Goal: Ask a question: Seek information or help from site administrators or community

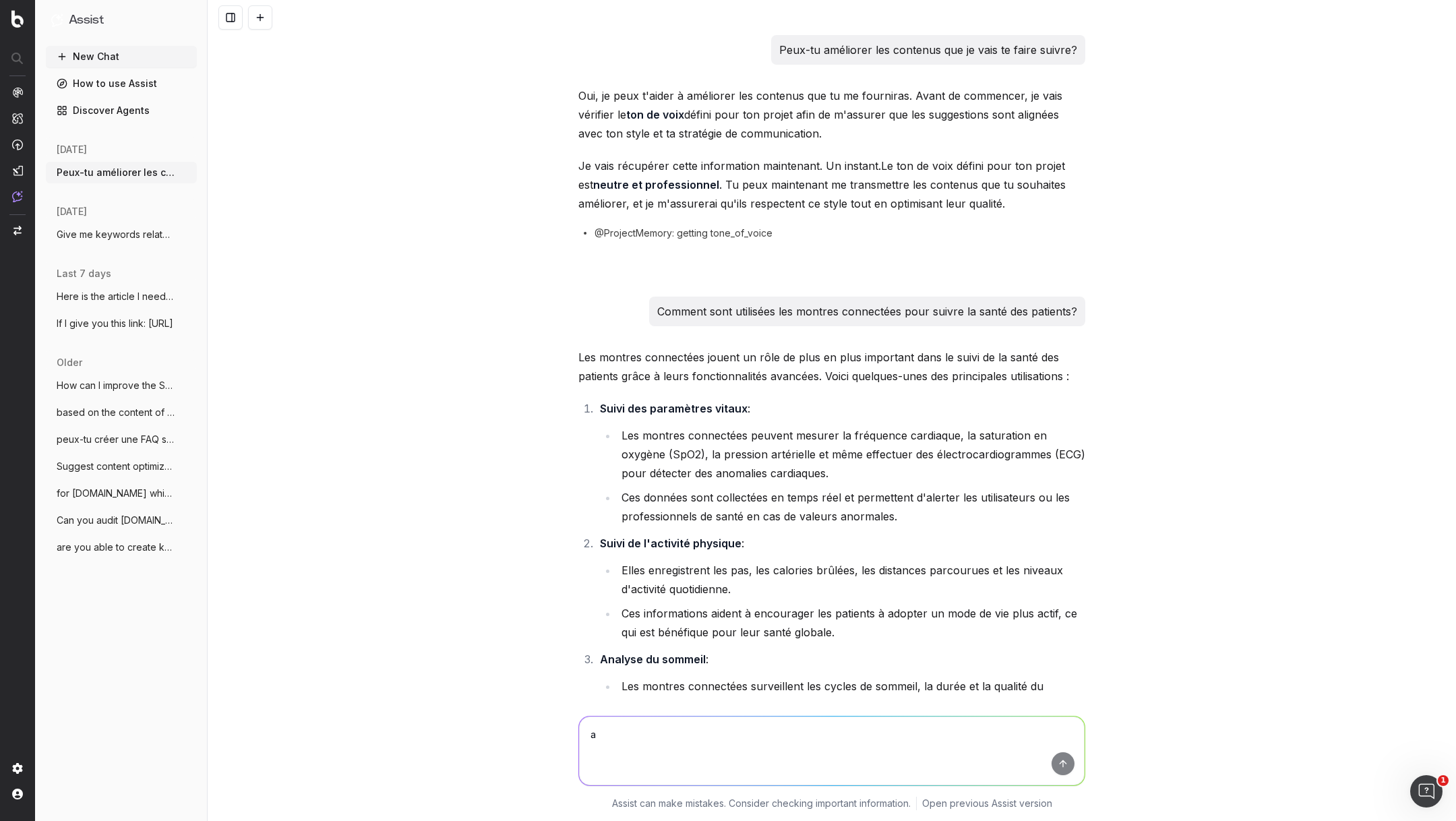
scroll to position [3707, 0]
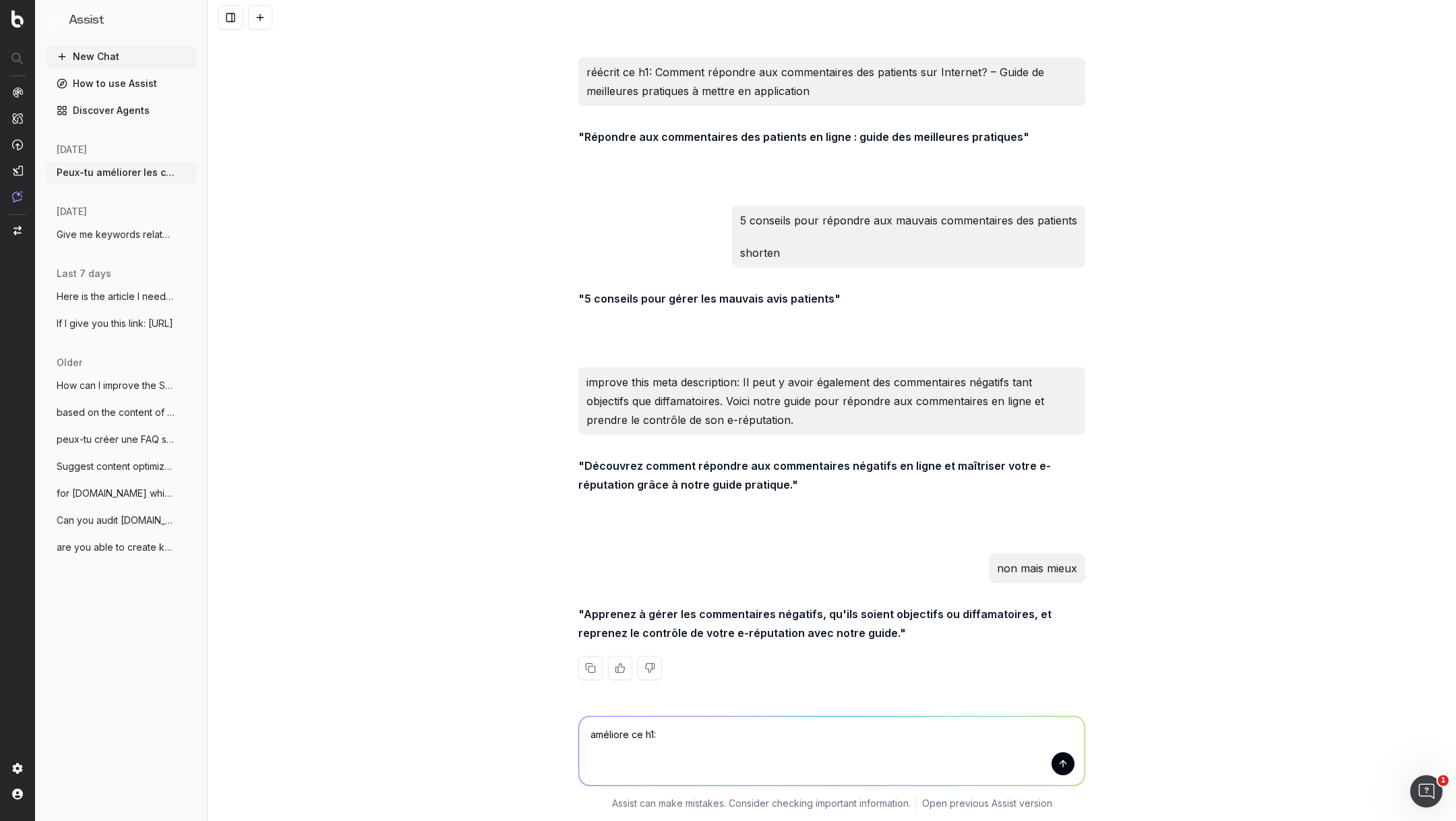
type textarea "améliore ce h1: 4 avantages à avoir une fiche Google Business en tant que médec…"
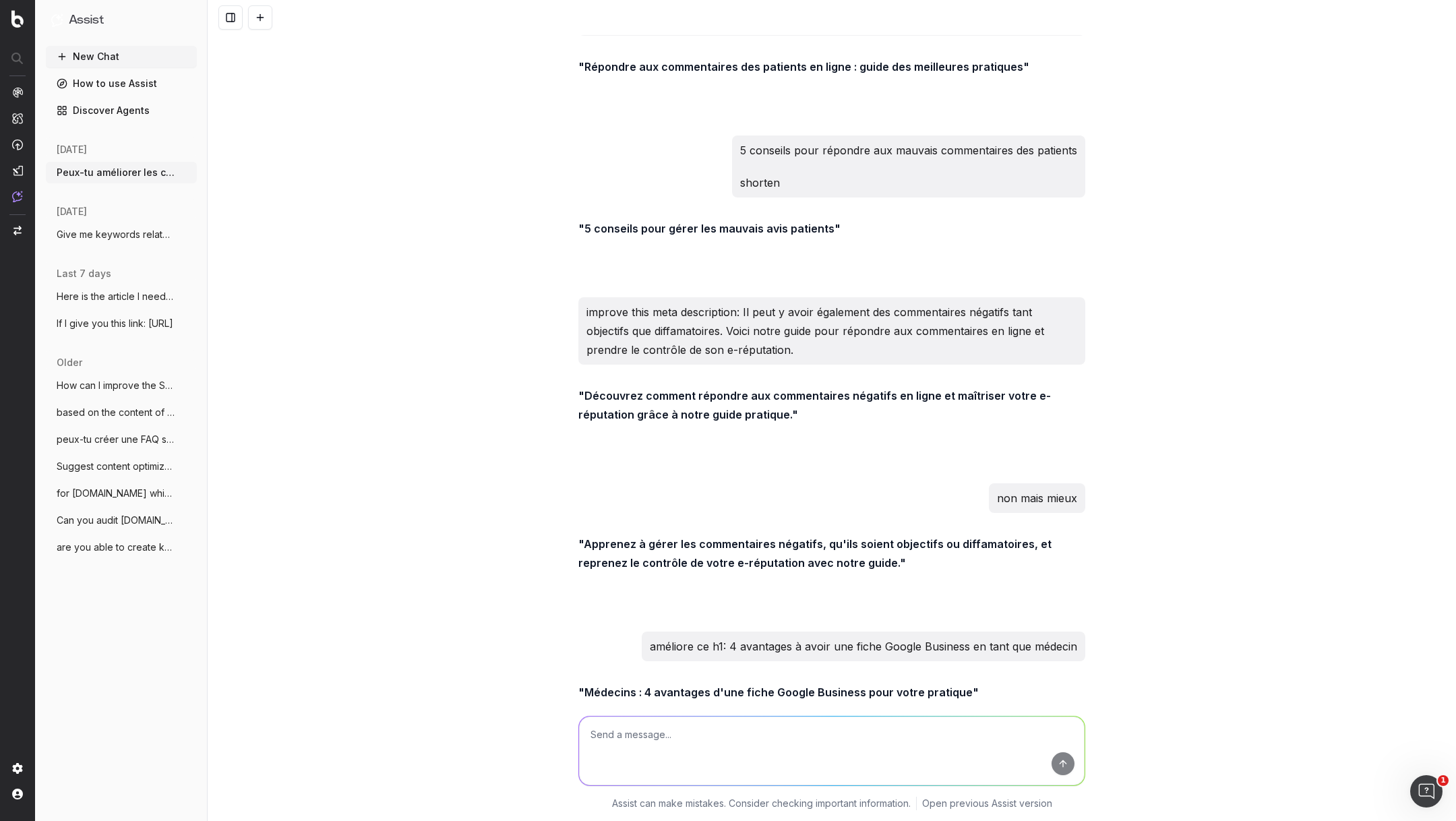
scroll to position [3838, 0]
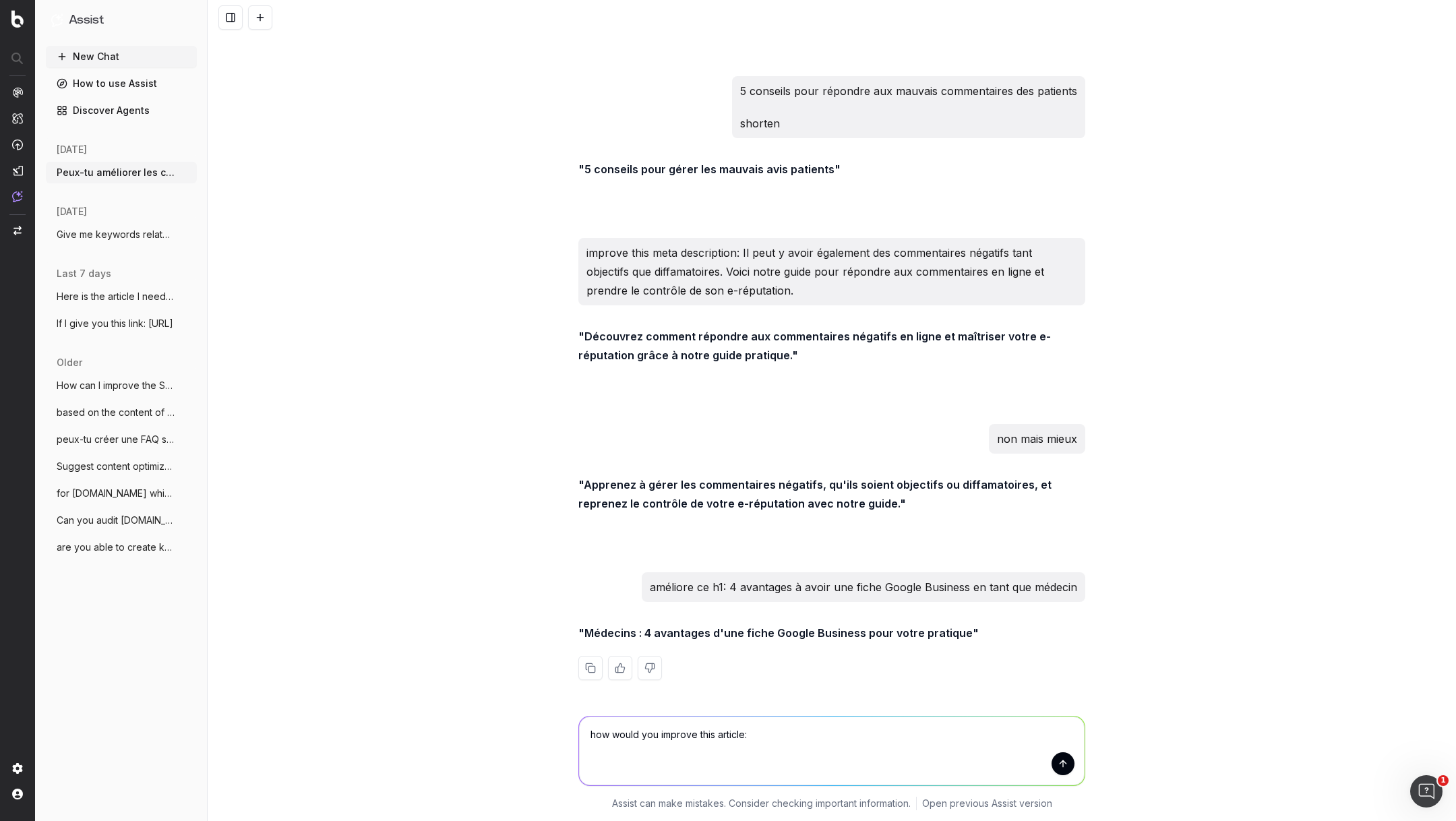
paste textarea "Comment bien préparer ses vacances en tant que professionnel de santé"
paste textarea "[URL][DOMAIN_NAME]"
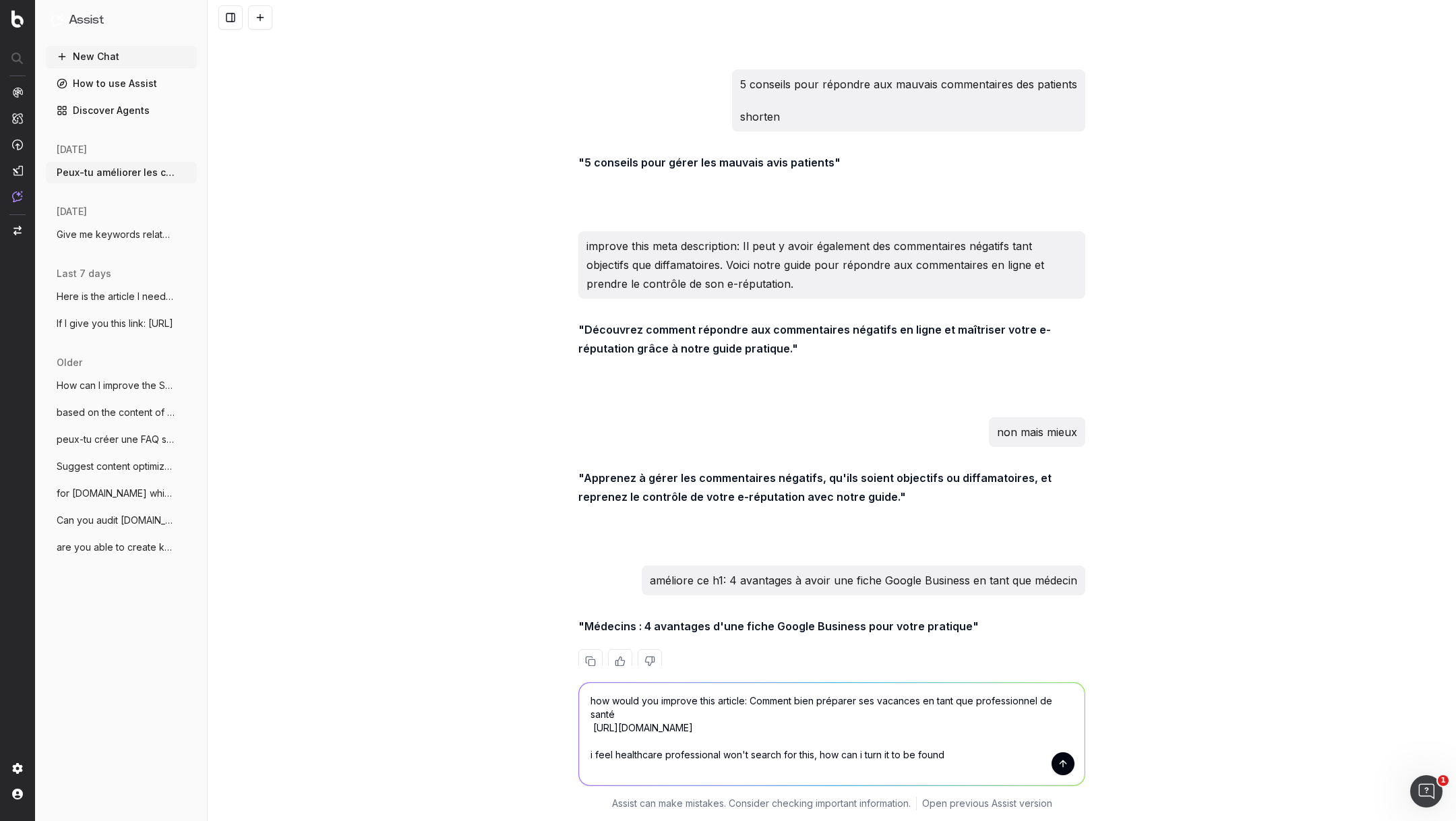
type textarea "how would you improve this article: Comment bien préparer ses vacances en tant …"
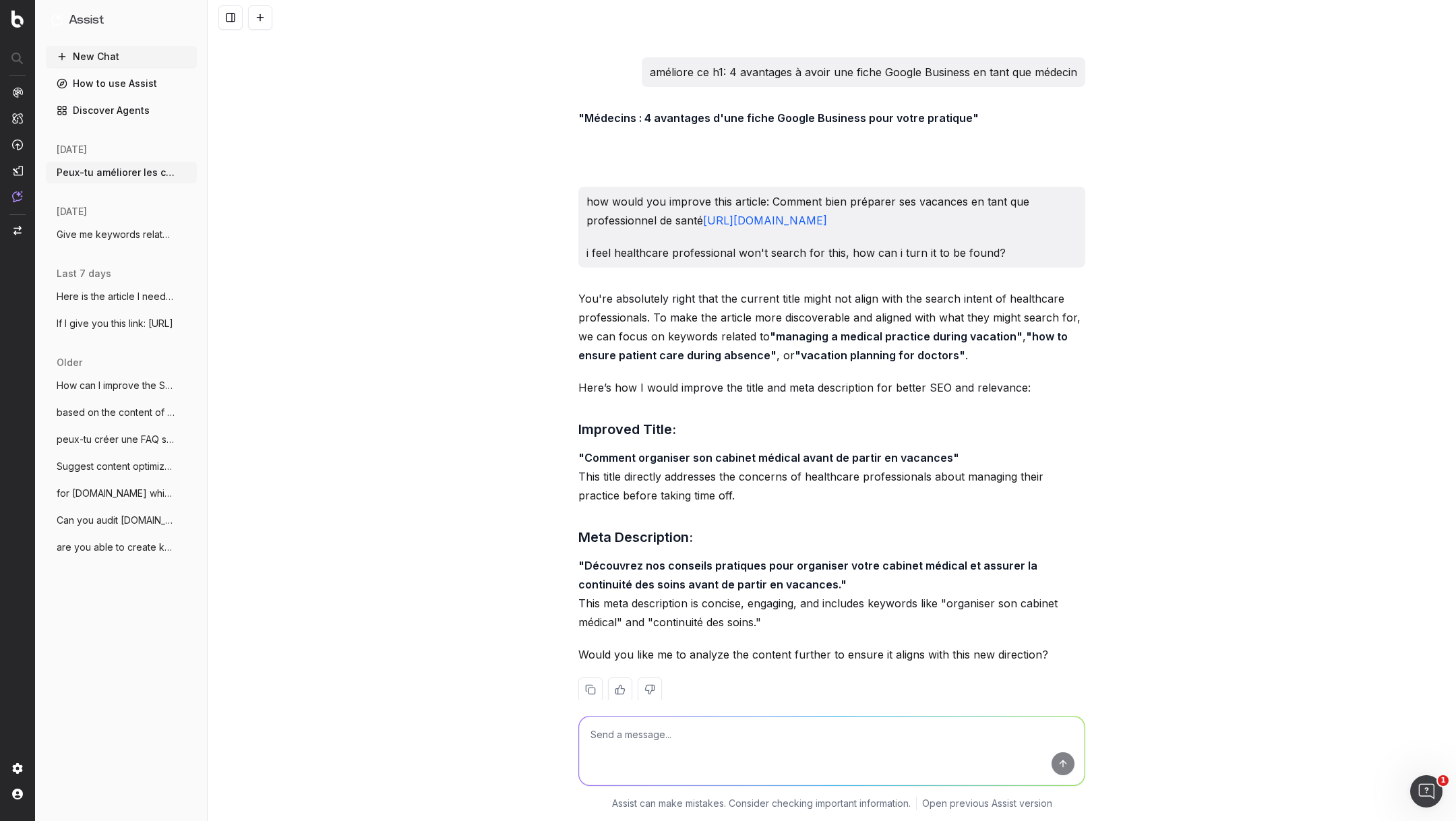
scroll to position [4412, 0]
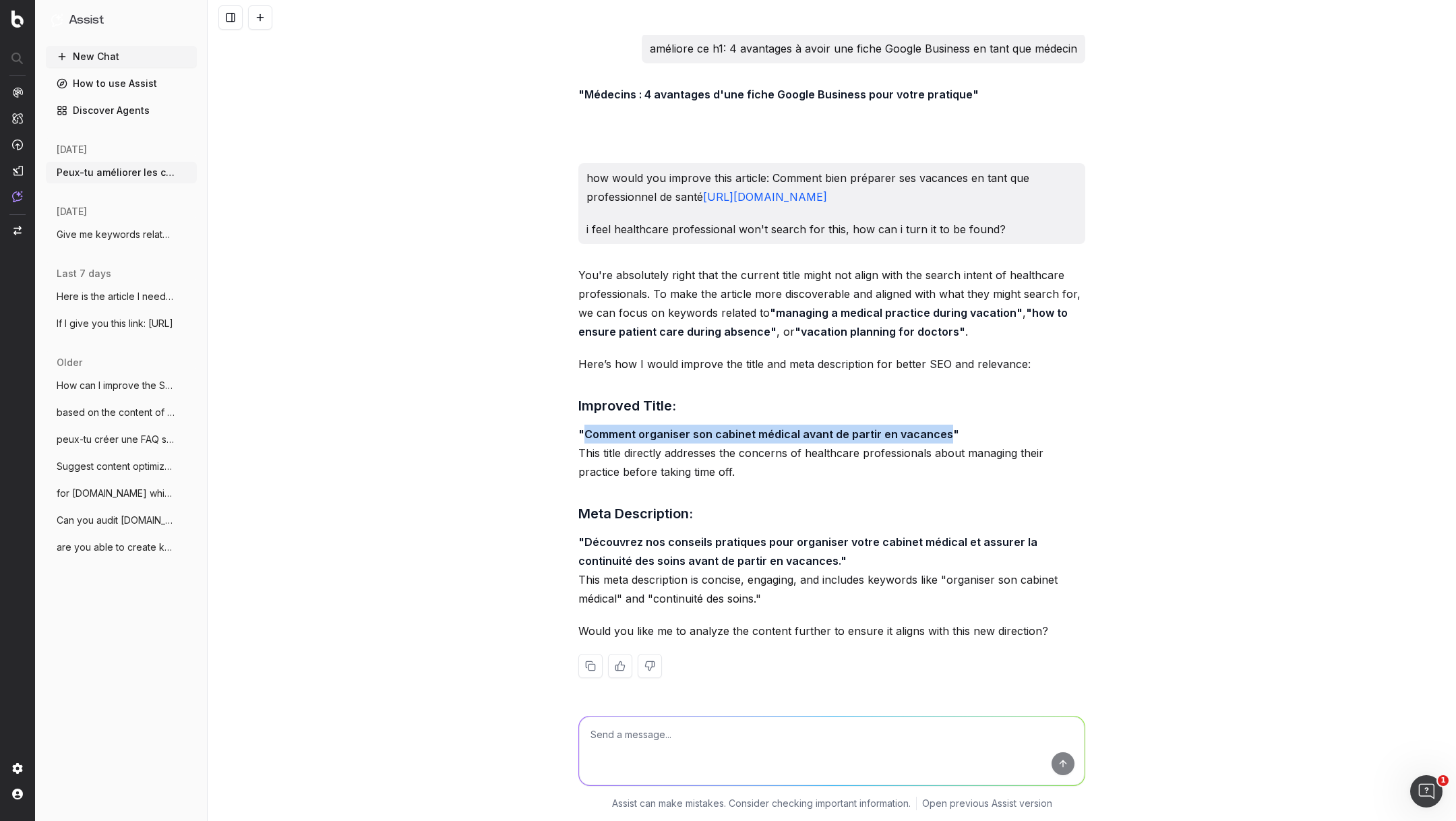
drag, startPoint x: 585, startPoint y: 432, endPoint x: 941, endPoint y: 430, distance: 356.0
click at [941, 430] on strong ""Comment organiser son cabinet médical avant de partir en vacances"" at bounding box center [768, 434] width 381 height 14
copy strong "Comment organiser son cabinet médical avant de partir en vacances"
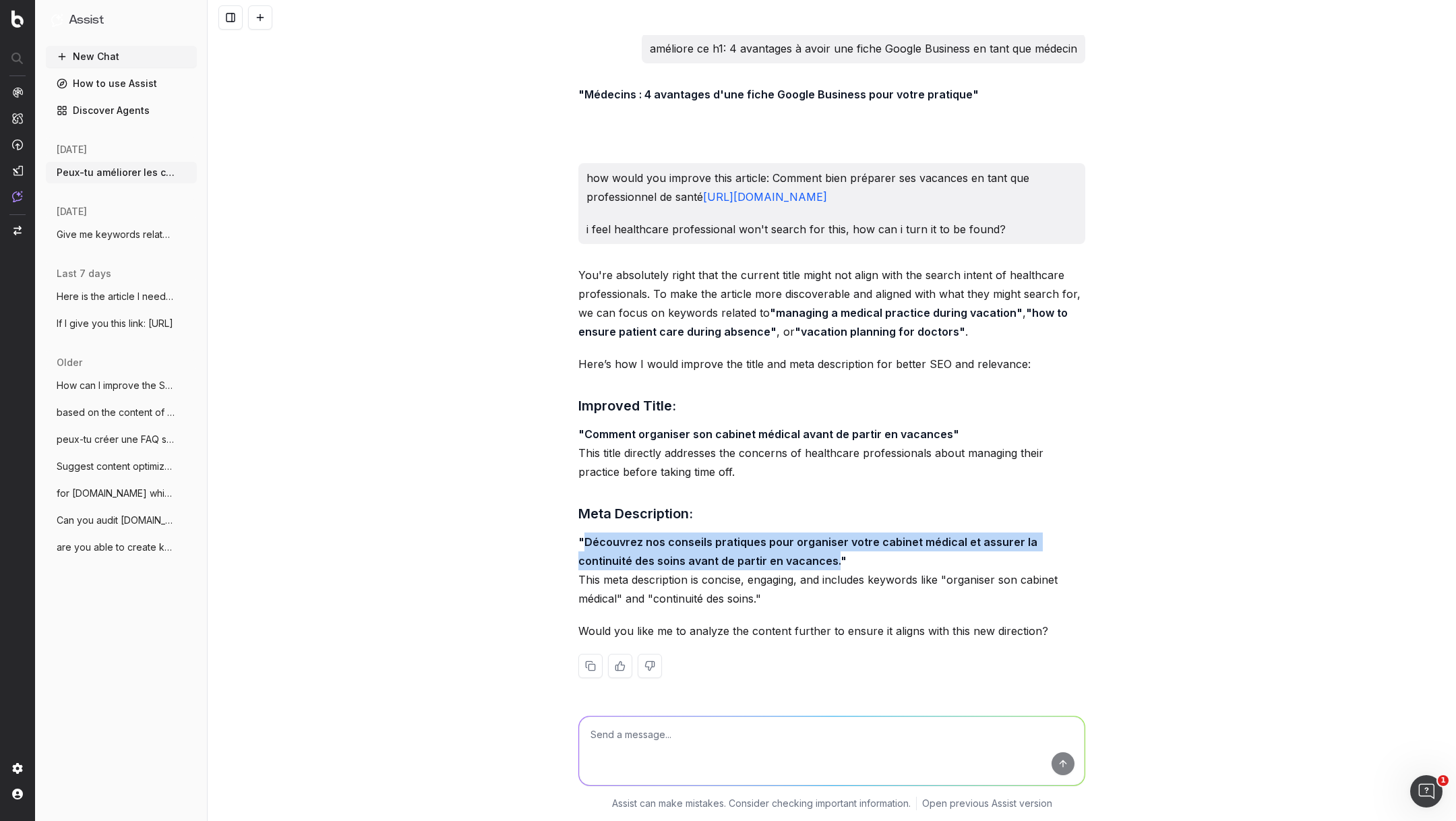
drag, startPoint x: 777, startPoint y: 562, endPoint x: 585, endPoint y: 546, distance: 192.7
click at [585, 546] on strong ""Découvrez nos conseils pratiques pour organiser votre cabinet médical et assur…" at bounding box center [808, 551] width 461 height 32
copy strong "Découvrez nos conseils pratiques pour organiser votre cabinet médical et assure…"
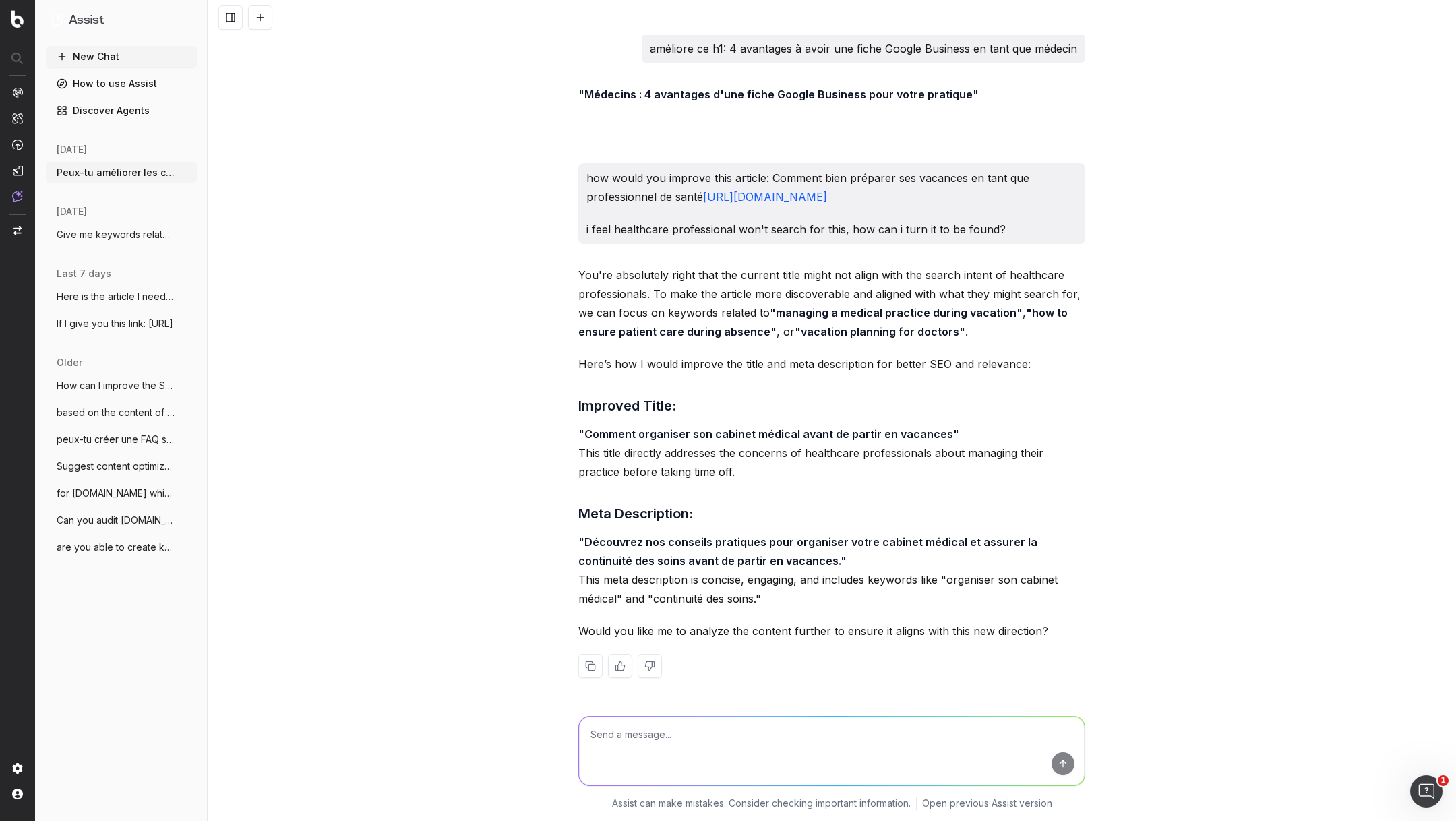
click at [696, 724] on textarea at bounding box center [831, 751] width 505 height 69
type textarea "what would be a good slug?"
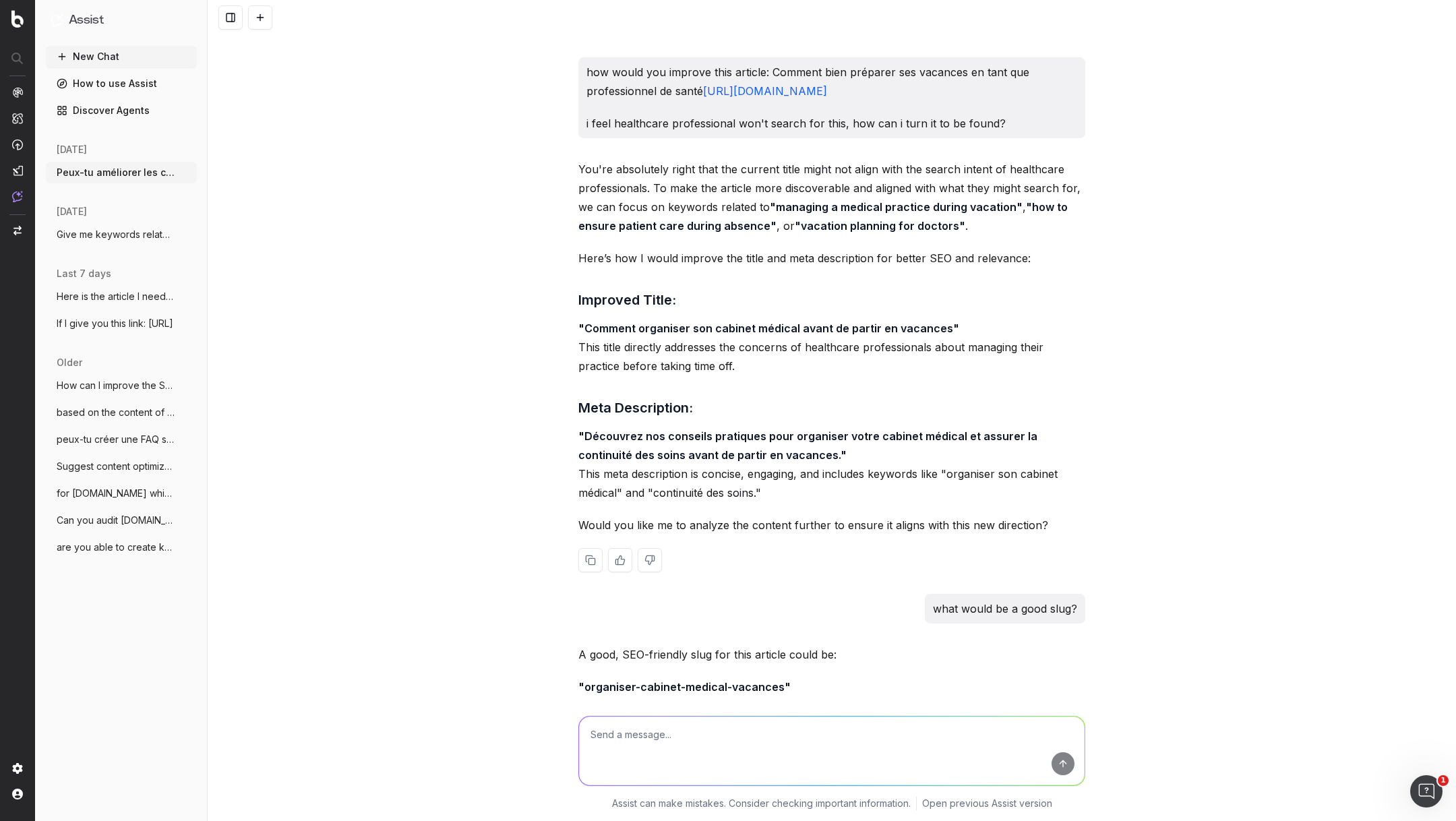
scroll to position [4624, 0]
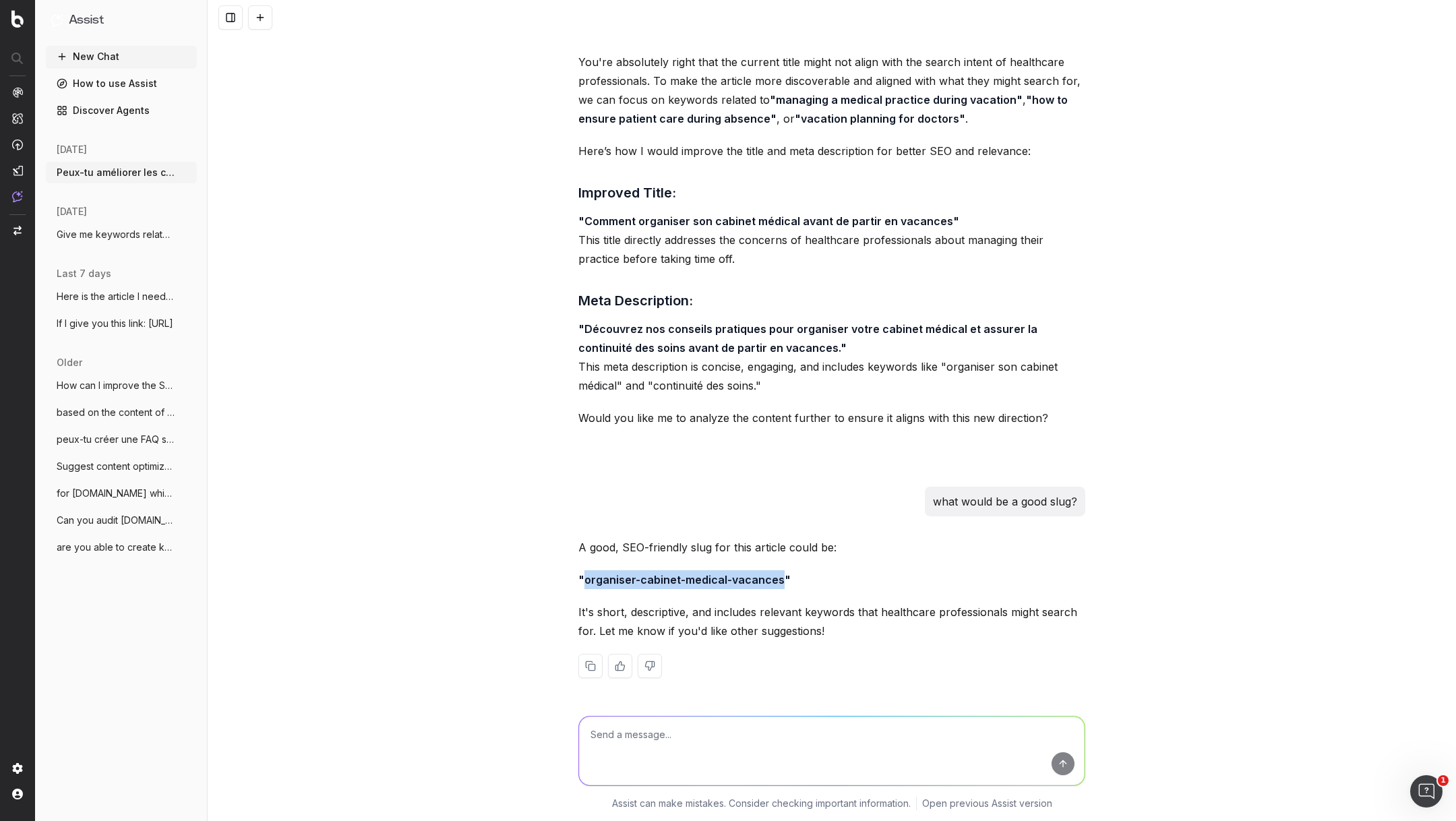
drag, startPoint x: 778, startPoint y: 579, endPoint x: 585, endPoint y: 581, distance: 193.0
click at [585, 581] on strong ""organiser-cabinet-medical-vacances"" at bounding box center [683, 580] width 212 height 14
copy strong "organiser-cabinet-medical-vacances"
click at [662, 736] on textarea at bounding box center [831, 751] width 505 height 69
type textarea "and the primary keyword?"
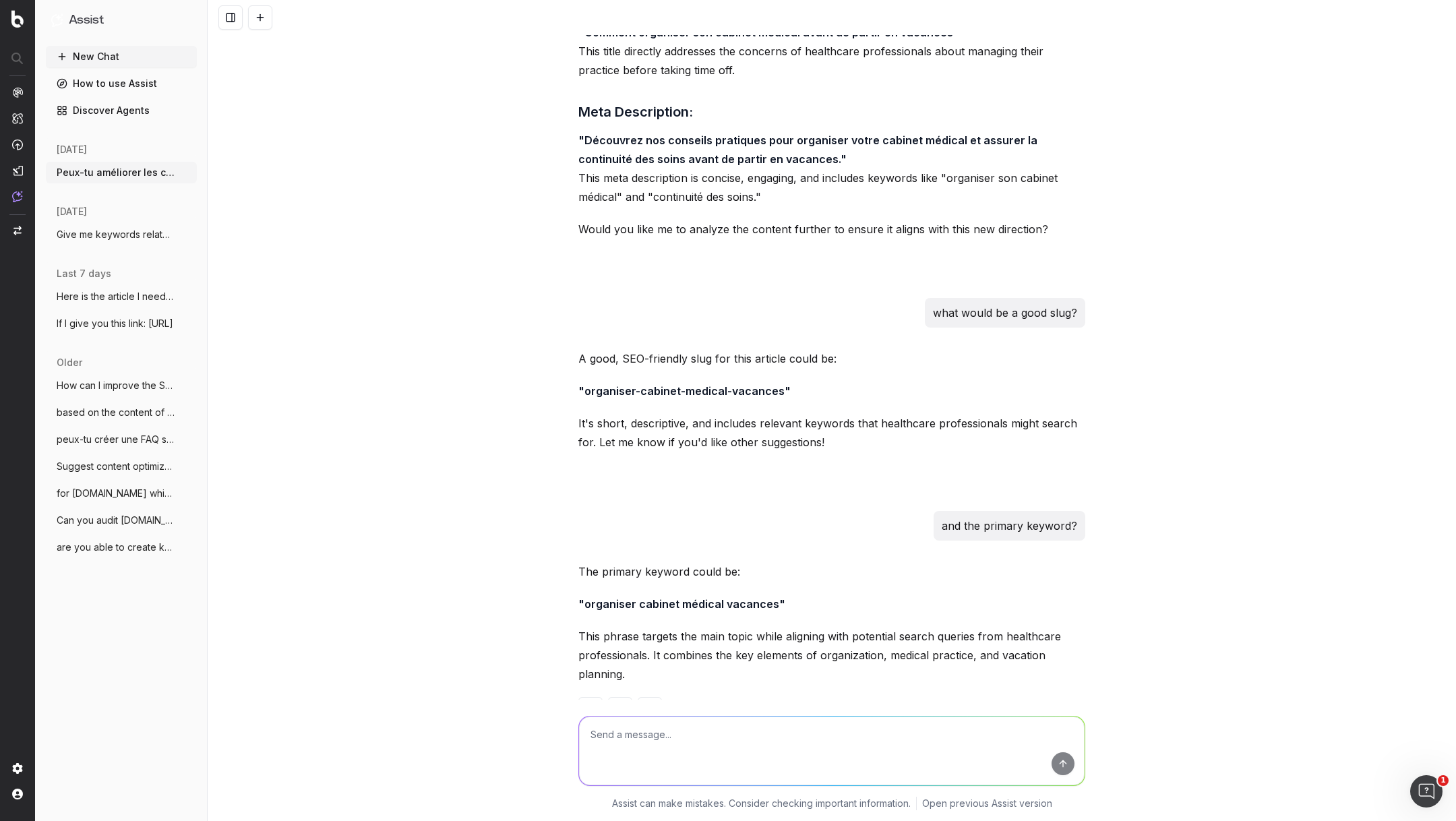
scroll to position [4856, 0]
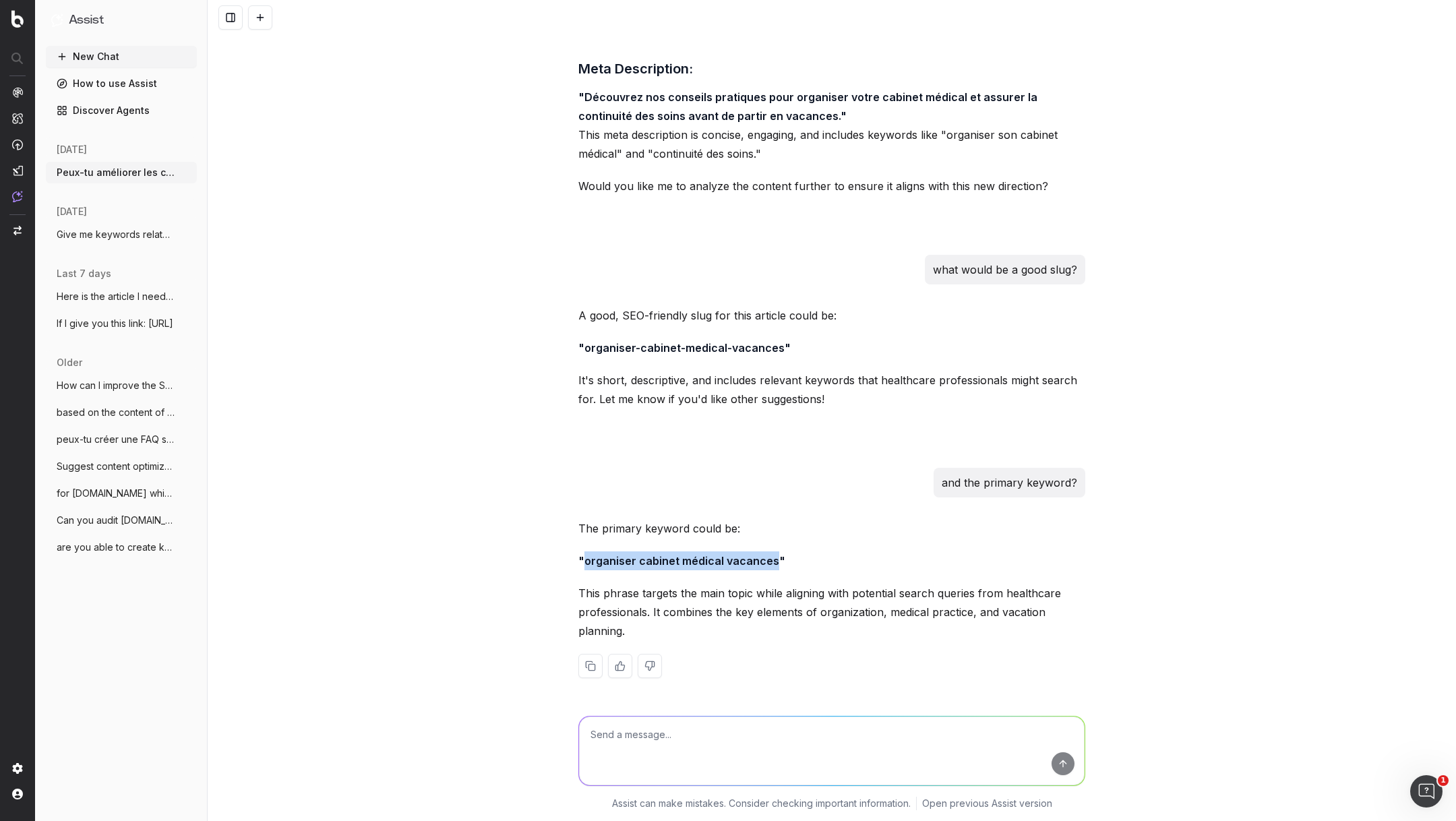
drag, startPoint x: 771, startPoint y: 563, endPoint x: 585, endPoint y: 565, distance: 186.0
click at [585, 565] on strong ""organiser cabinet médical vacances"" at bounding box center [681, 561] width 207 height 14
copy strong "organiser cabinet médical vacances"
click at [712, 730] on textarea at bounding box center [831, 751] width 505 height 69
paste textarea "Comment est gérée la sécurité des données chez OneDoc?"
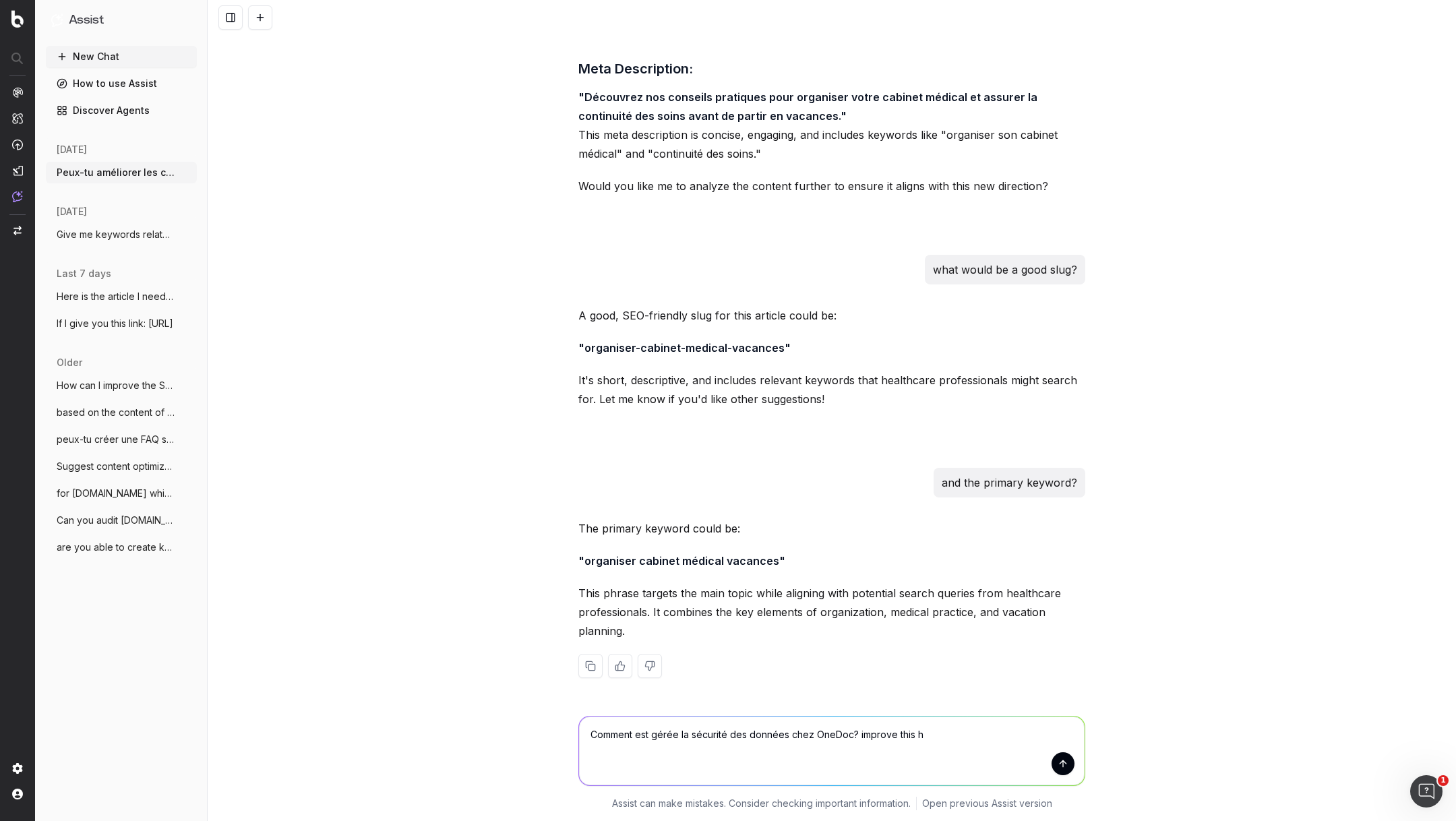
type textarea "Comment est gérée la sécurité des données chez OneDoc? improve this h1"
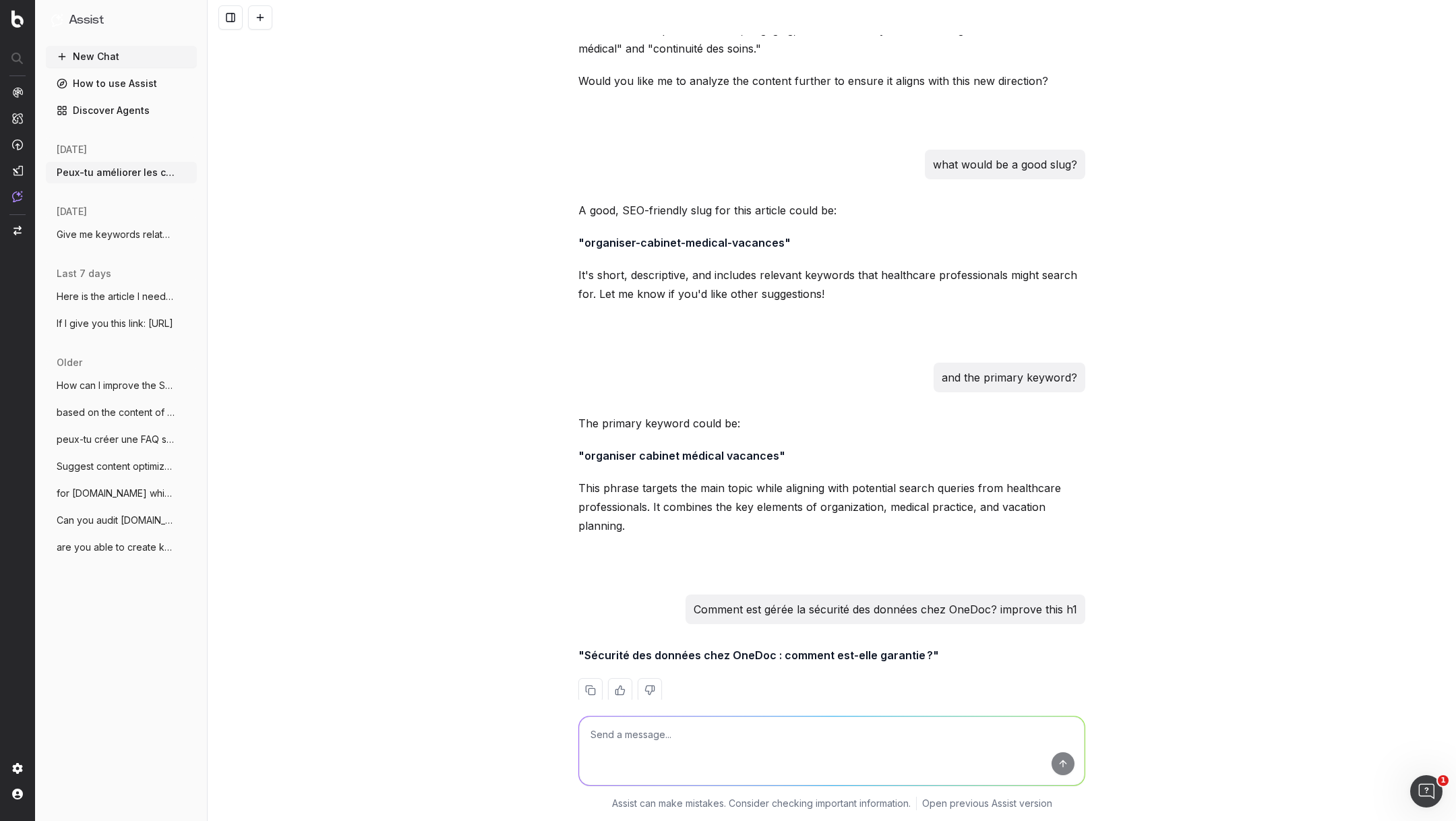
scroll to position [4986, 0]
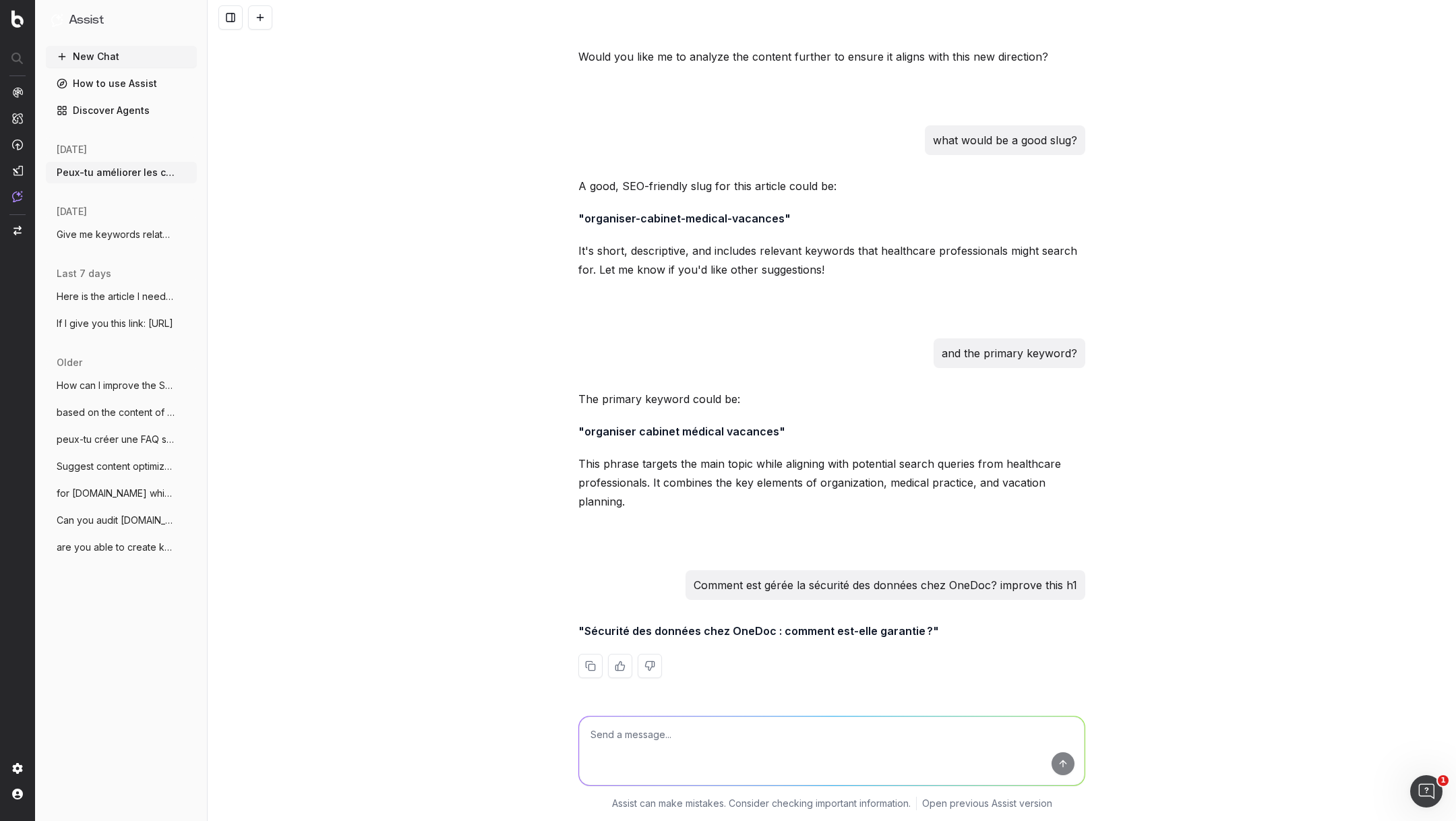
click at [771, 741] on textarea at bounding box center [831, 751] width 505 height 69
click at [798, 762] on textarea at bounding box center [831, 751] width 505 height 69
drag, startPoint x: 921, startPoint y: 632, endPoint x: 588, endPoint y: 628, distance: 333.0
click at [587, 627] on strong ""Sécurité des données chez OneDoc : comment est-elle garantie ?"" at bounding box center [758, 631] width 360 height 14
copy strong "Sécurité des données chez OneDoc : comment est-elle garantie ?"
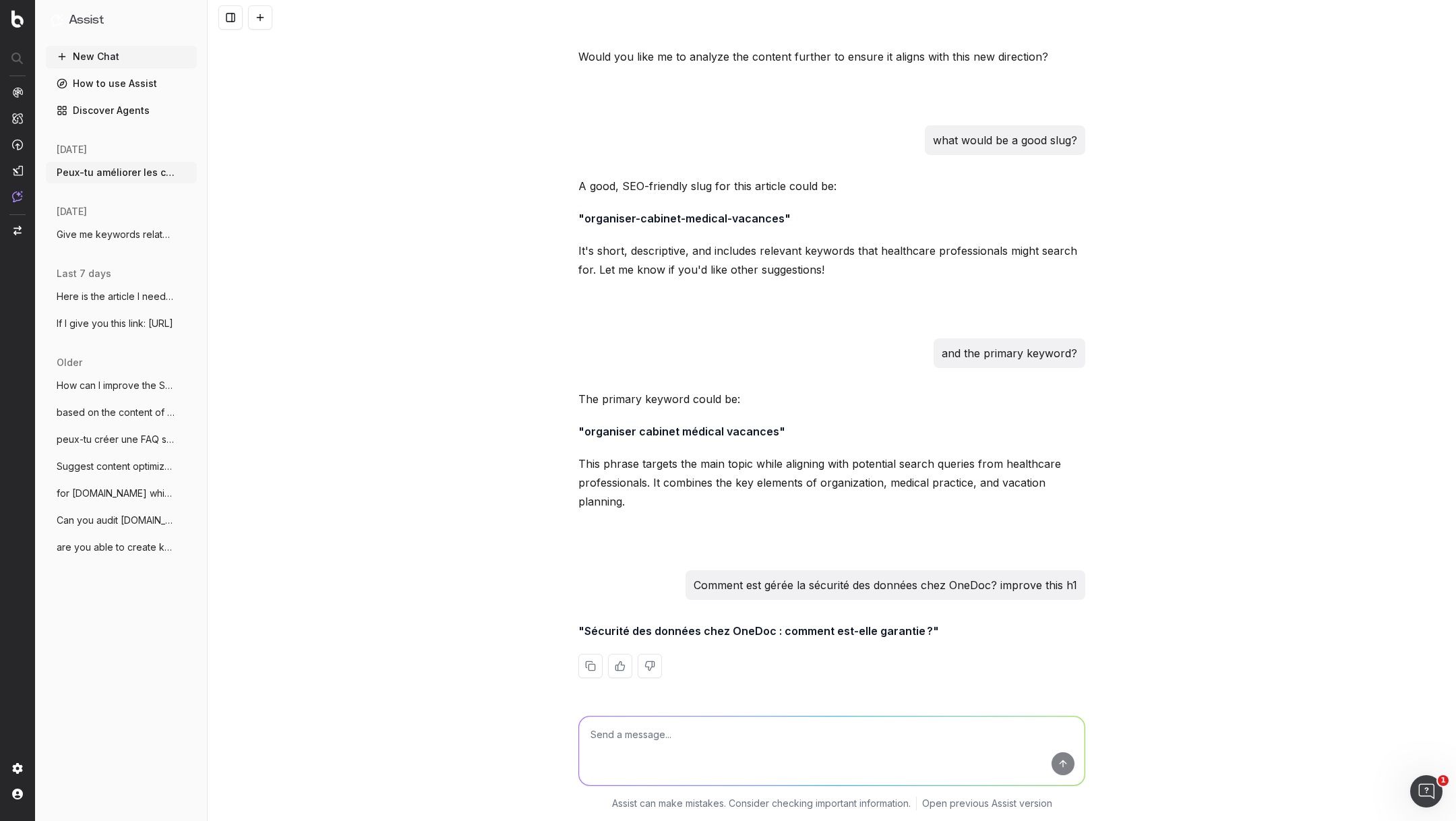
click at [744, 734] on textarea at bounding box center [831, 751] width 505 height 69
type textarea "not in a question format for the meta title please"
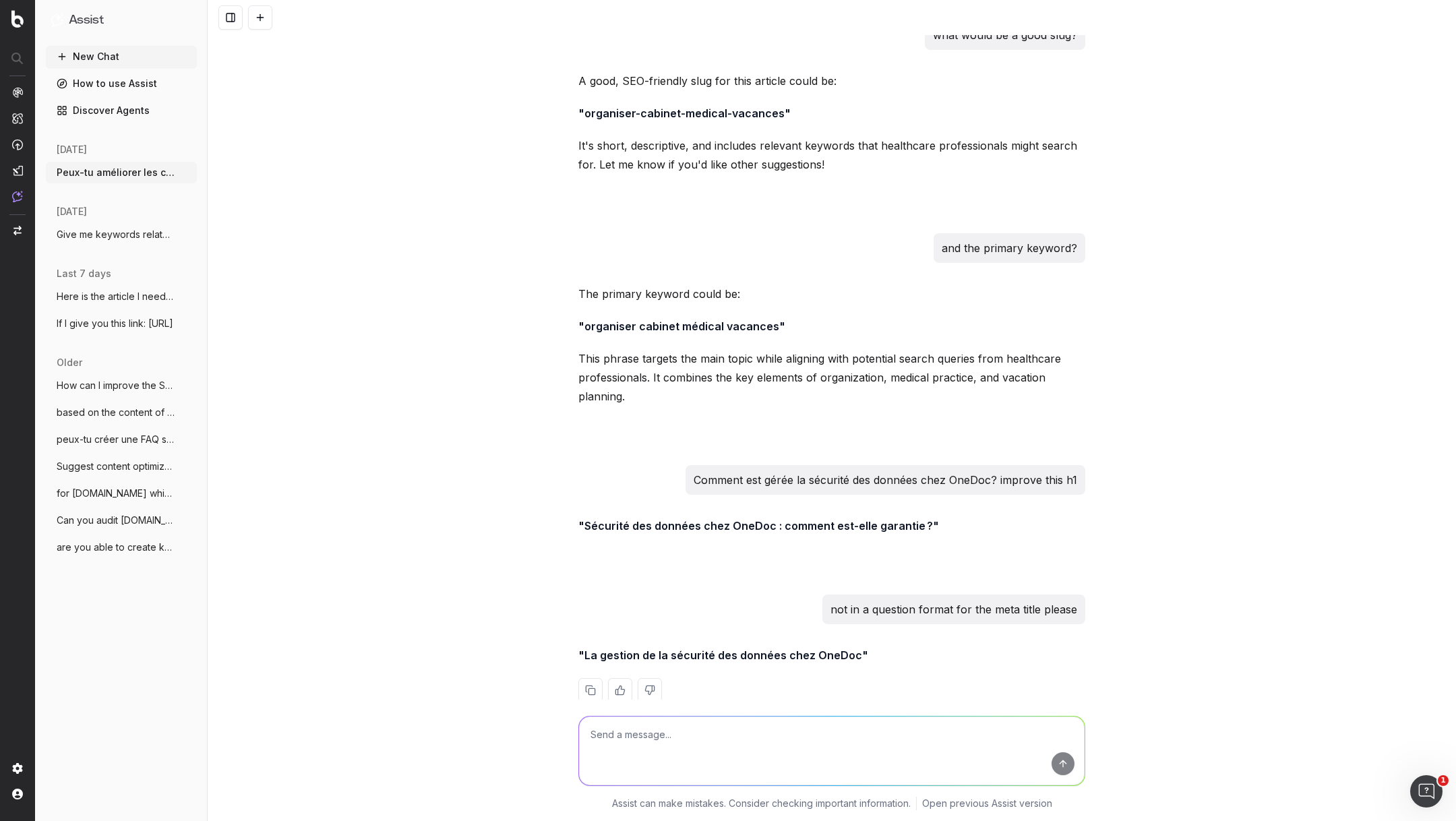
scroll to position [5115, 0]
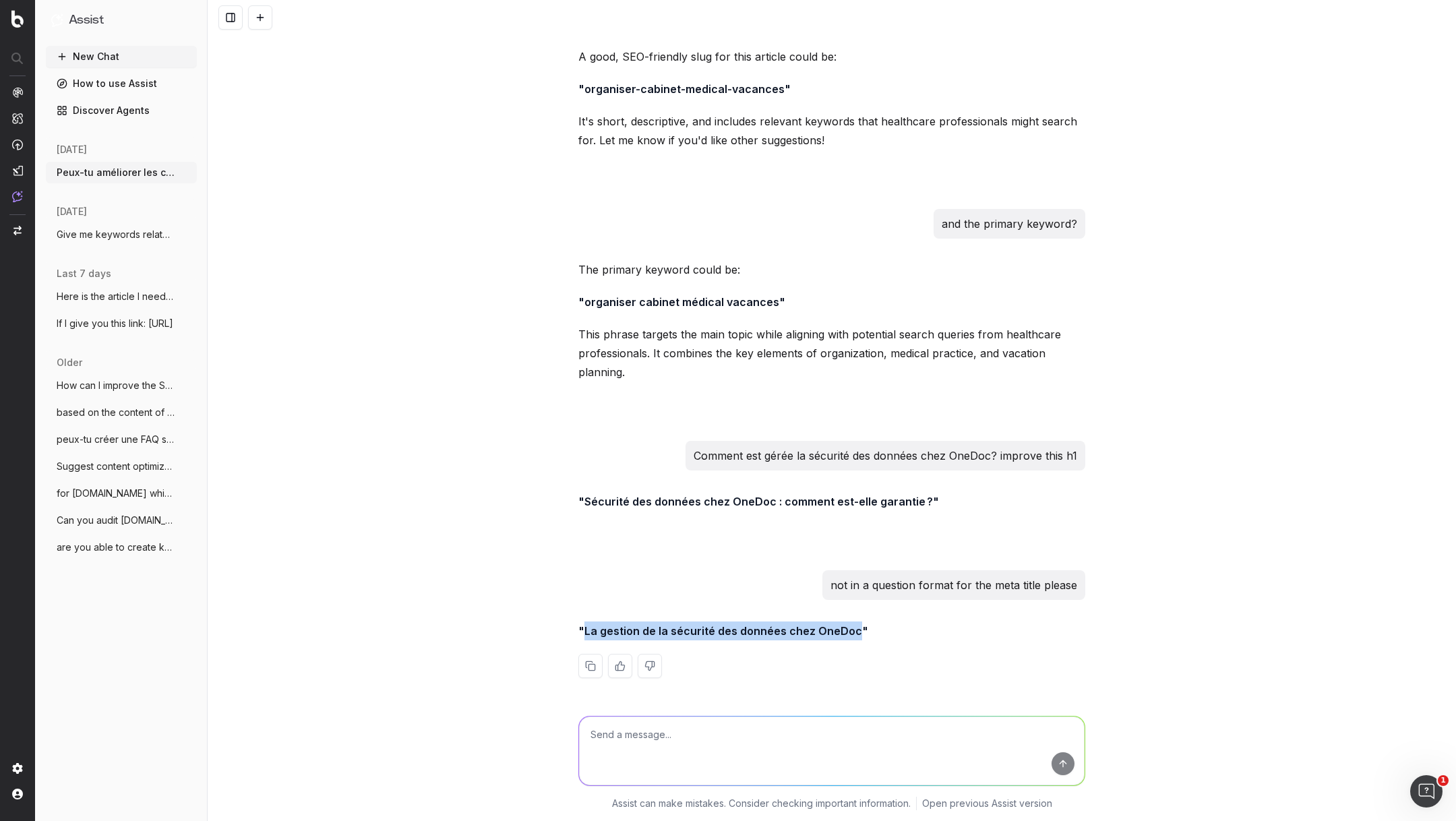
drag, startPoint x: 852, startPoint y: 635, endPoint x: 585, endPoint y: 633, distance: 267.0
click at [585, 633] on strong ""La gestion de la sécurité des données chez OneDoc"" at bounding box center [723, 631] width 290 height 14
copy strong "La gestion de la sécurité des données chez OneDoc"
click at [658, 714] on div at bounding box center [831, 748] width 518 height 97
click at [658, 732] on textarea at bounding box center [831, 751] width 505 height 69
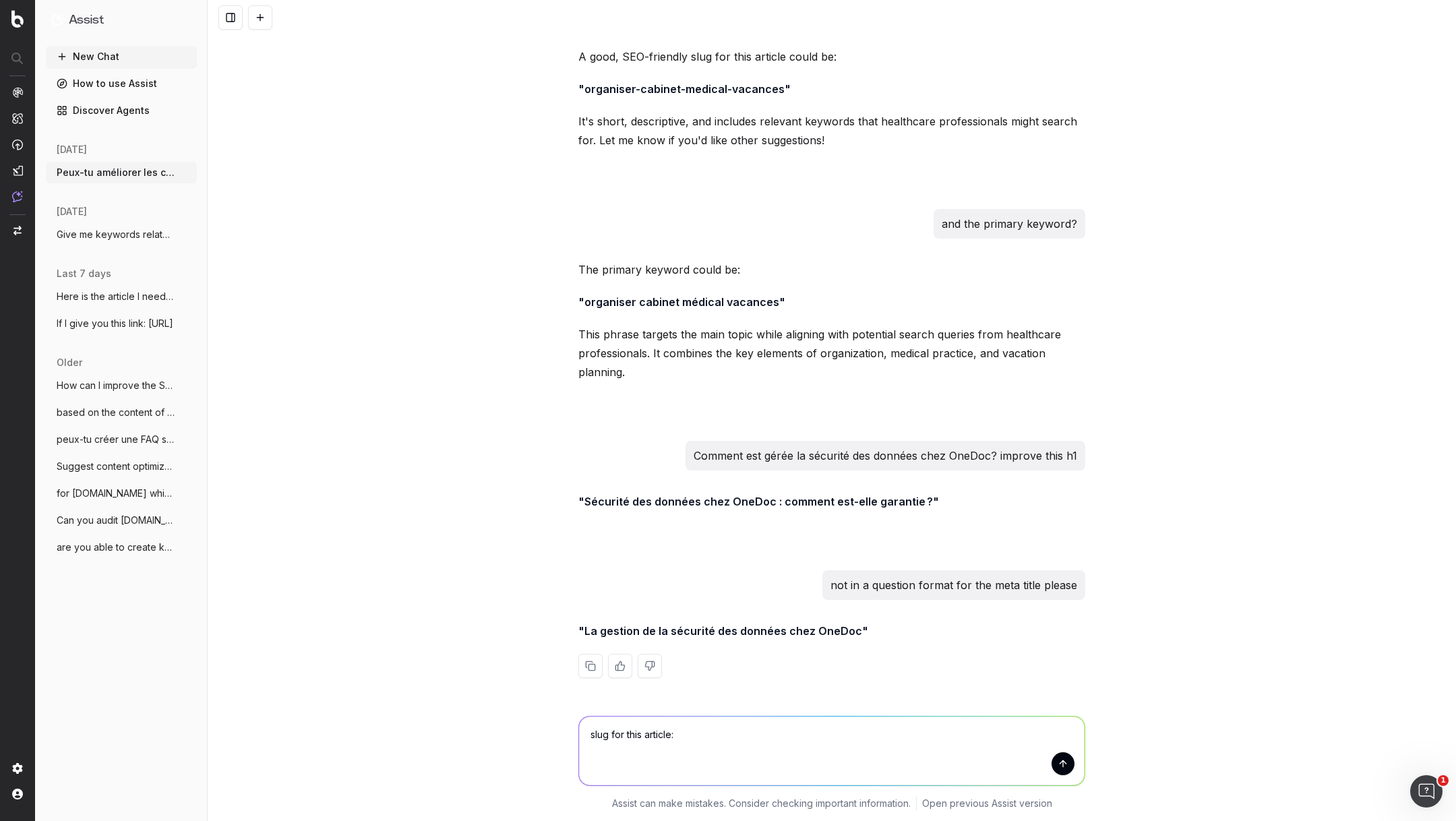
paste textarea "Comment est garantie la sécurité des données chez OneDoc?"
type textarea "slug for this article: Comment est garantie la sécurité des données chez OneDoc?"
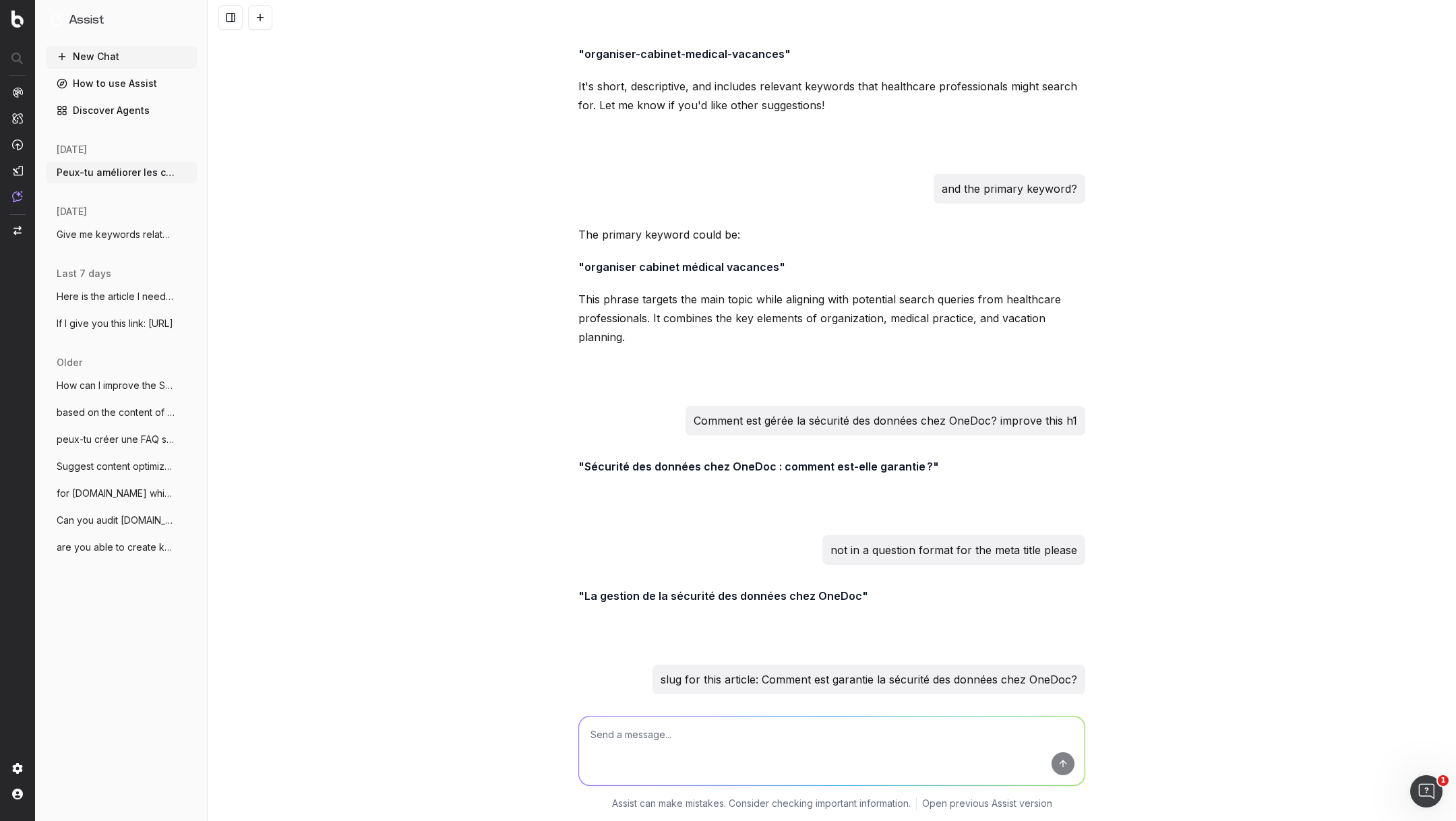
scroll to position [5244, 0]
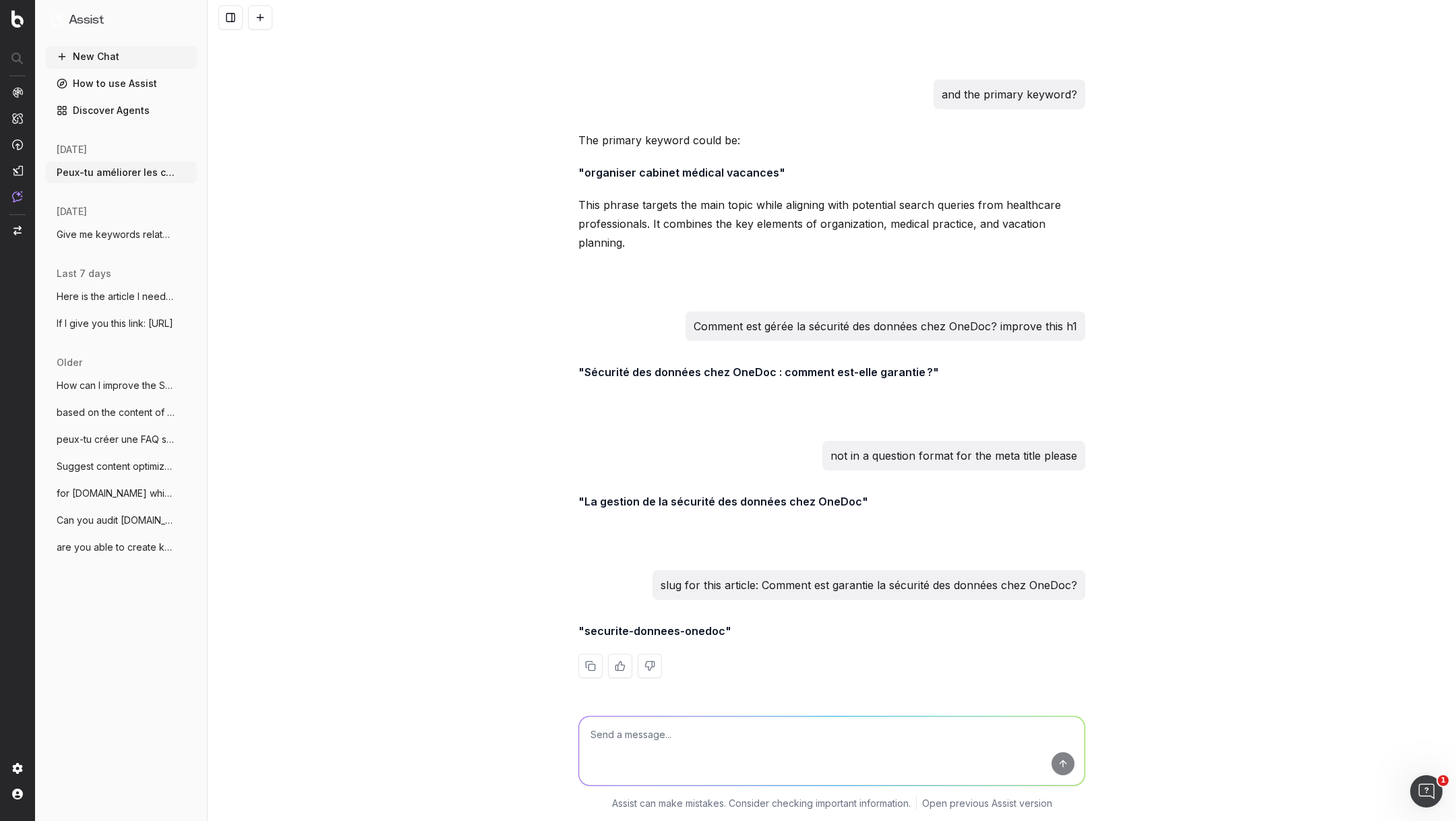
click at [719, 632] on strong ""securite-donnees-onedoc"" at bounding box center [654, 631] width 153 height 14
click at [651, 741] on textarea at bounding box center [831, 751] width 505 height 69
type textarea "don't want to use onedoc as it is in the sub domain"
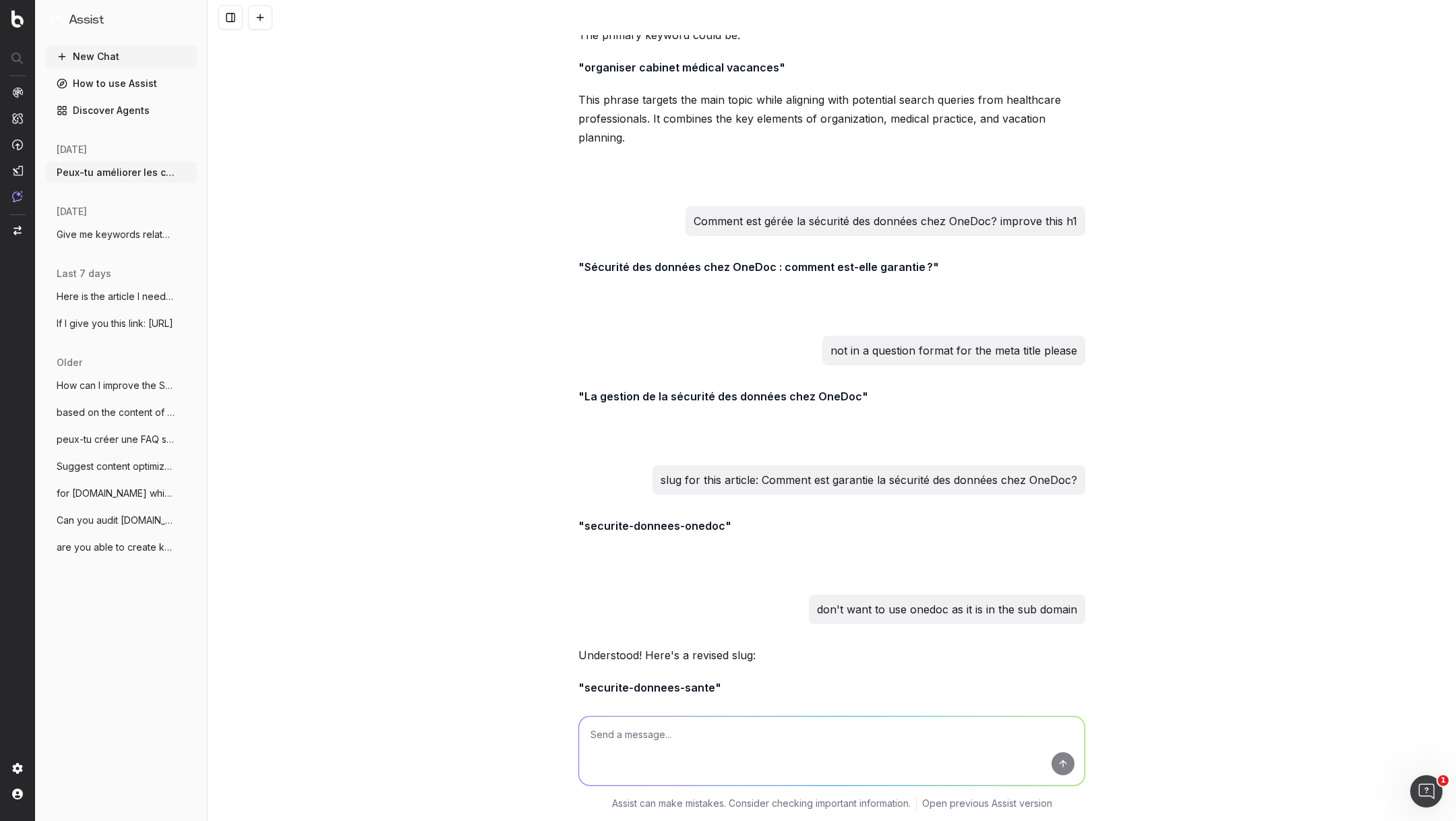
scroll to position [5406, 0]
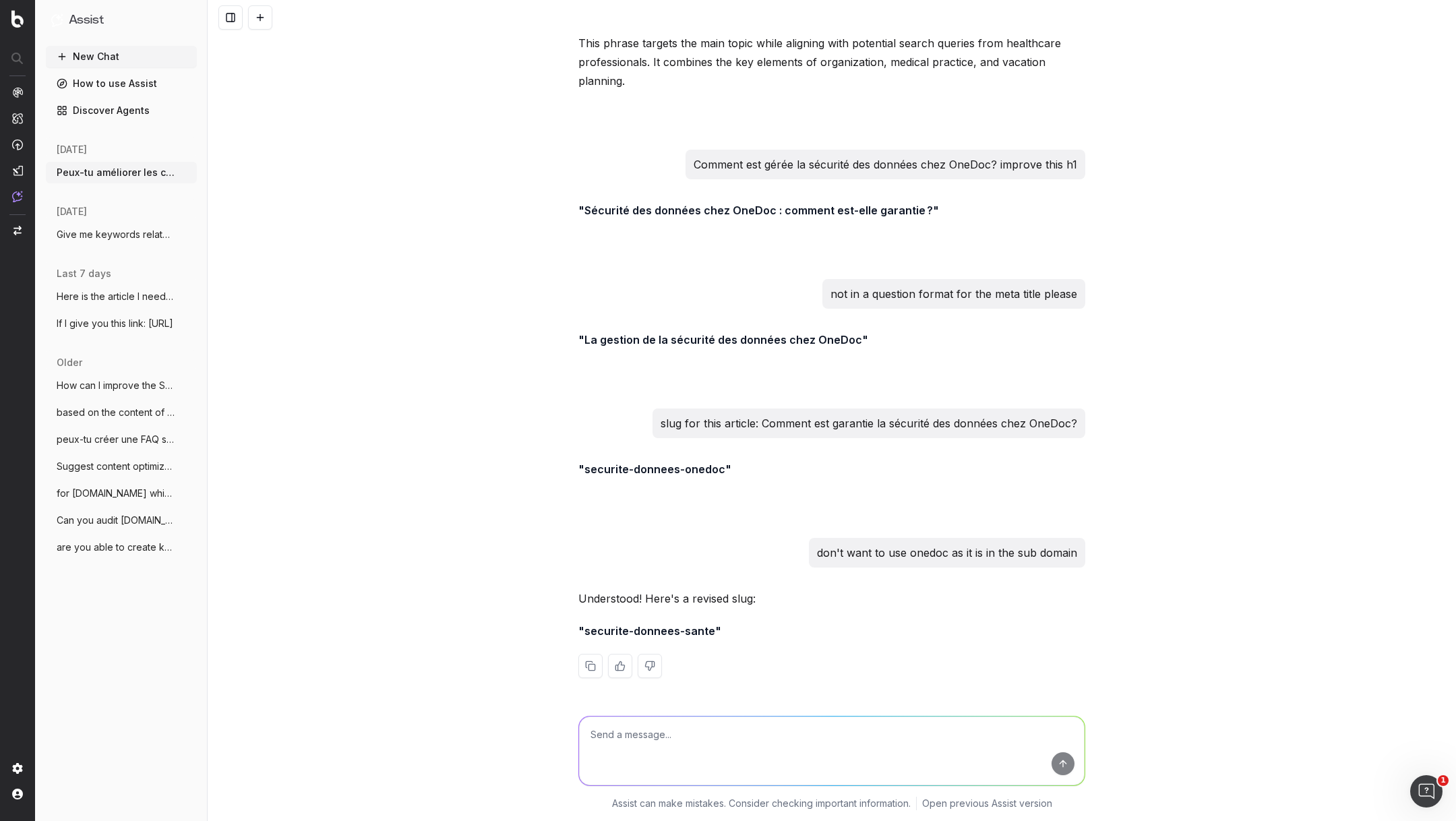
click at [654, 741] on textarea at bounding box center [831, 751] width 505 height 69
paste textarea "[Etude de cas] Une meilleure gestion des flux patients en laboratoires: le cas …"
type textarea "[Etude de cas] Une meilleure gestion des flux patients en laboratoires: le cas …"
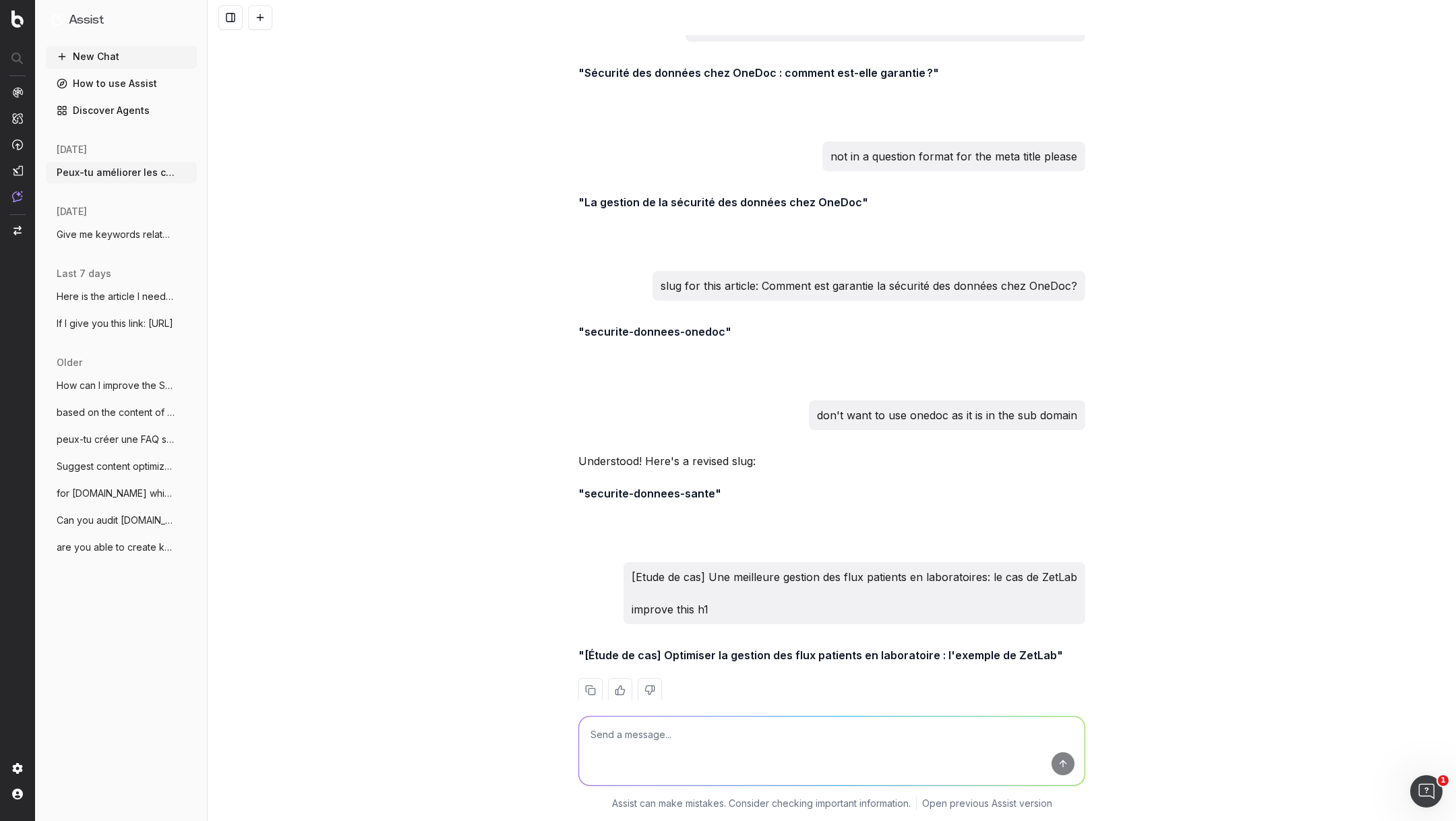
scroll to position [5568, 0]
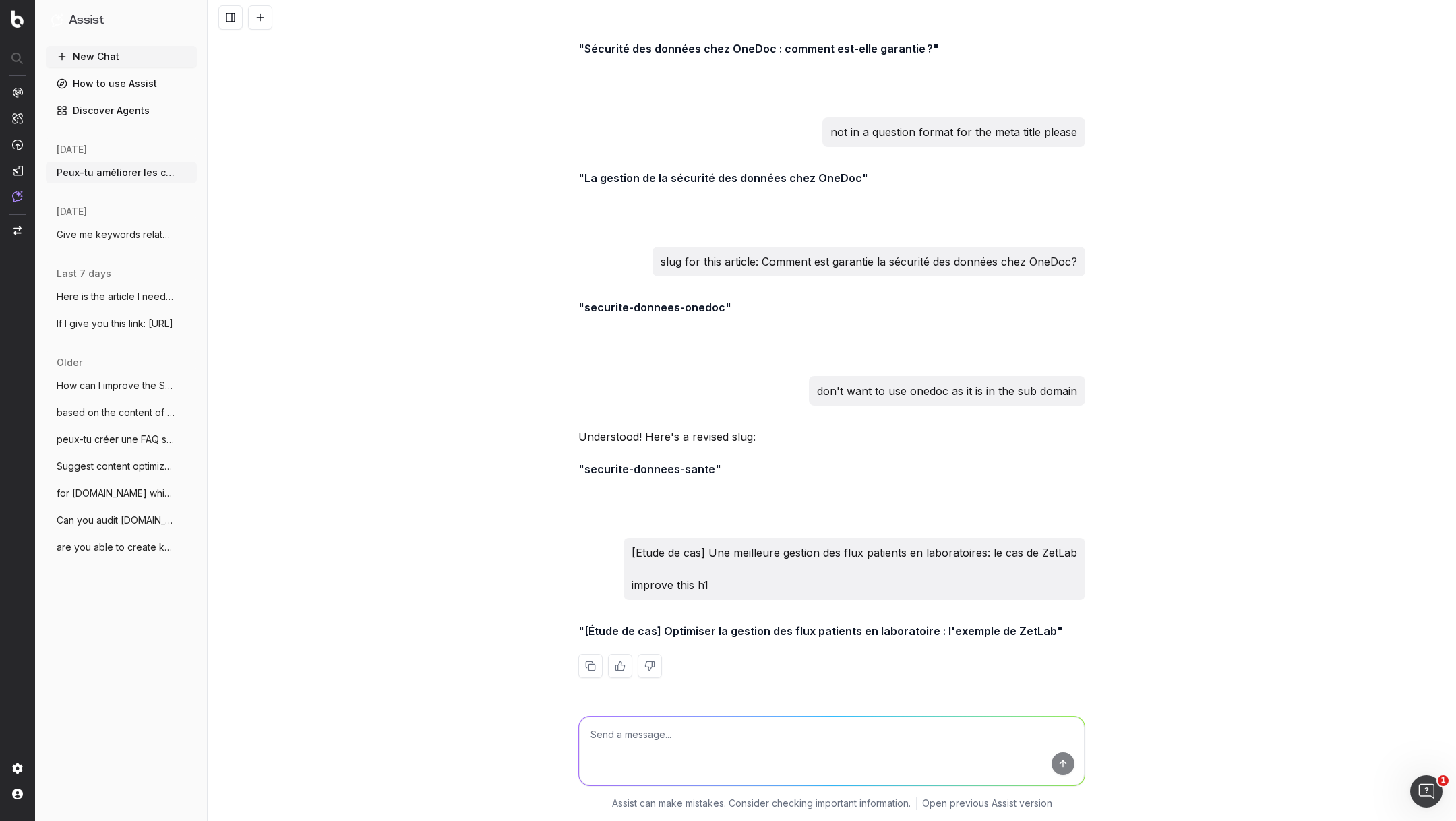
click at [797, 741] on textarea at bounding box center [831, 751] width 505 height 69
type textarea "pas optimiser et pas de deux points"
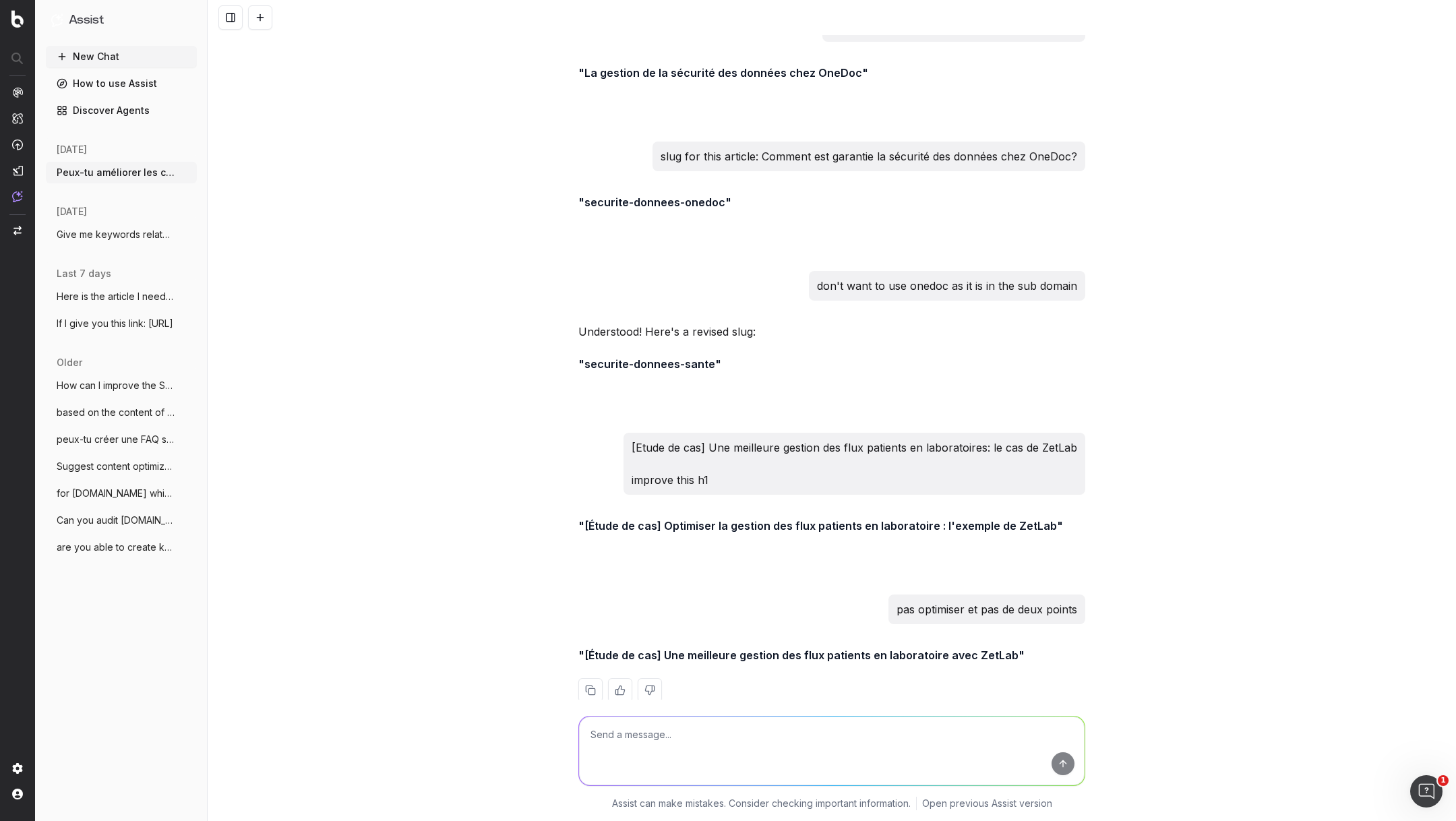
scroll to position [5697, 0]
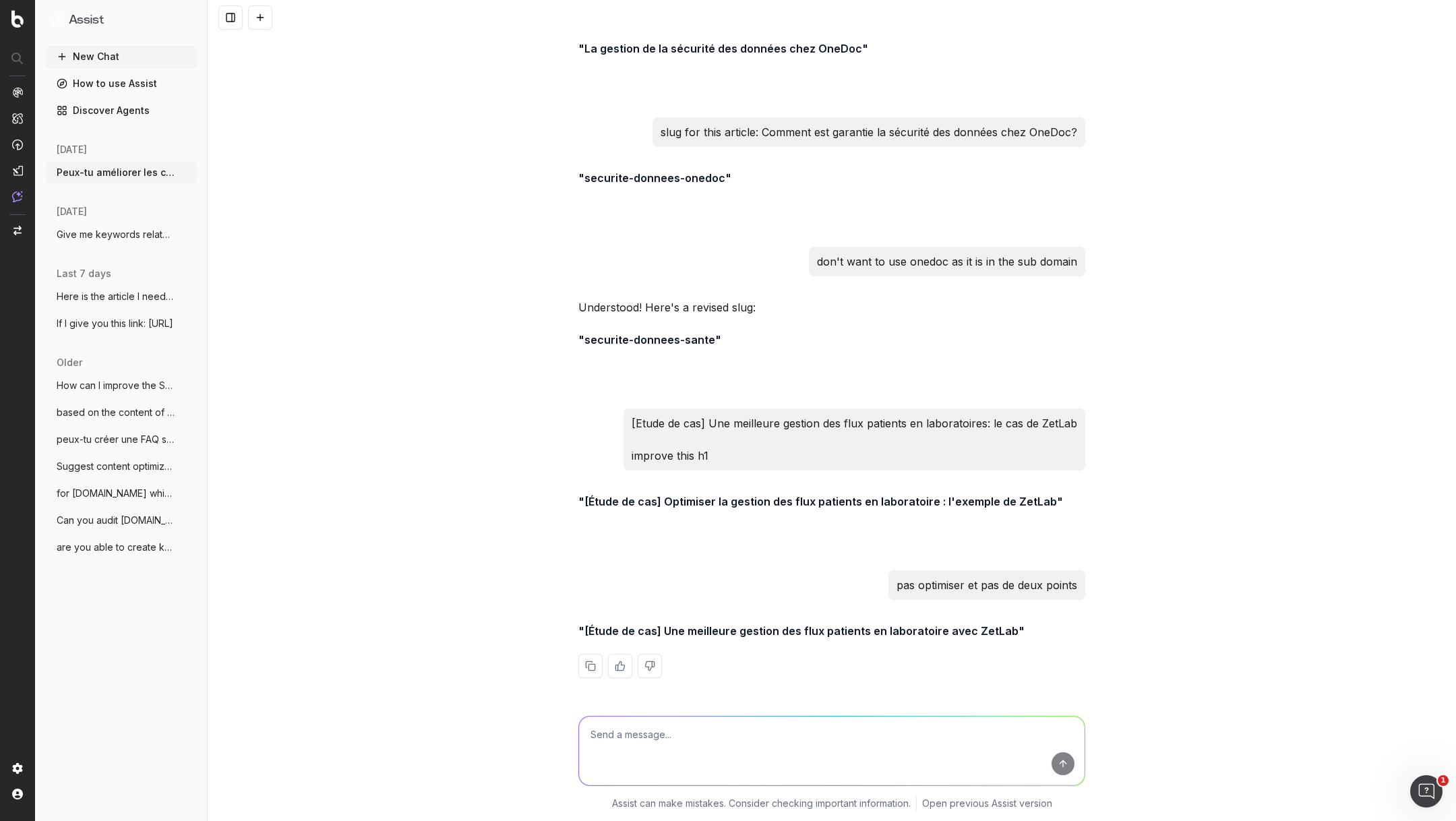
click at [658, 745] on textarea at bounding box center [831, 751] width 505 height 69
type textarea "c'est le cas zetlab donc là ca va pas"
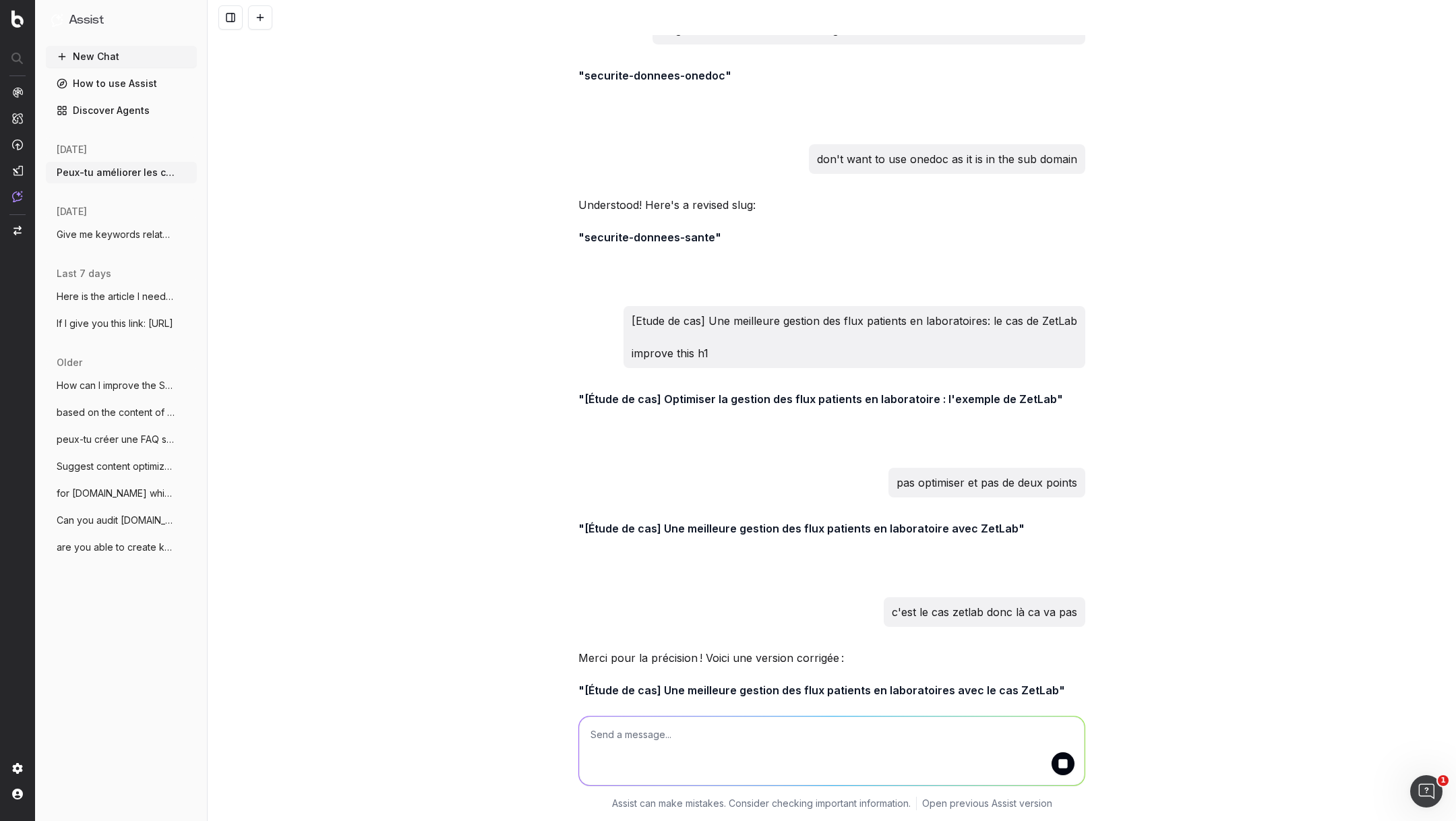
scroll to position [5859, 0]
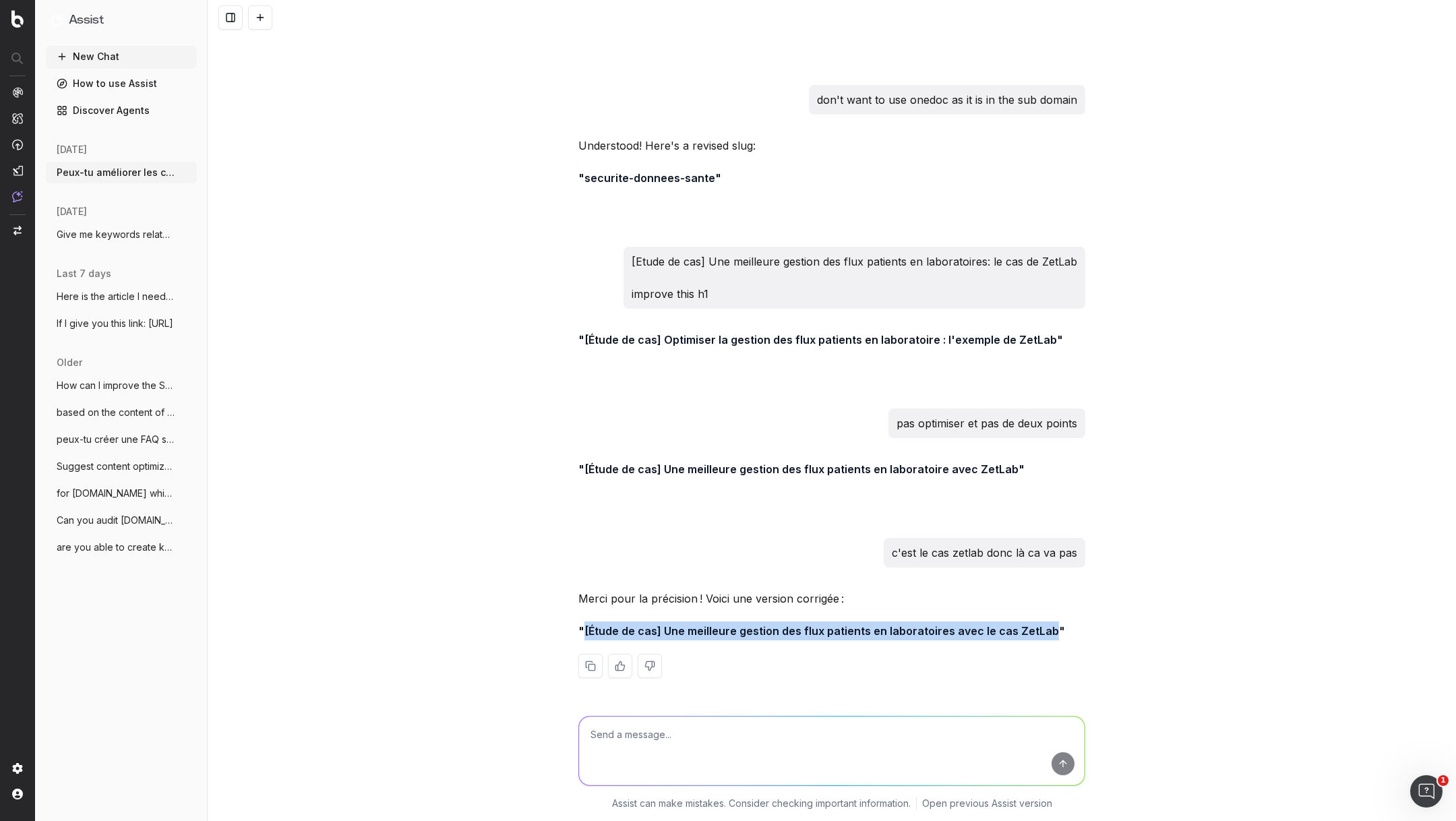
drag, startPoint x: 1044, startPoint y: 633, endPoint x: 586, endPoint y: 635, distance: 458.0
click at [586, 635] on strong ""[Étude de cas] Une meilleure gestion des flux patients en laboratoires avec le…" at bounding box center [821, 631] width 487 height 14
copy strong "[Étude de cas] Une meilleure gestion des flux patients en laboratoires avec le …"
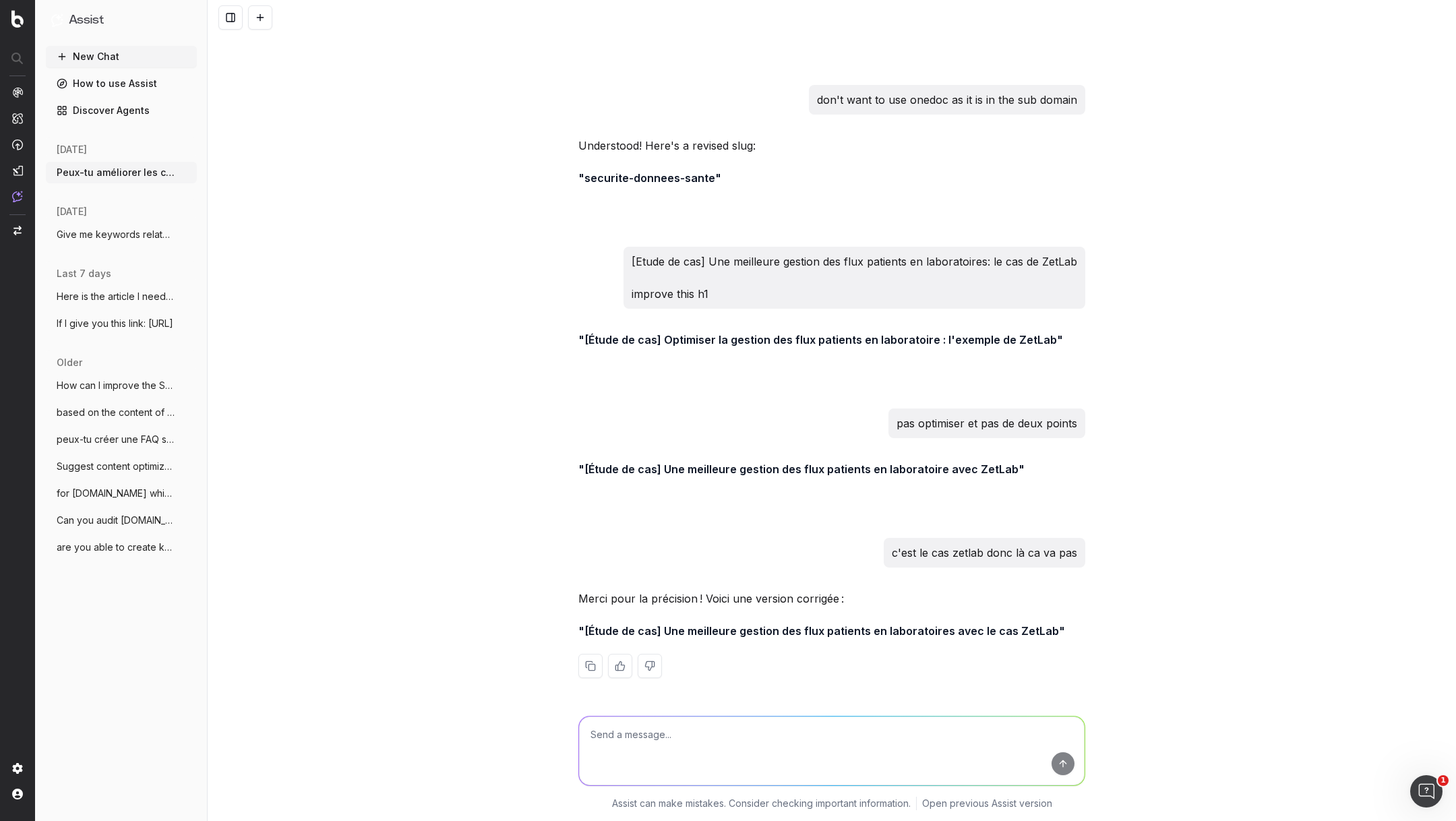
click at [720, 732] on textarea at bounding box center [831, 751] width 505 height 69
paste textarea "[Étude de cas] Comment ZetLab est parvenu à une meilleure gestion du flux patie…"
type textarea "[Étude de cas] Comment ZetLab est parvenu à une meilleure gestion du flux patie…"
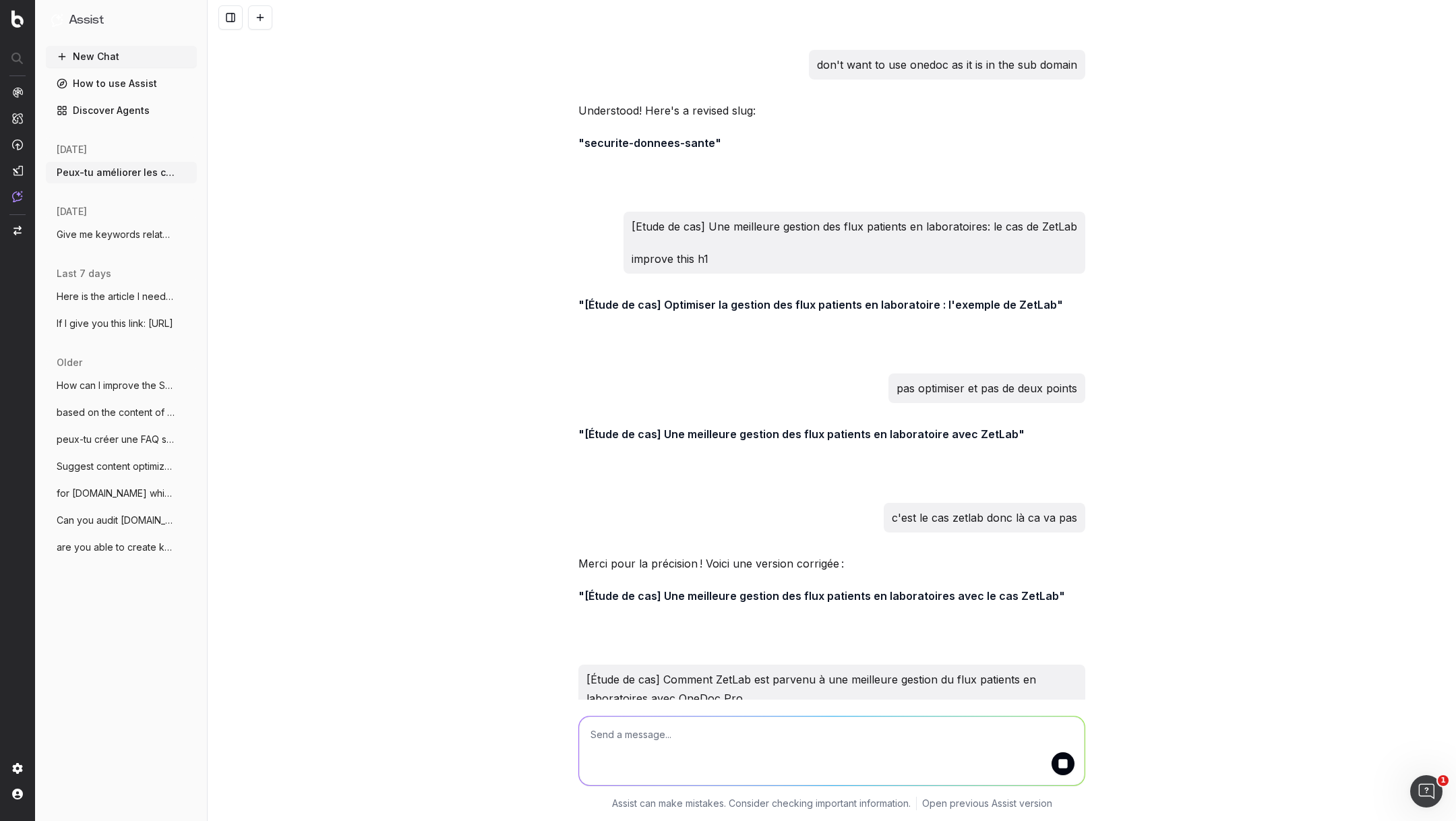
scroll to position [5948, 0]
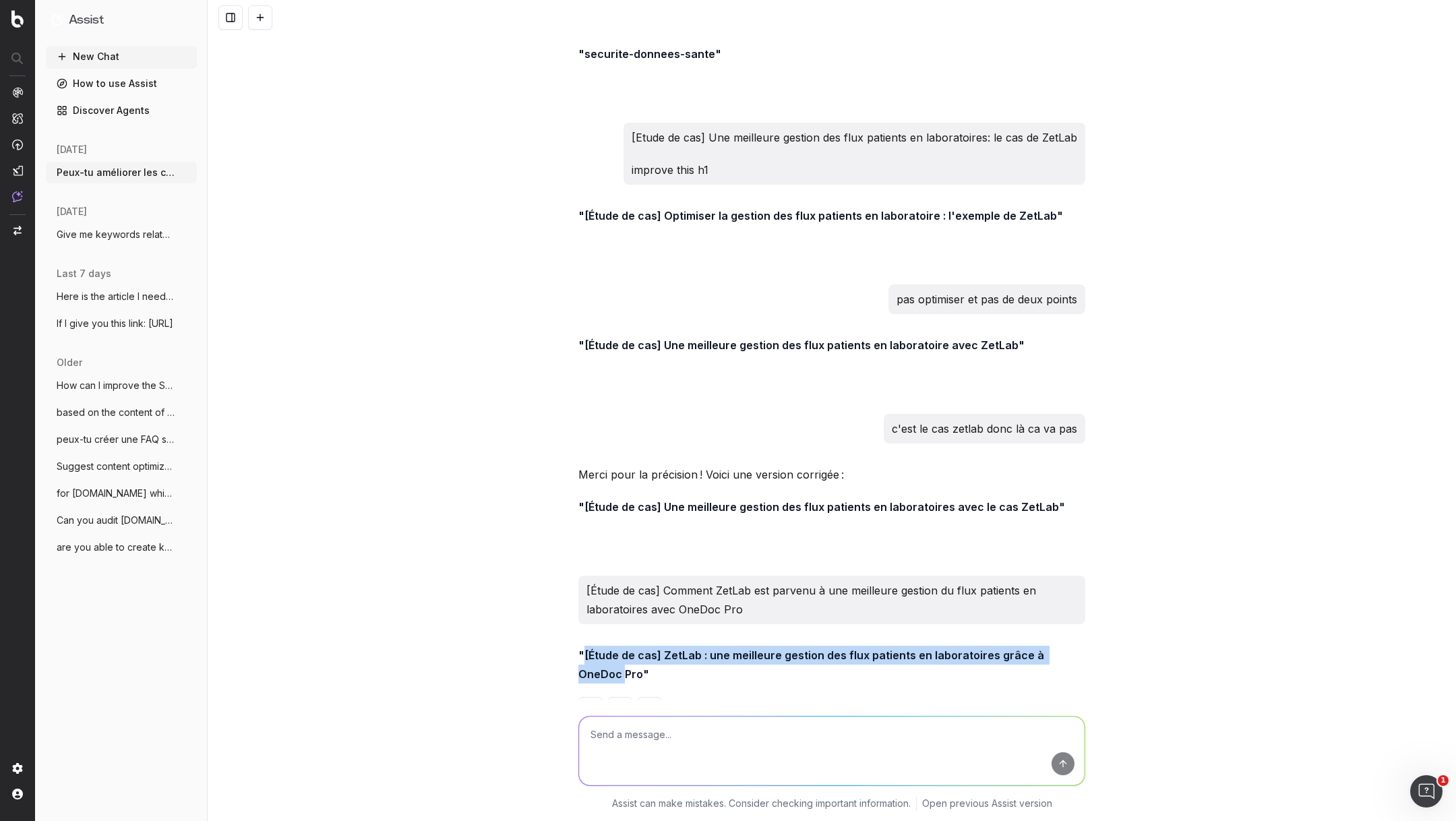
drag, startPoint x: 1077, startPoint y: 692, endPoint x: 585, endPoint y: 693, distance: 492.0
click at [585, 684] on p ""[Étude de cas] ZetLab : une meilleure gestion des flux patients en laboratoire…" at bounding box center [831, 664] width 507 height 38
copy strong "[Étude de cas] ZetLab : une meilleure gestion des flux patients en laboratoires…"
click at [725, 748] on textarea at bounding box center [831, 751] width 505 height 69
type textarea "shorten pour meta title"
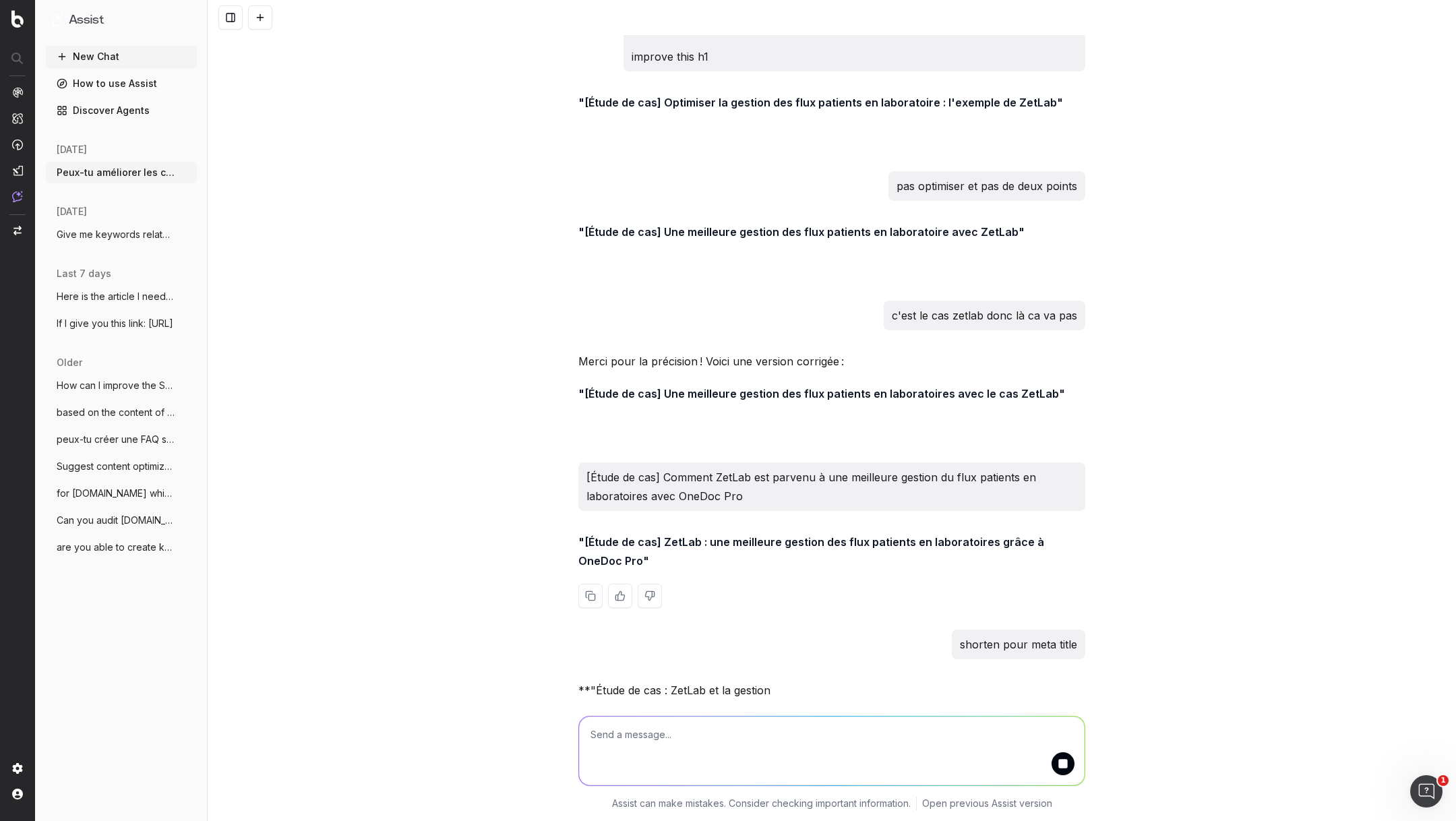
scroll to position [6156, 0]
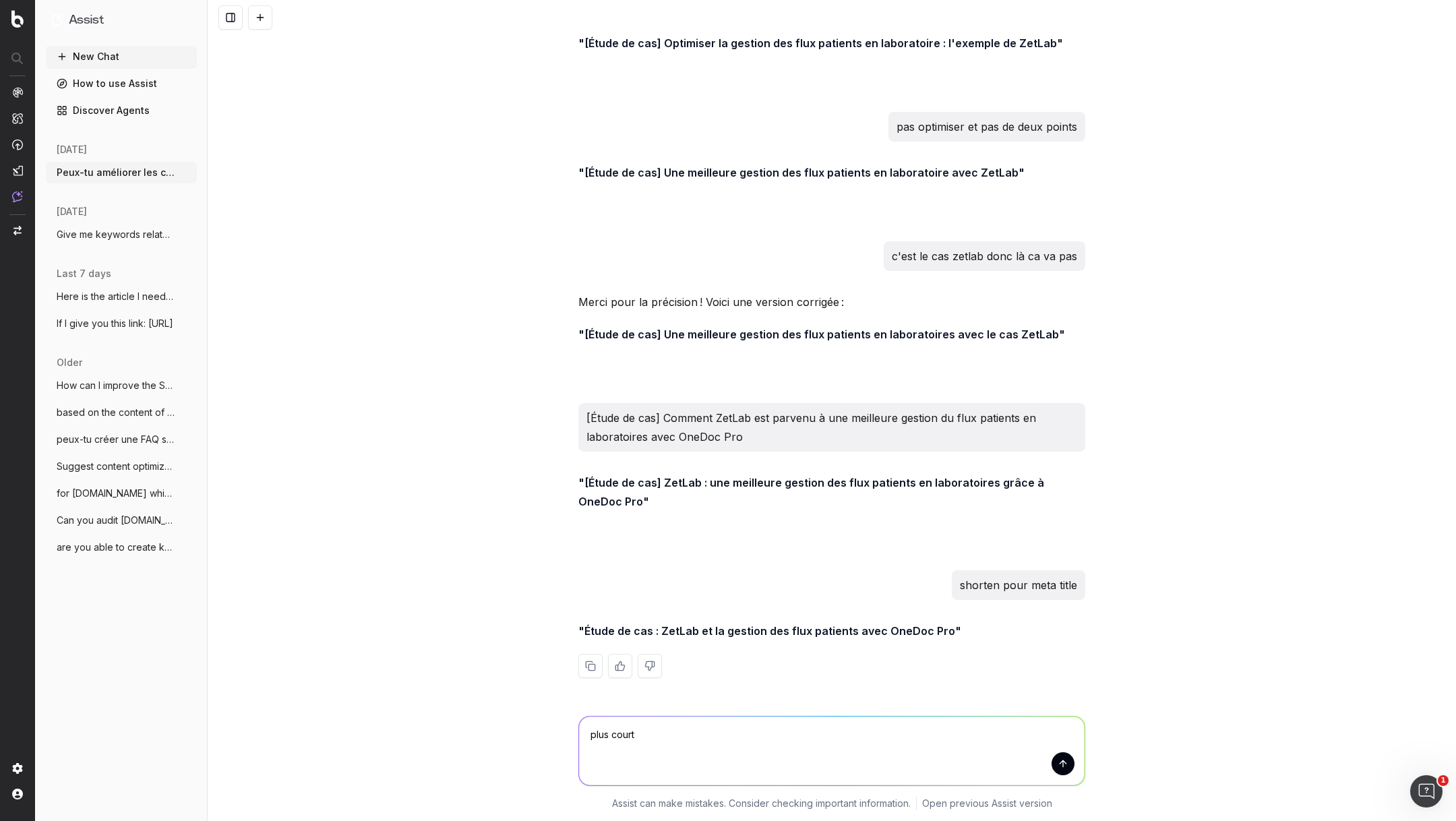
type textarea "plus court"
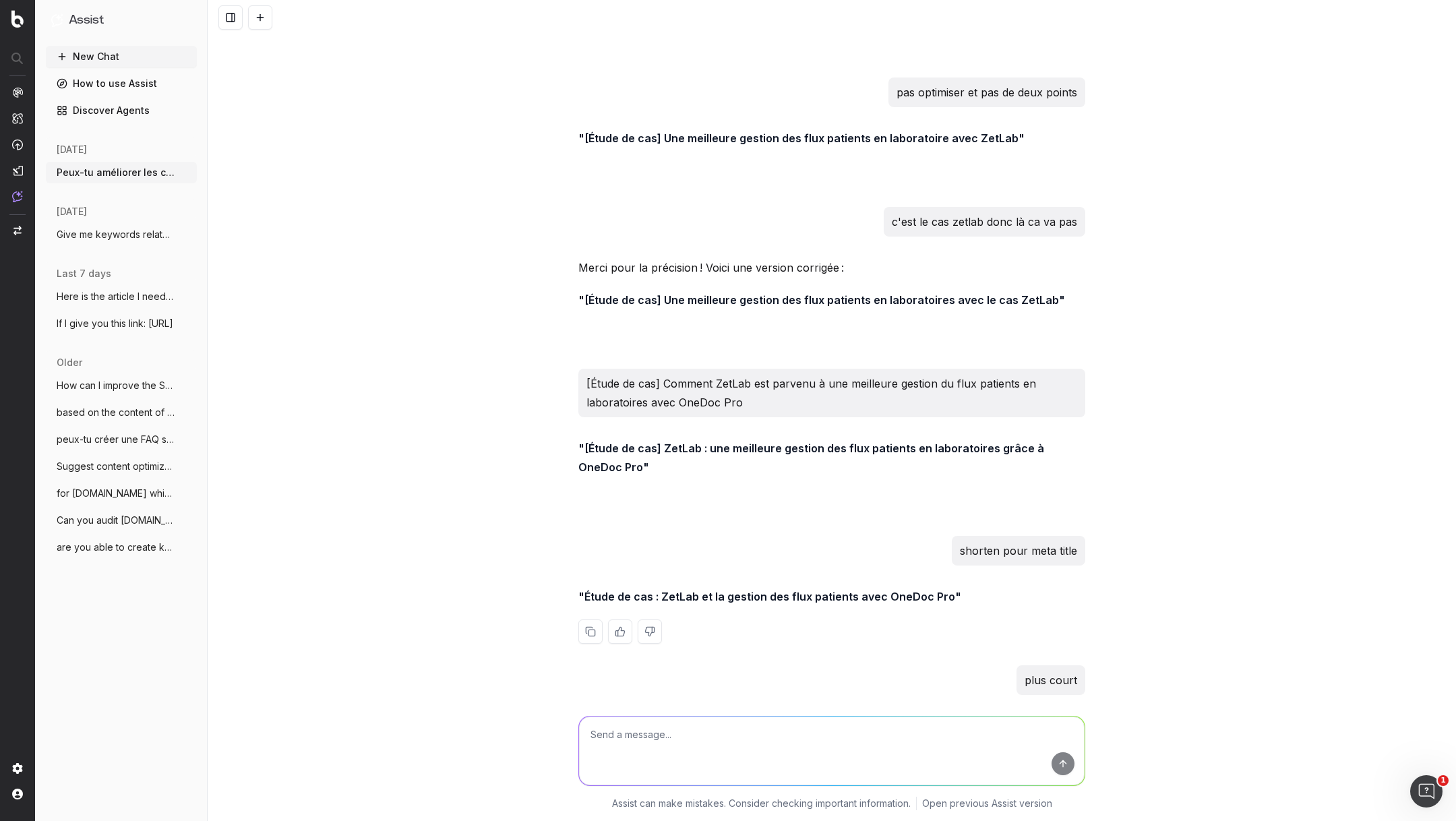
scroll to position [6285, 0]
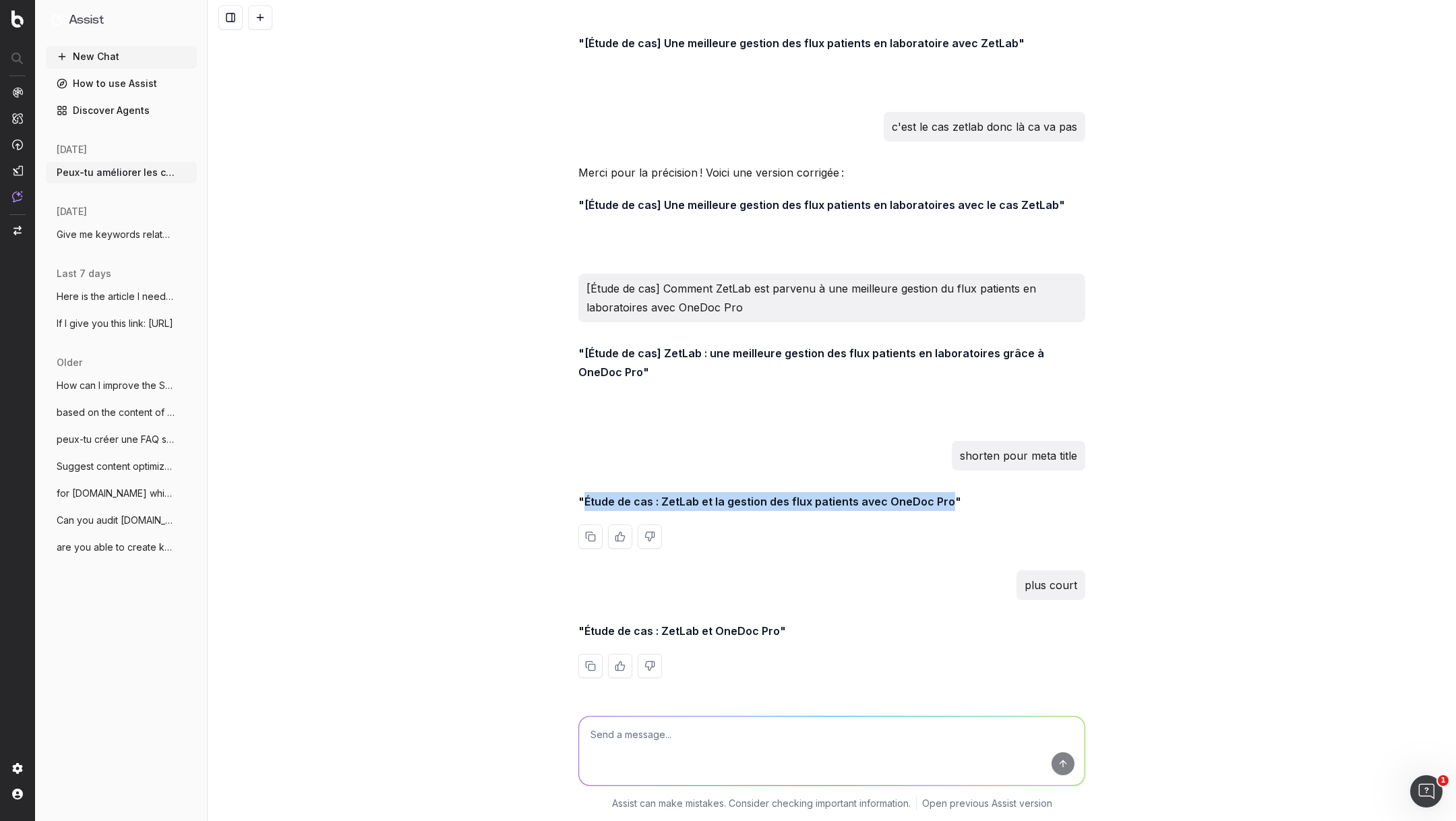
drag, startPoint x: 944, startPoint y: 501, endPoint x: 585, endPoint y: 499, distance: 359.0
click at [585, 499] on strong ""Étude de cas : ZetLab et la gestion des flux patients avec OneDoc Pro"" at bounding box center [769, 502] width 383 height 14
copy strong "Étude de cas : ZetLab et la gestion des flux patients avec OneDoc Pro"
click at [669, 749] on textarea at bounding box center [831, 751] width 505 height 69
type textarea "ça ne se fait pas de mettre [] en meta title?"
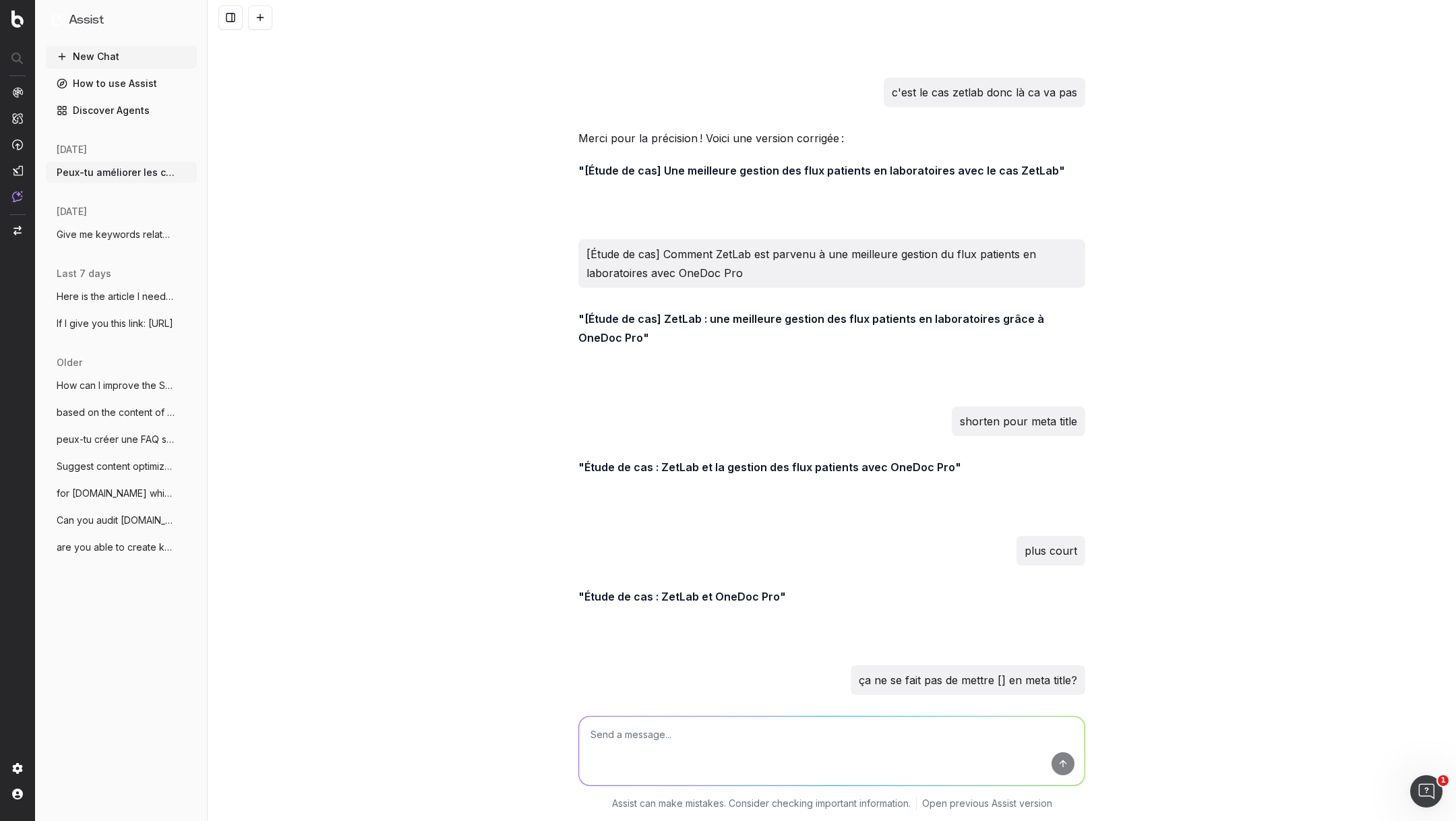
scroll to position [6568, 0]
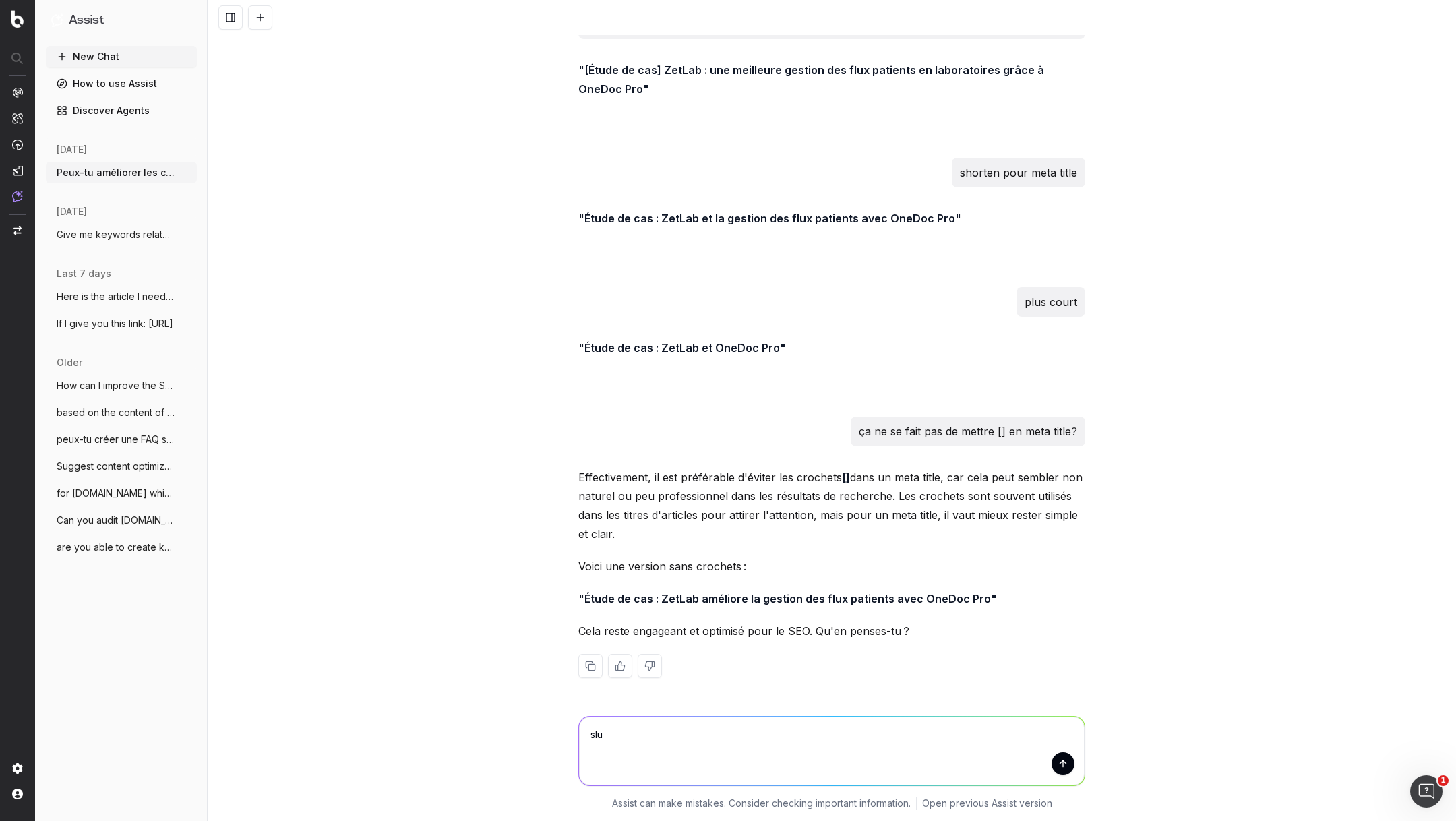
type textarea "slug"
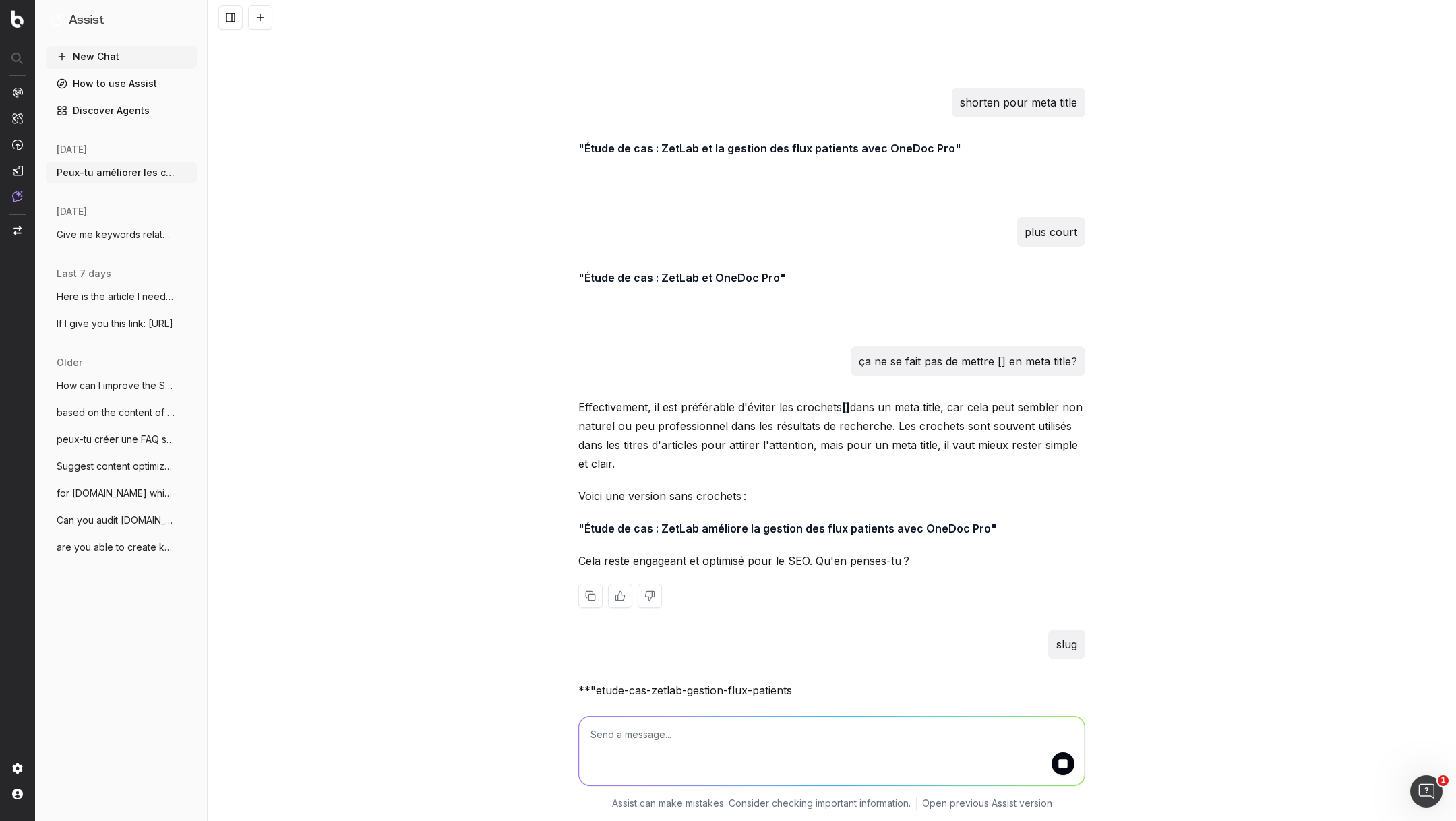
scroll to position [6697, 0]
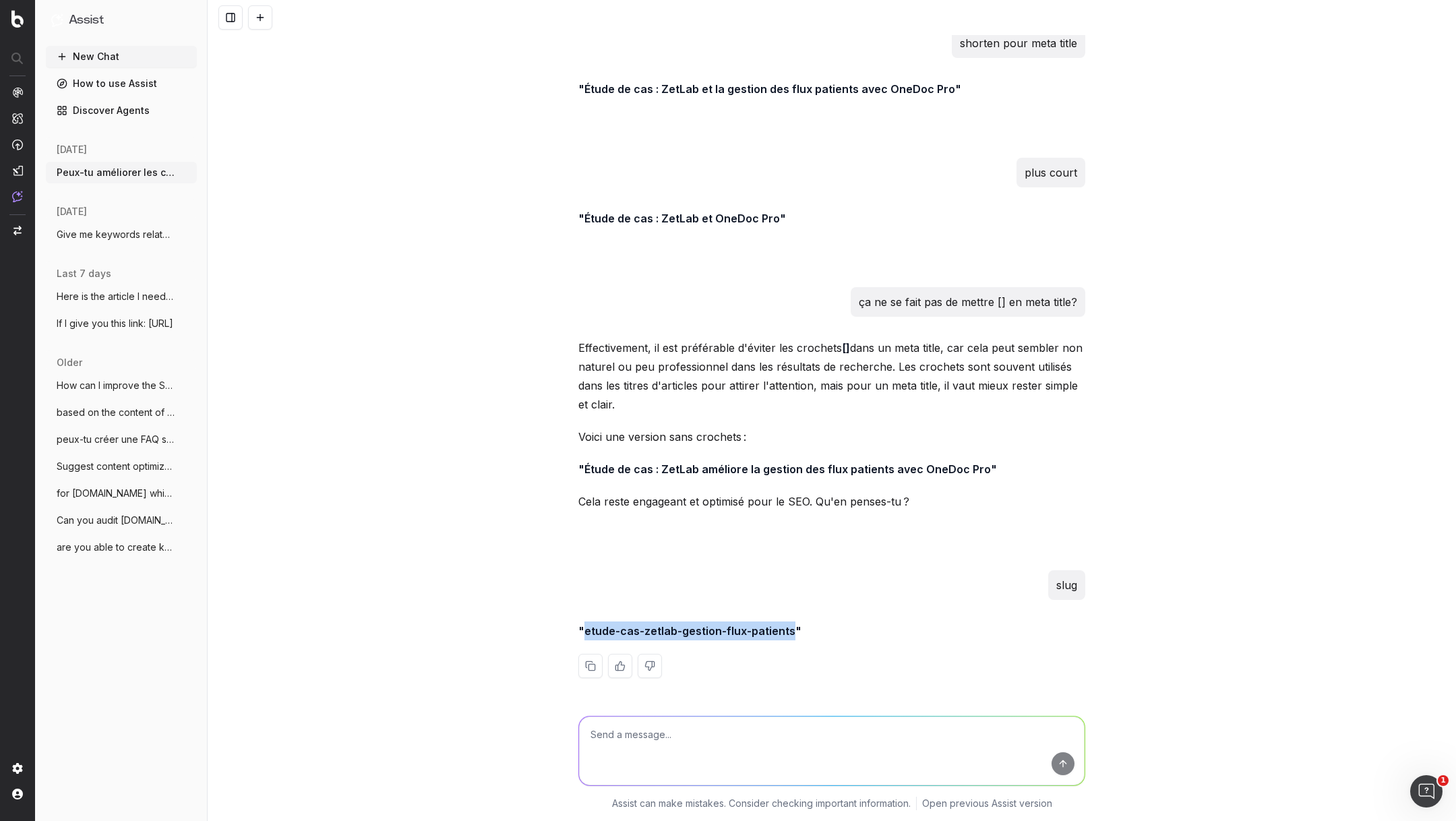
drag, startPoint x: 789, startPoint y: 632, endPoint x: 586, endPoint y: 631, distance: 203.0
click at [586, 631] on strong ""etude-cas-zetlab-gestion-flux-patients"" at bounding box center [689, 631] width 223 height 14
copy strong "etude-cas-zetlab-gestion-flux-patients"
click at [661, 745] on textarea at bounding box center [831, 751] width 505 height 69
paste textarea "Étude de cas: Gestion des patients en laboratoire avec OneDoc"
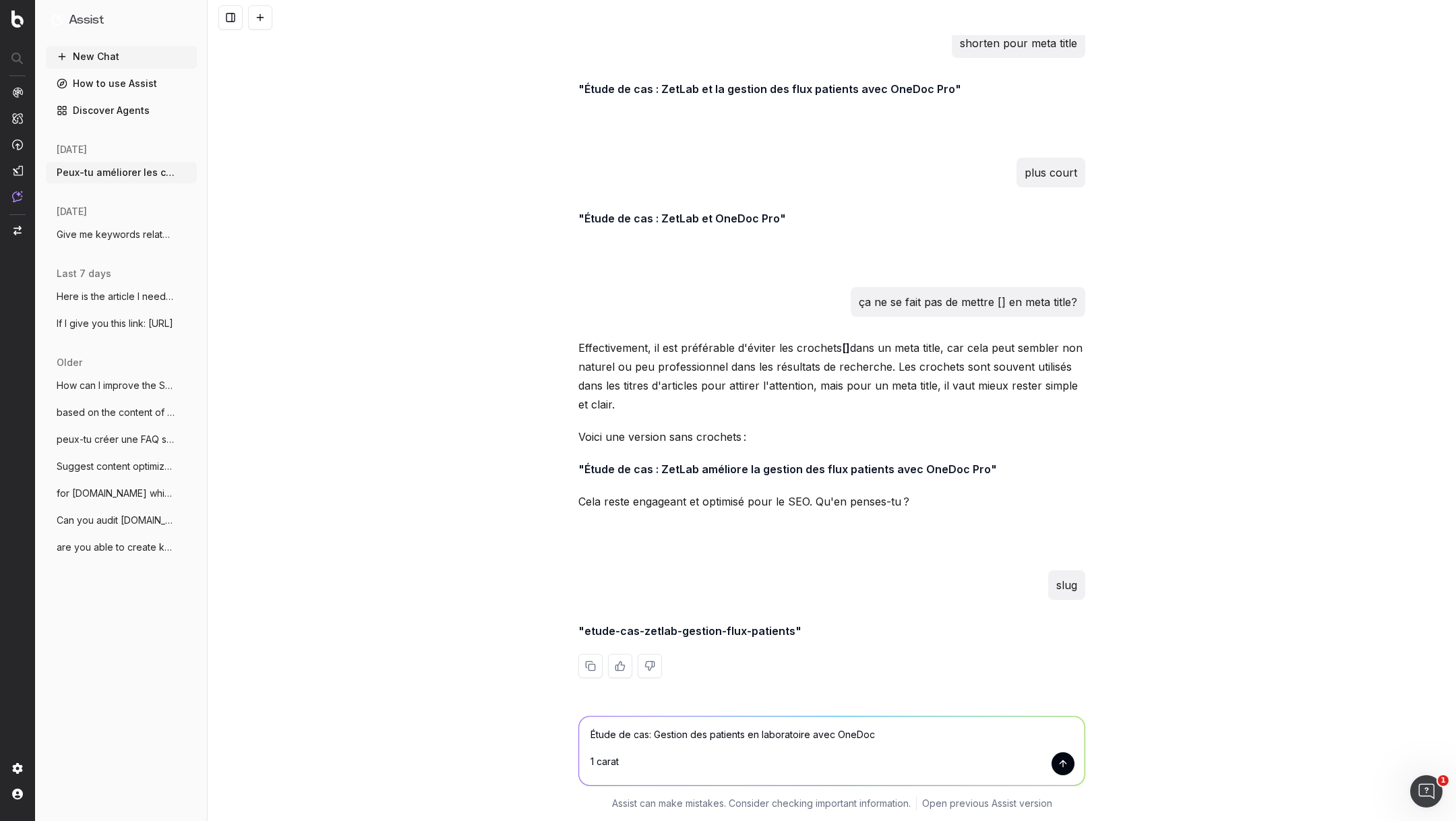
type textarea "Étude de cas: Gestion des patients en laboratoire avec OneDoc 1 cara"
paste textarea "10 améliorations sur votre Google Business Profile pour gagner des points de vi…"
type textarea "improve h1: 10 améliorations sur votre Google Business Profile pour gagner des …"
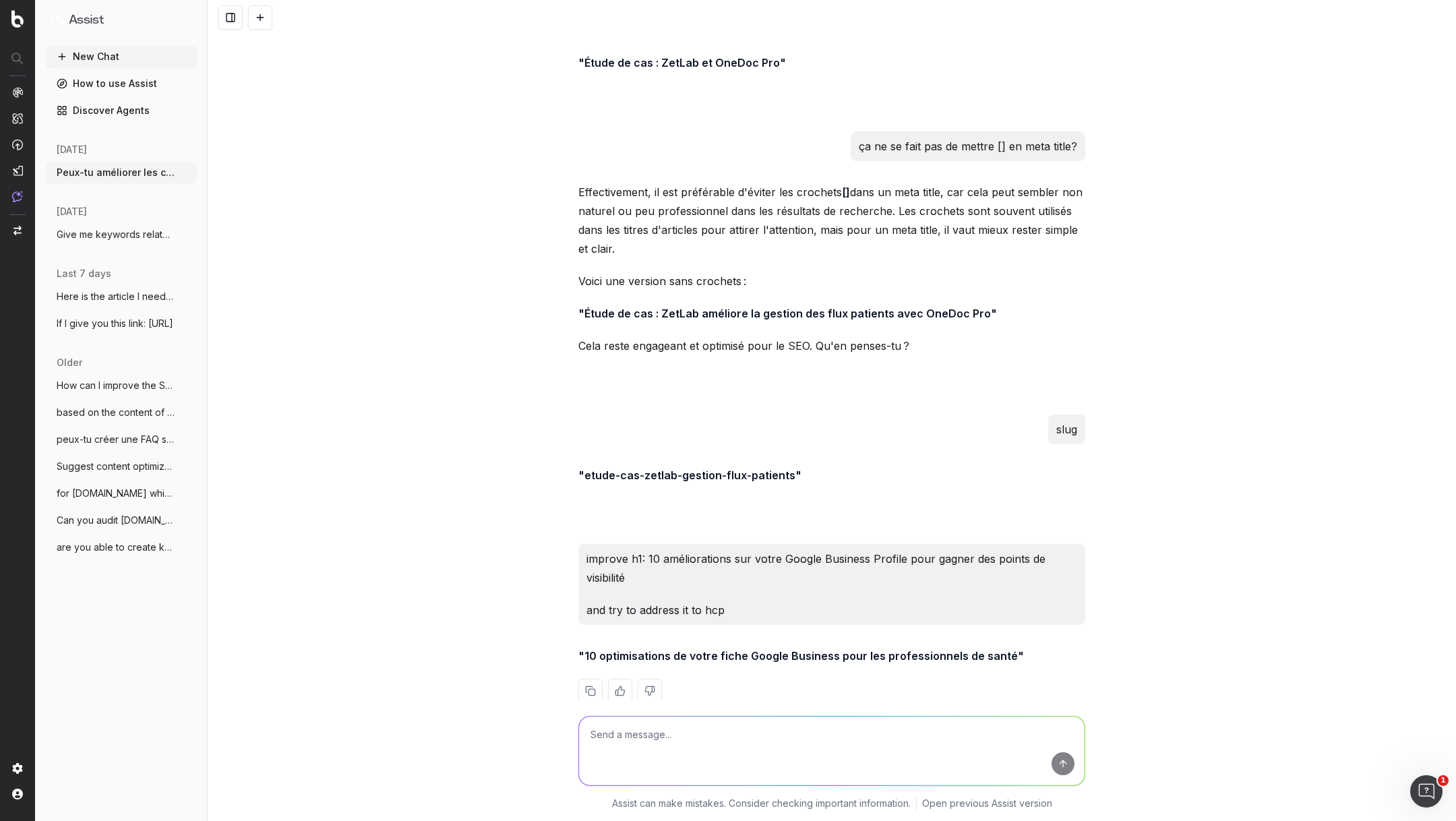
scroll to position [6878, 0]
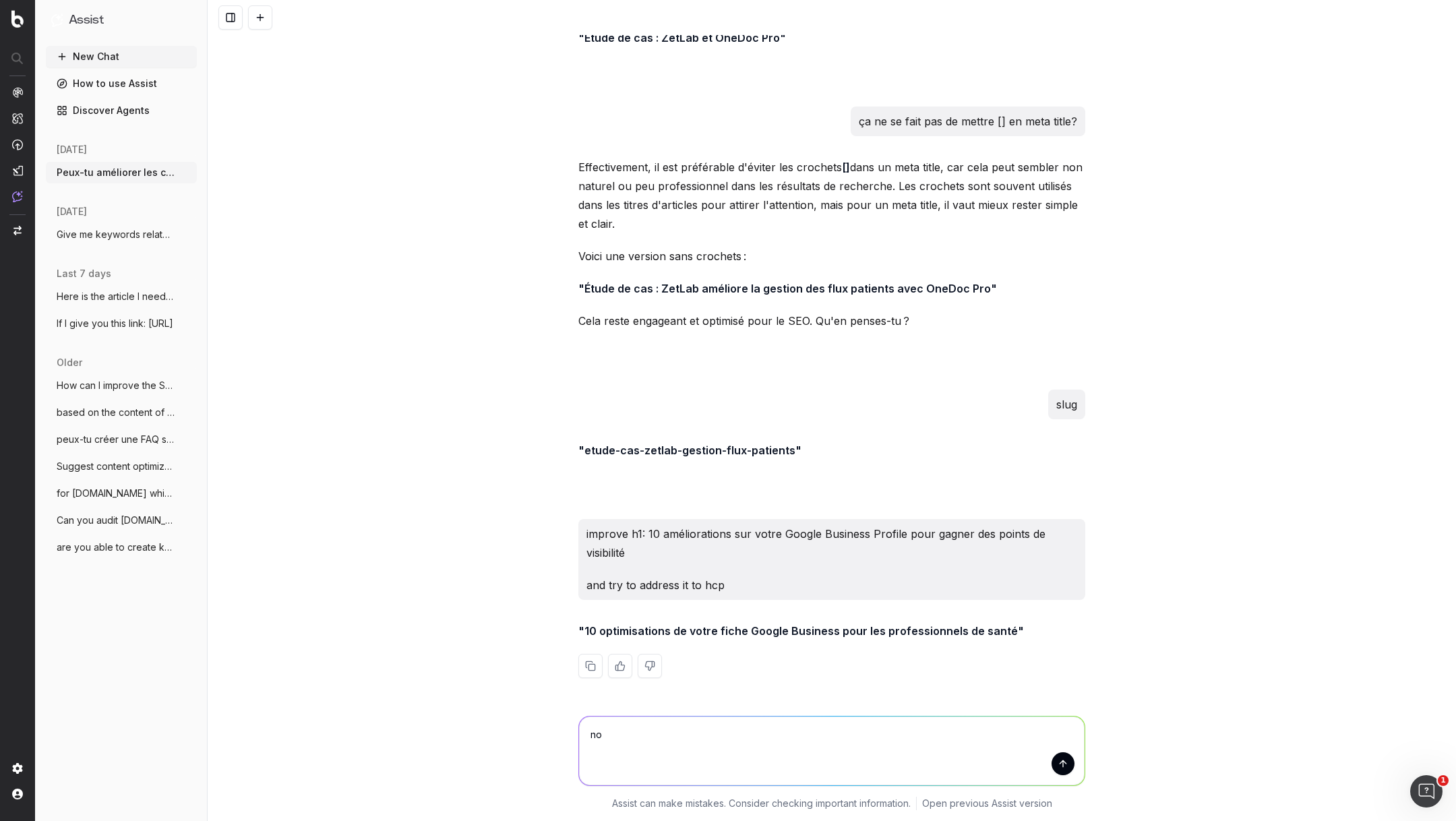
type textarea "non"
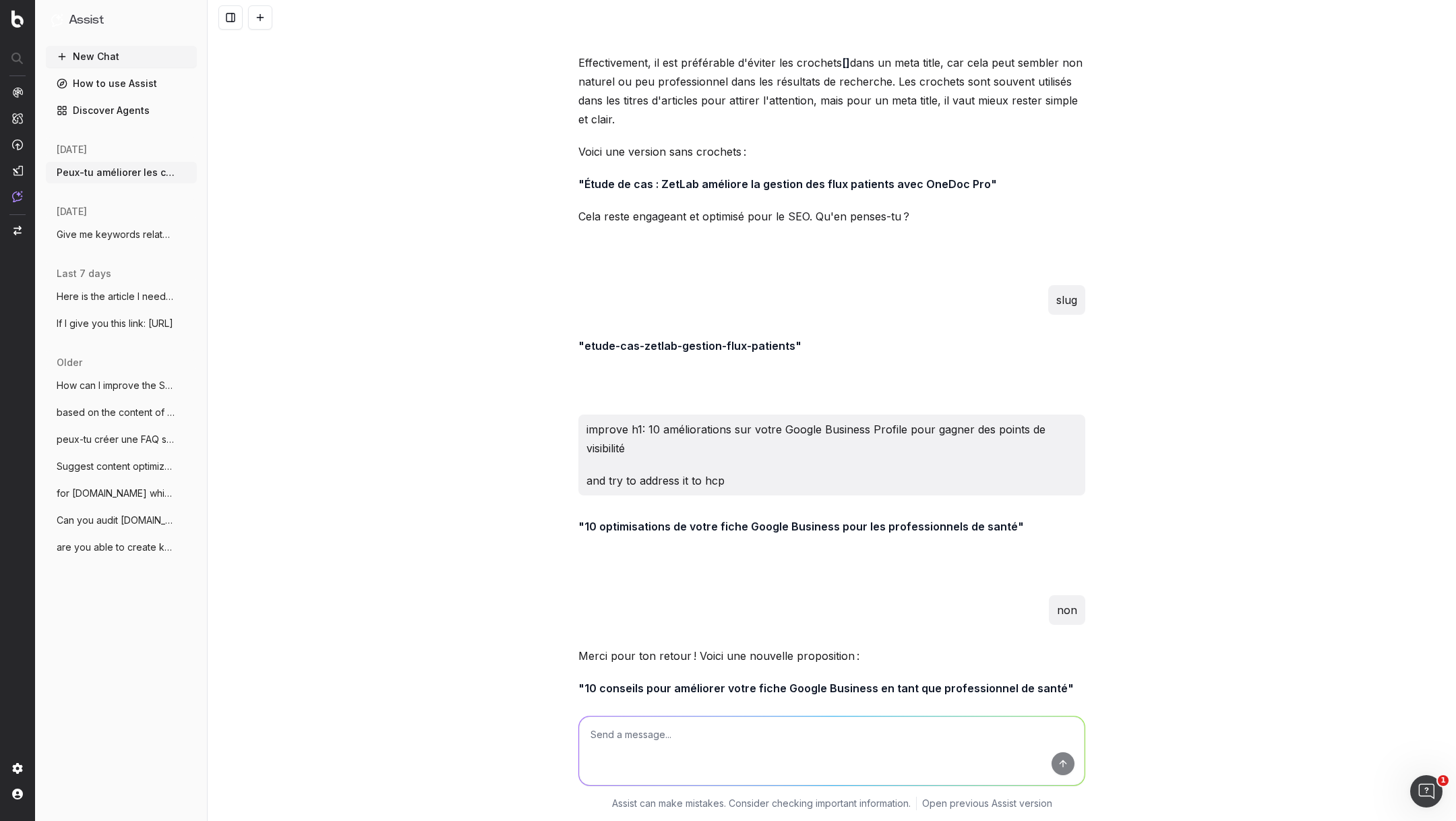
scroll to position [7039, 0]
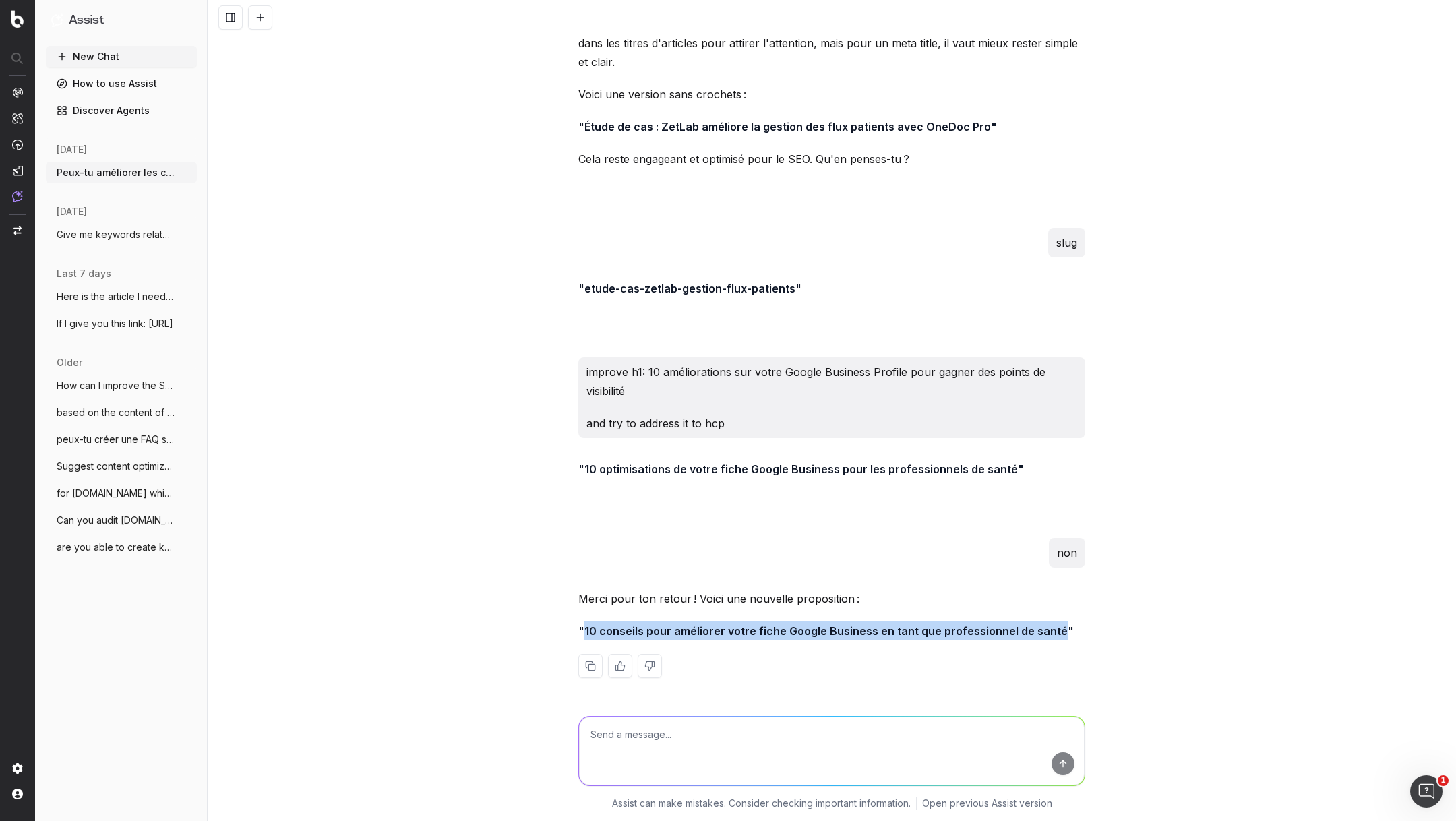
drag, startPoint x: 1051, startPoint y: 631, endPoint x: 585, endPoint y: 632, distance: 466.0
click at [585, 632] on strong ""10 conseils pour améliorer votre fiche Google Business en tant que professionn…" at bounding box center [825, 631] width 495 height 14
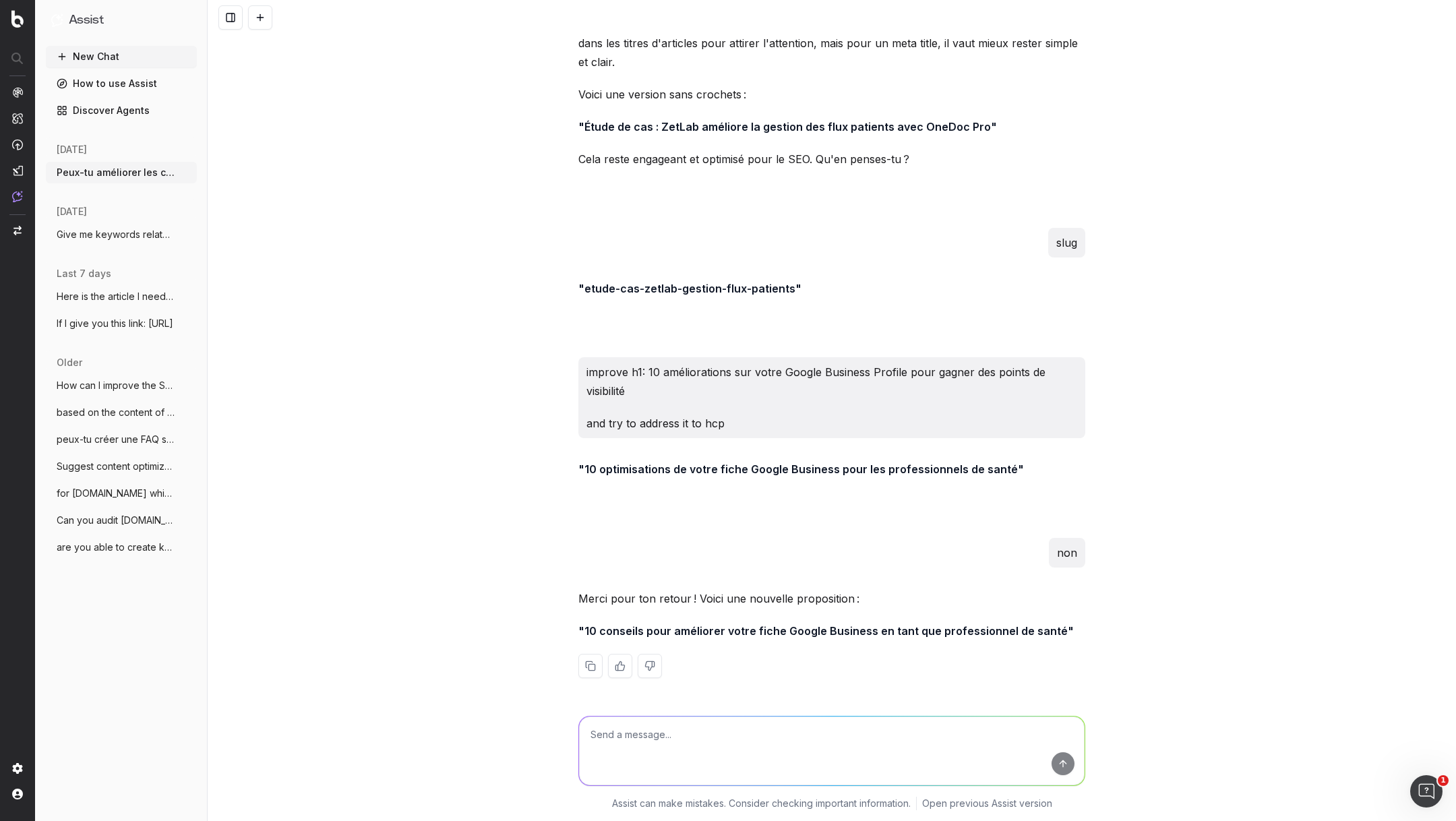
click at [740, 761] on textarea at bounding box center [831, 751] width 505 height 69
type textarea "slug?"
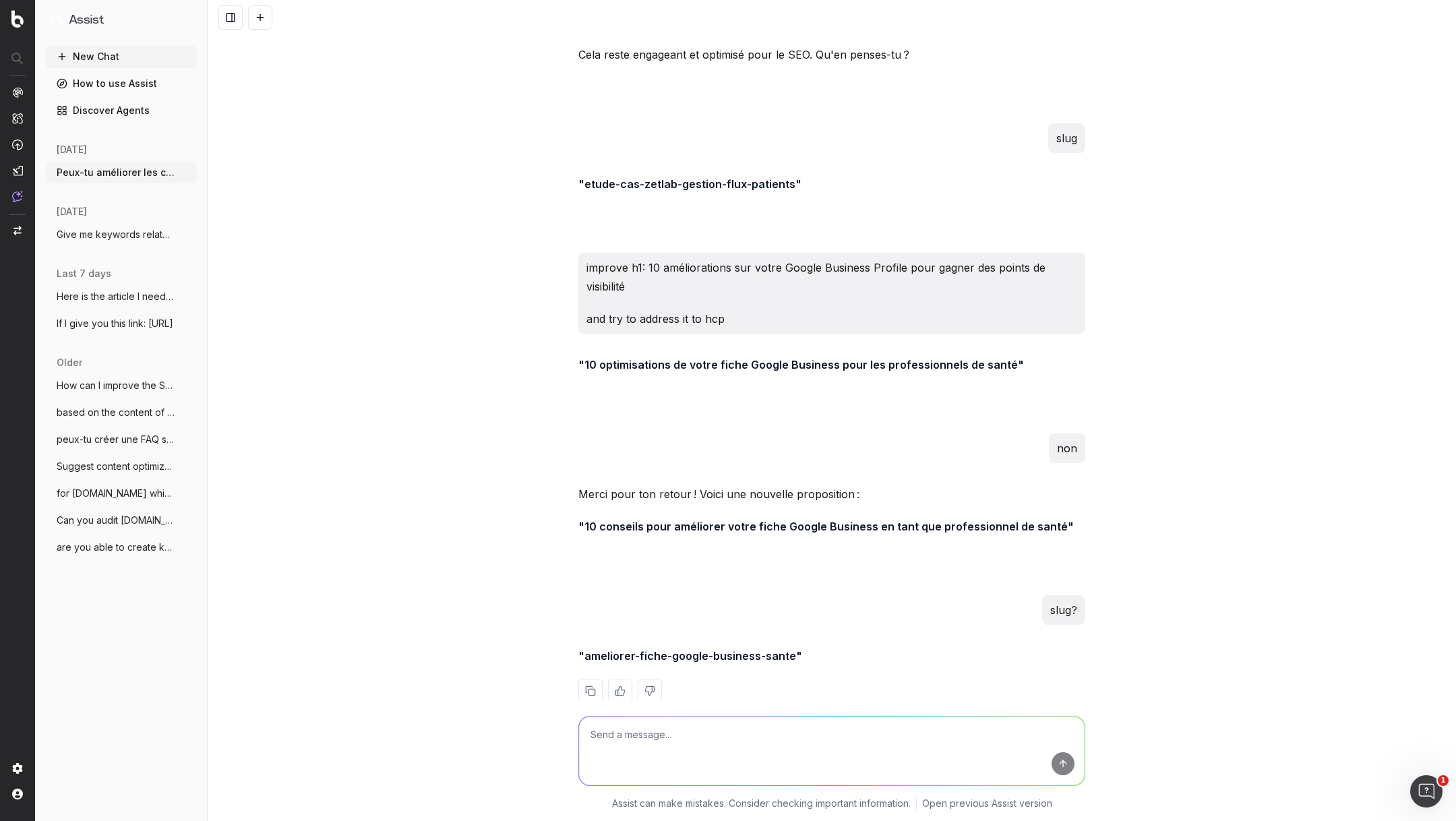
scroll to position [7170, 0]
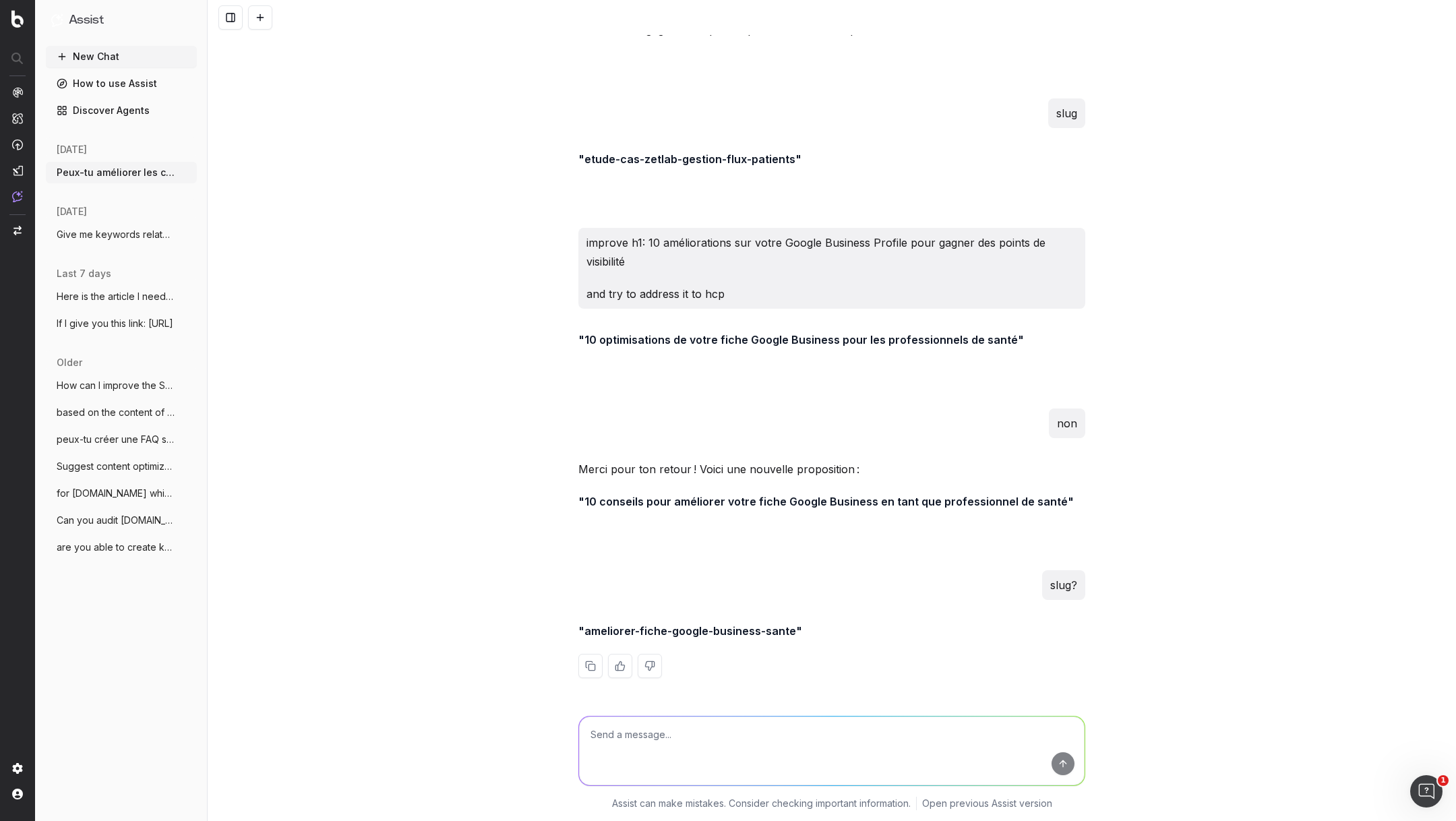
click at [699, 742] on textarea at bounding box center [831, 751] width 505 height 69
paste textarea "Comment marche le modèle de prescription en psychothérapie en [GEOGRAPHIC_DATA]?"
type textarea "Comment marche le modèle de prescription en psychothérapie en [GEOGRAPHIC_DATA]?"
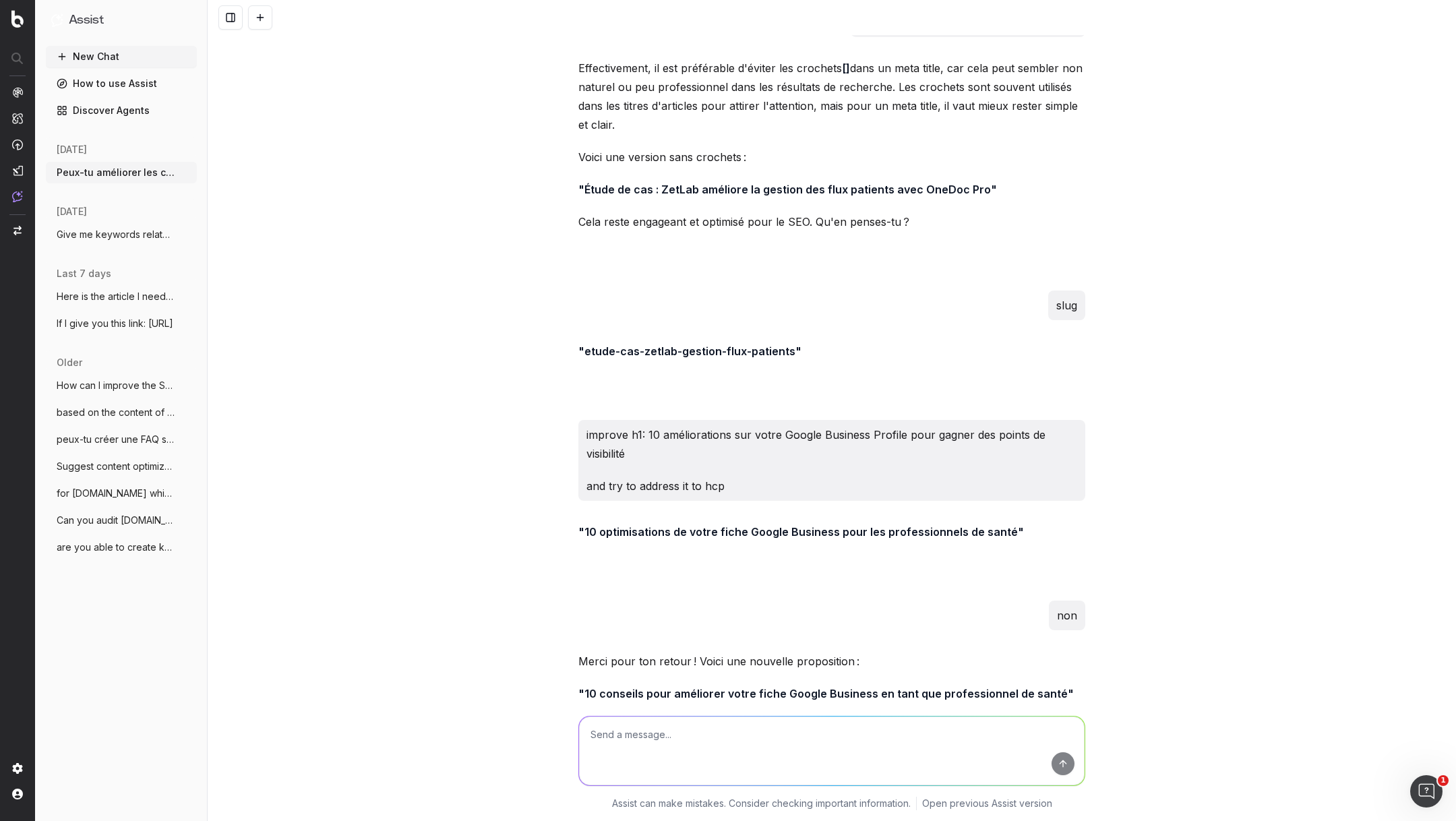
scroll to position [7299, 0]
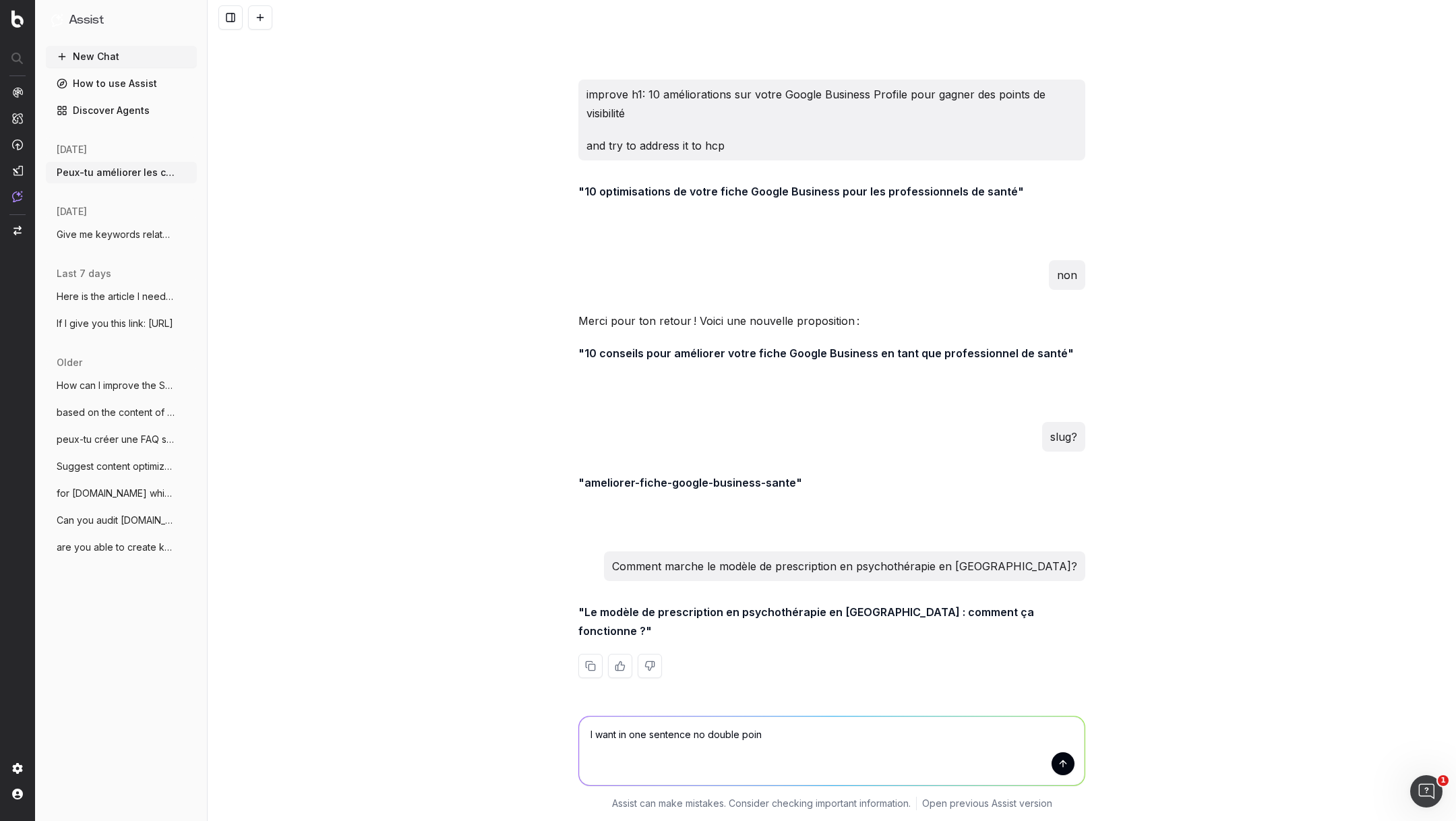
type textarea "I want in one sentence no double point"
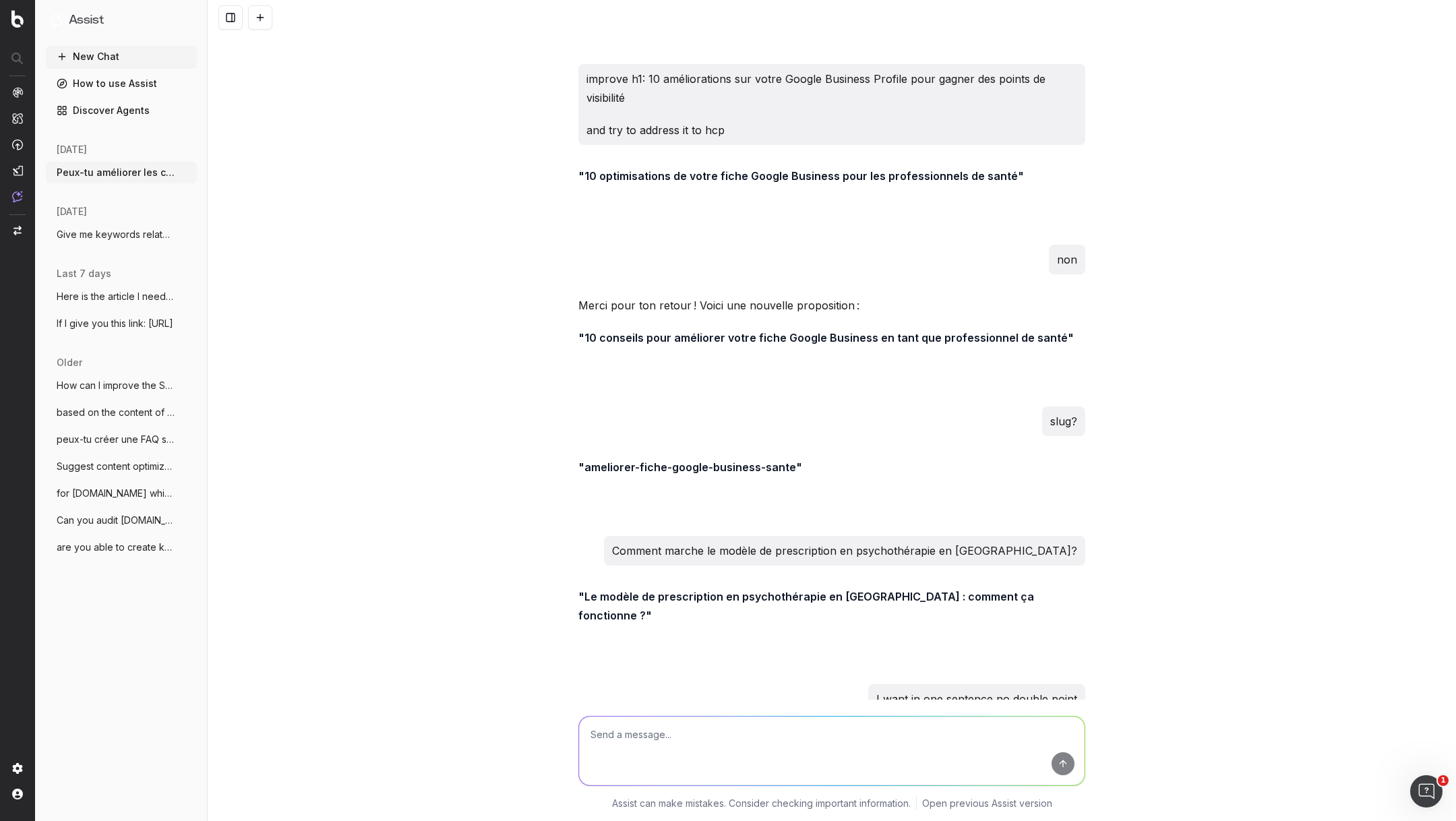
scroll to position [7428, 0]
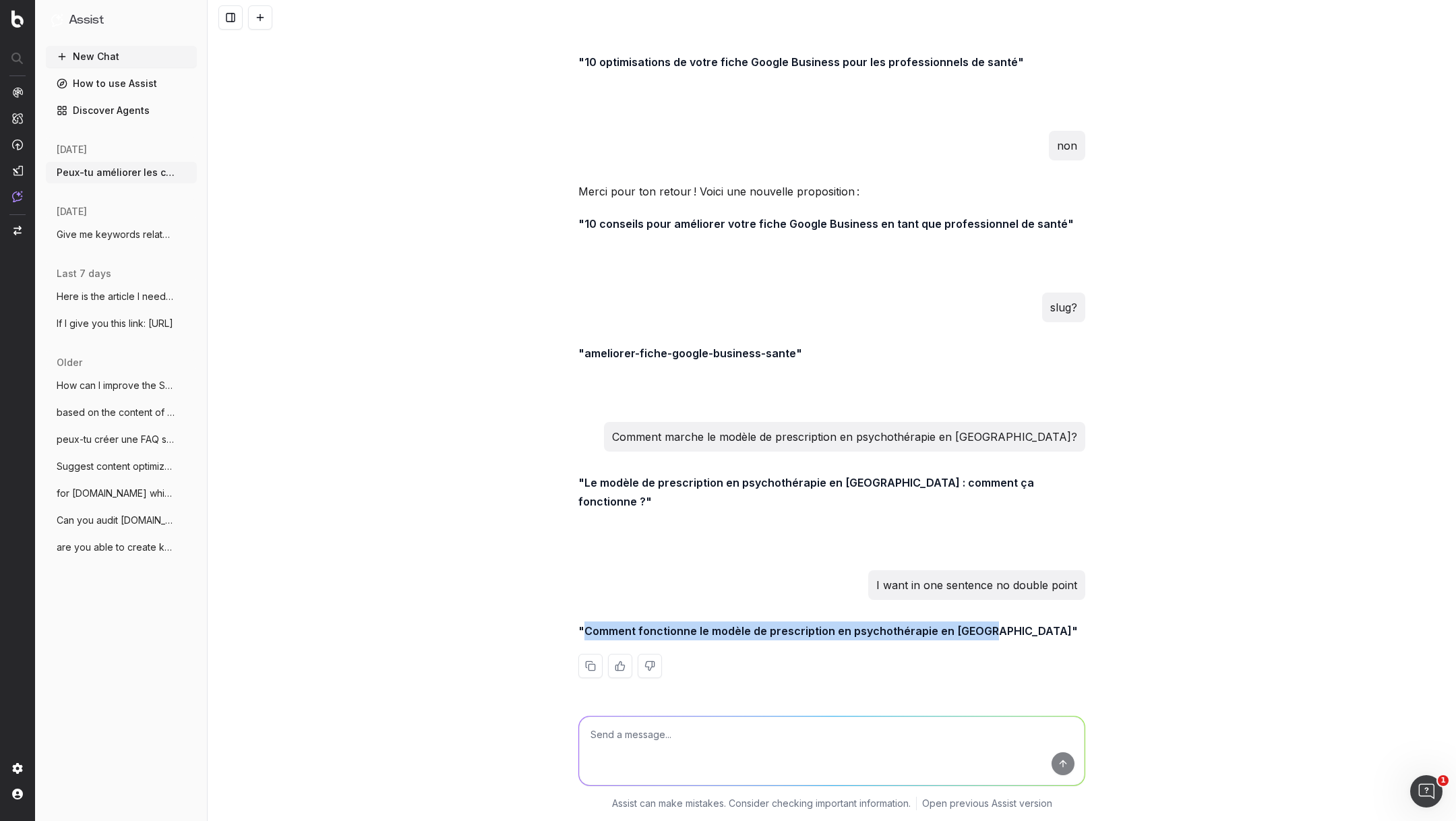
drag, startPoint x: 981, startPoint y: 635, endPoint x: 587, endPoint y: 628, distance: 394.1
click at [587, 628] on strong ""Comment fonctionne le modèle de prescription en psychothérapie en [GEOGRAPHIC_…" at bounding box center [827, 631] width 499 height 14
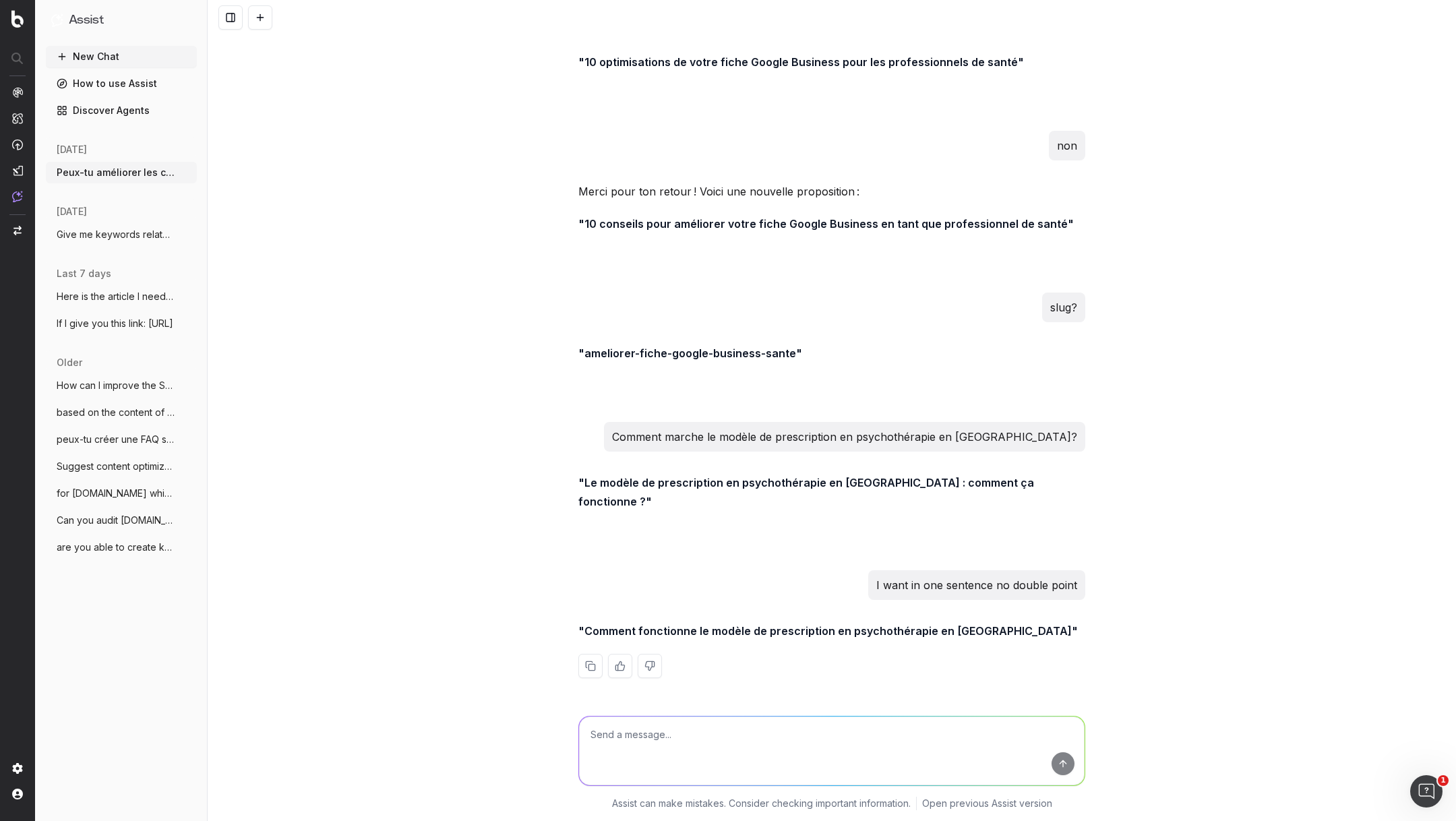
click at [724, 724] on textarea at bounding box center [831, 751] width 505 height 69
paste textarea "Digitalisation des cabinets médicaux: par où commencer pour une transition effi…"
type textarea "Digitalisation des cabinets médicaux: par où commencer pour une transition effi…"
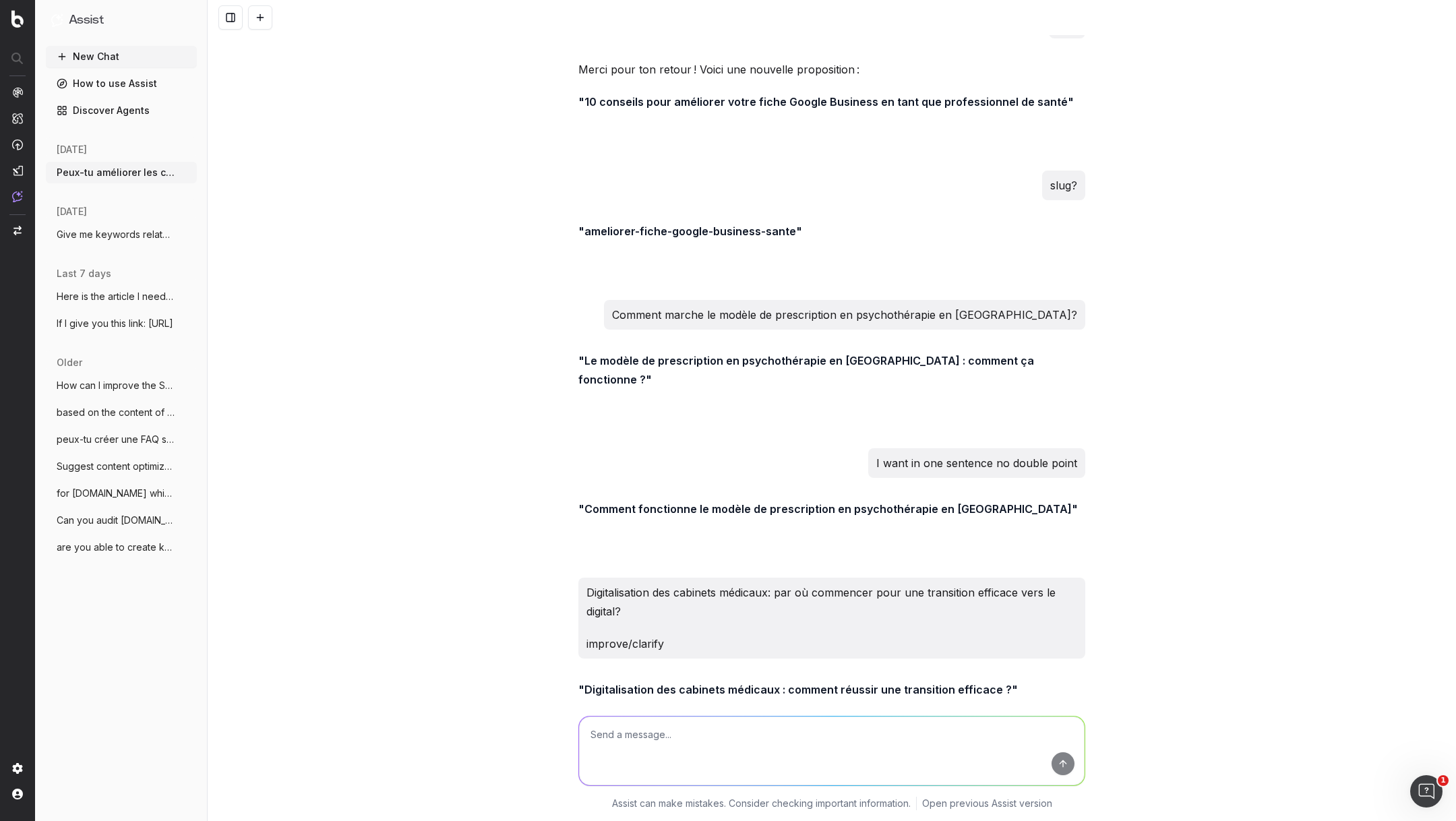
scroll to position [7608, 0]
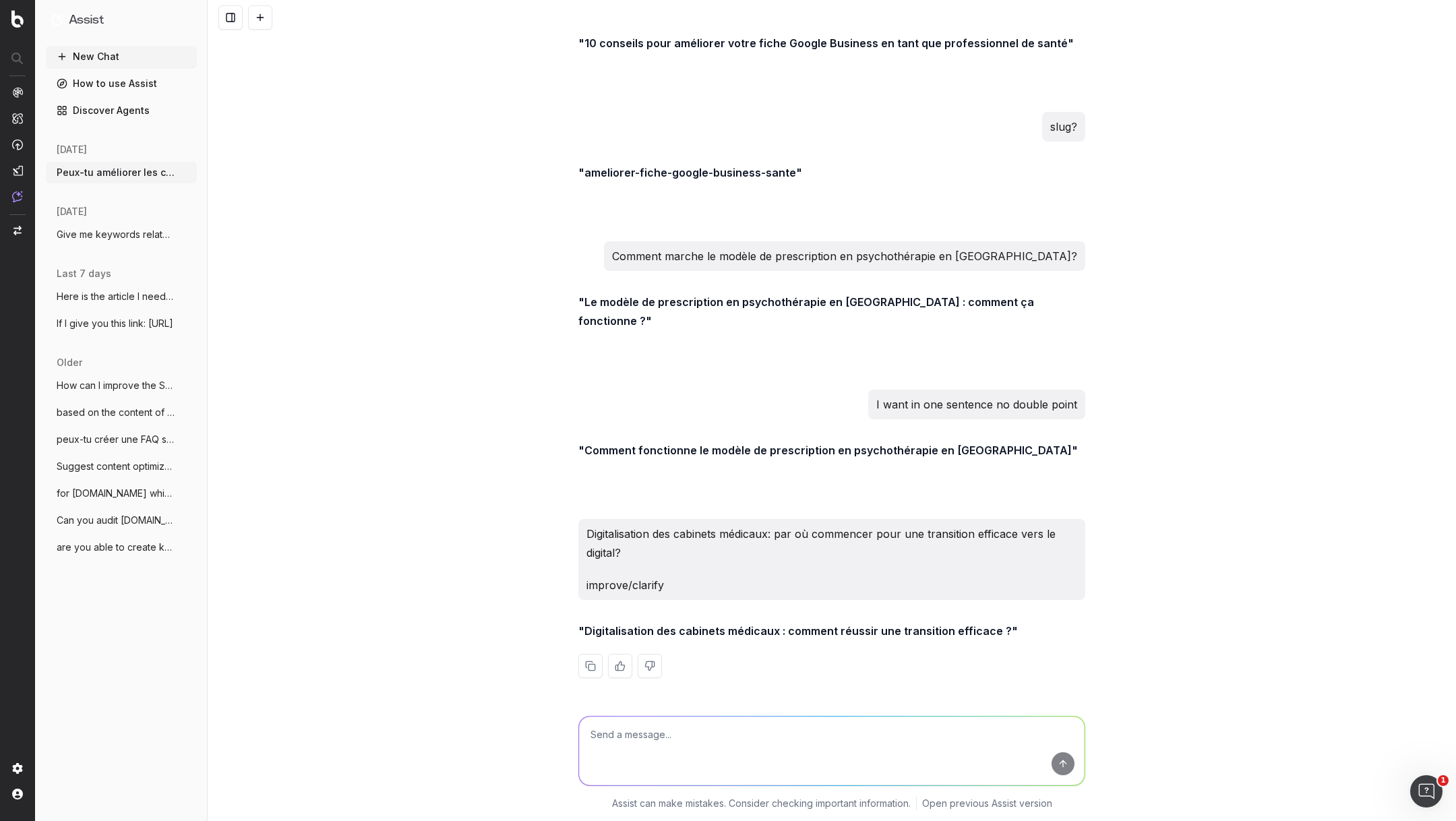
click at [714, 719] on textarea at bounding box center [831, 751] width 505 height 69
click at [728, 751] on textarea at bounding box center [831, 751] width 505 height 69
paste textarea "Le moment est venu. Vous avez décidé de faire de la digitalisation de votre cab…"
type textarea "in a meta description: Le moment est venu. Vous avez décidé de faire de la digi…"
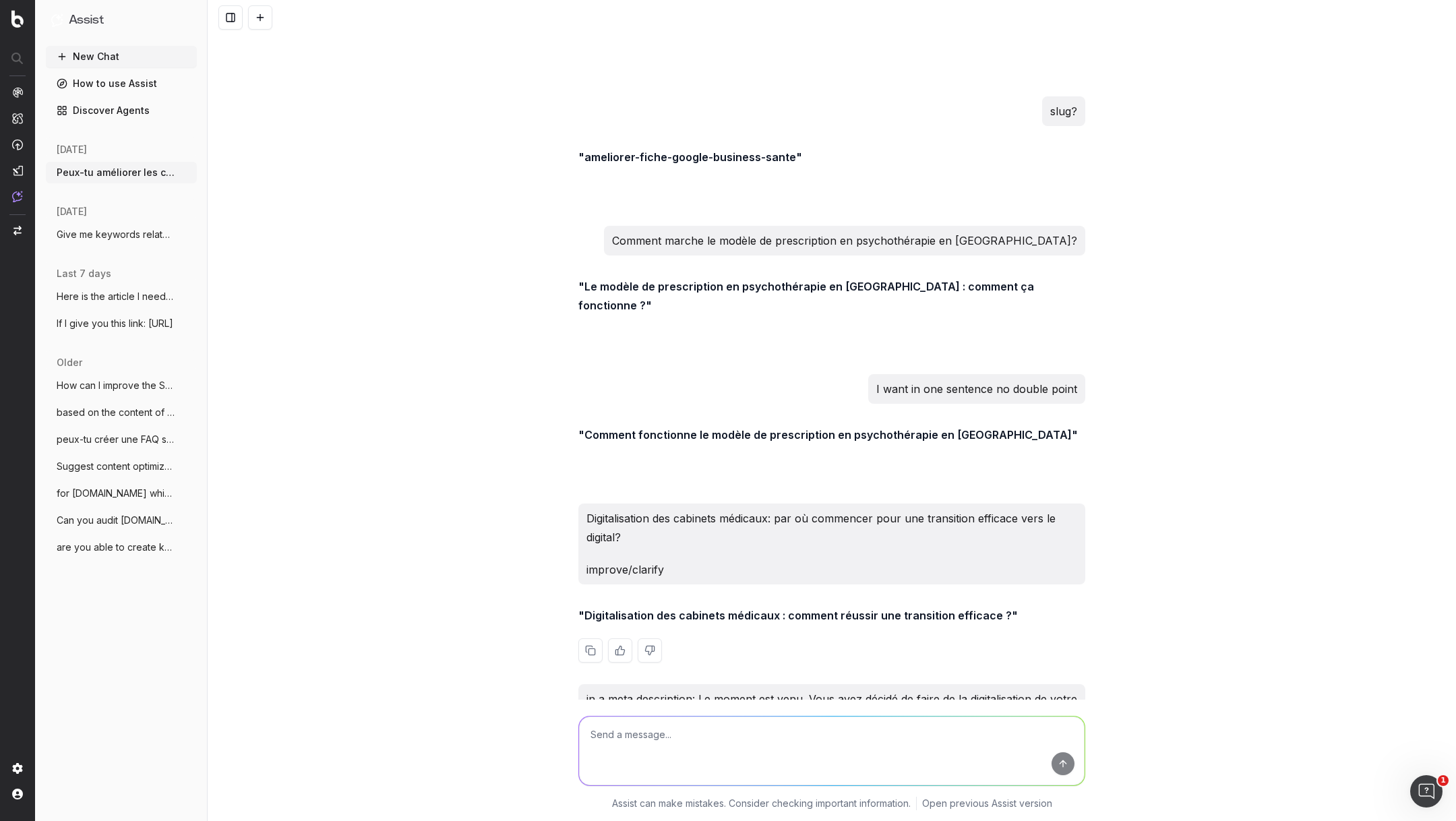
scroll to position [7795, 0]
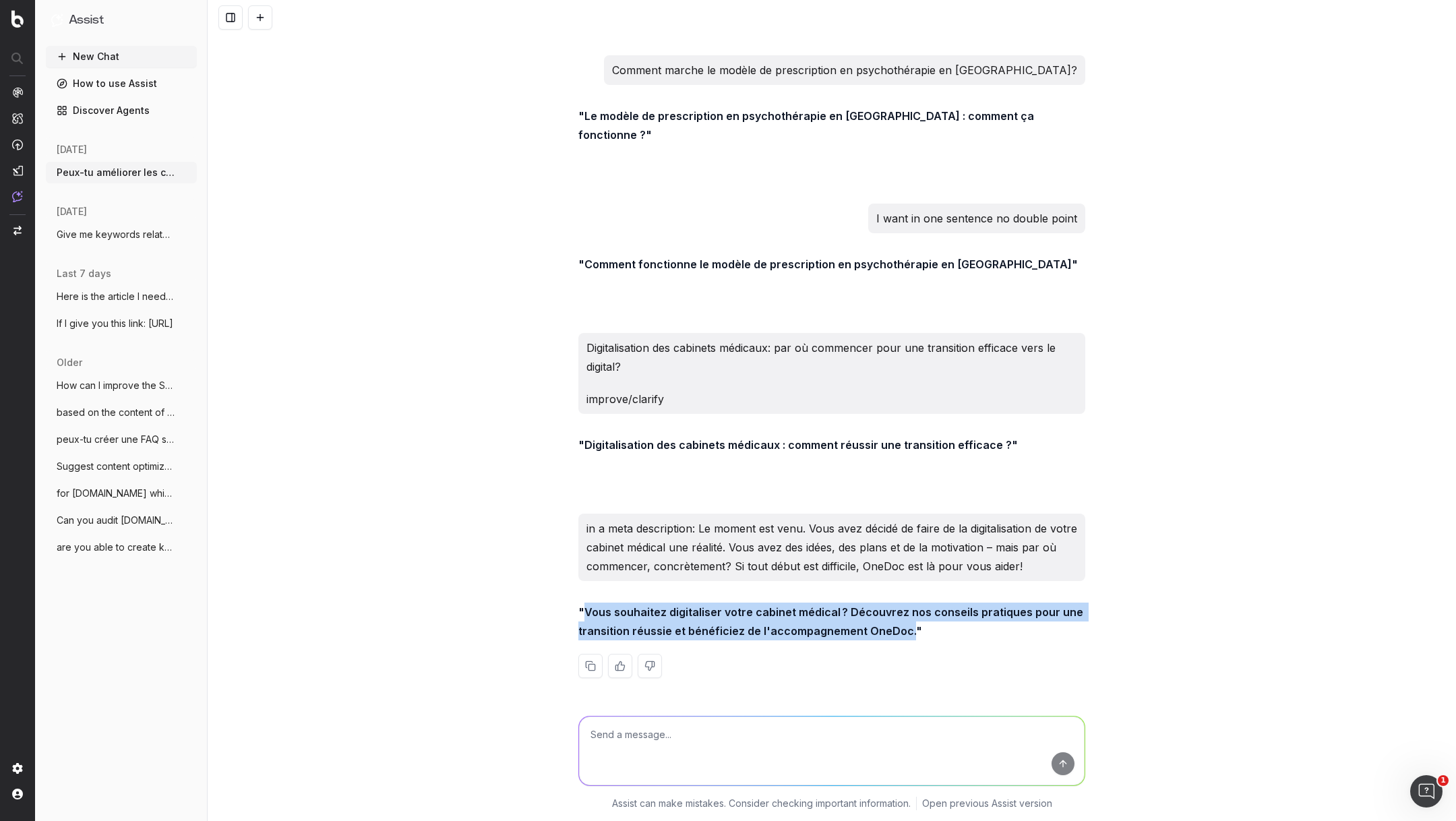
drag, startPoint x: 907, startPoint y: 633, endPoint x: 587, endPoint y: 612, distance: 320.7
click at [586, 610] on strong ""Vous souhaitez digitaliser votre cabinet médical ? Découvrez nos conseils prat…" at bounding box center [831, 621] width 507 height 32
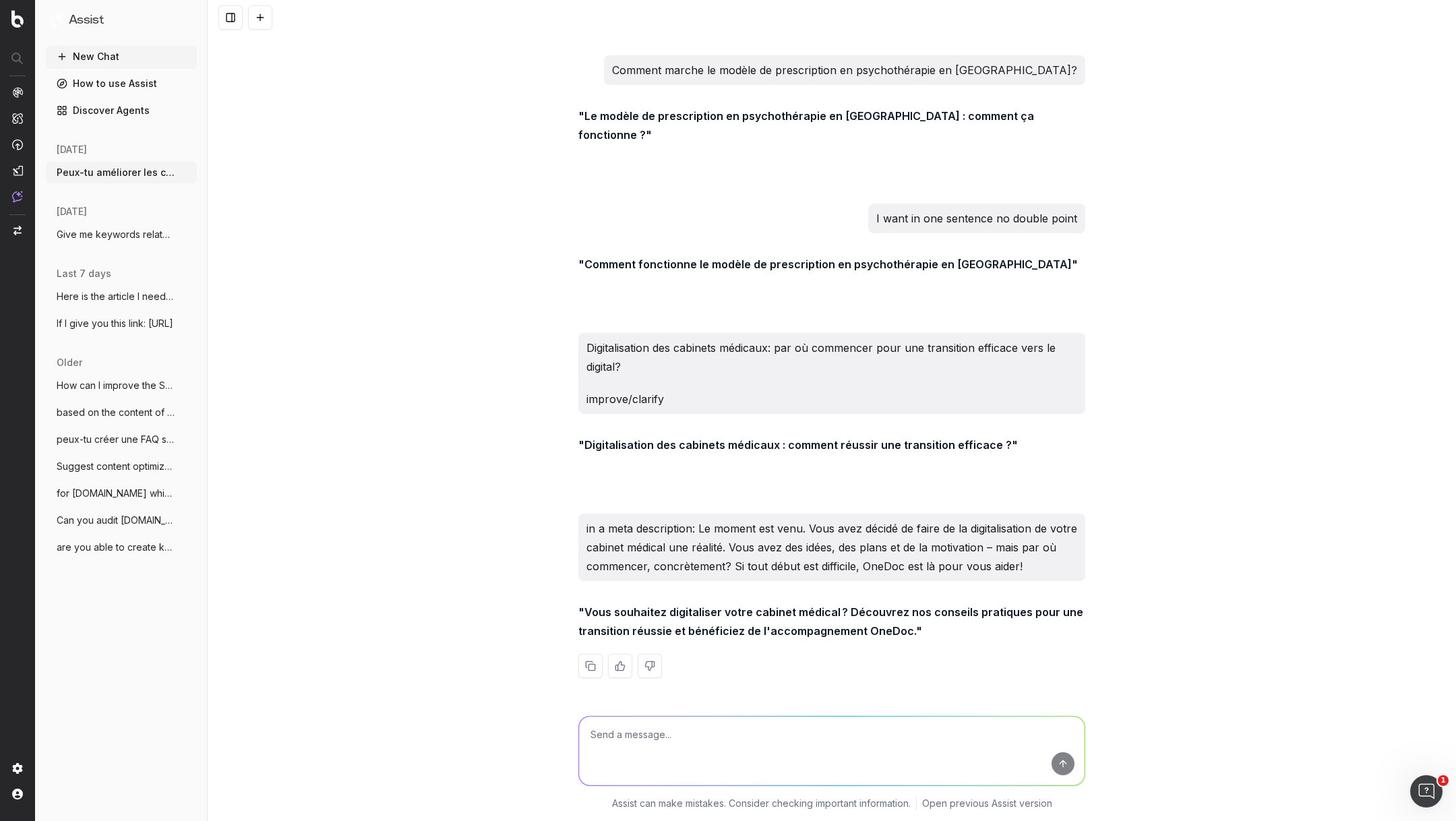
click at [681, 749] on textarea at bounding box center [831, 751] width 505 height 69
paste textarea "[Étude de cas] L'intégration de la prise de rendez-vous en ligne au sein de la …"
type textarea "title shorten: [Étude de cas] L'intégration de la prise de rendez-vous en ligne…"
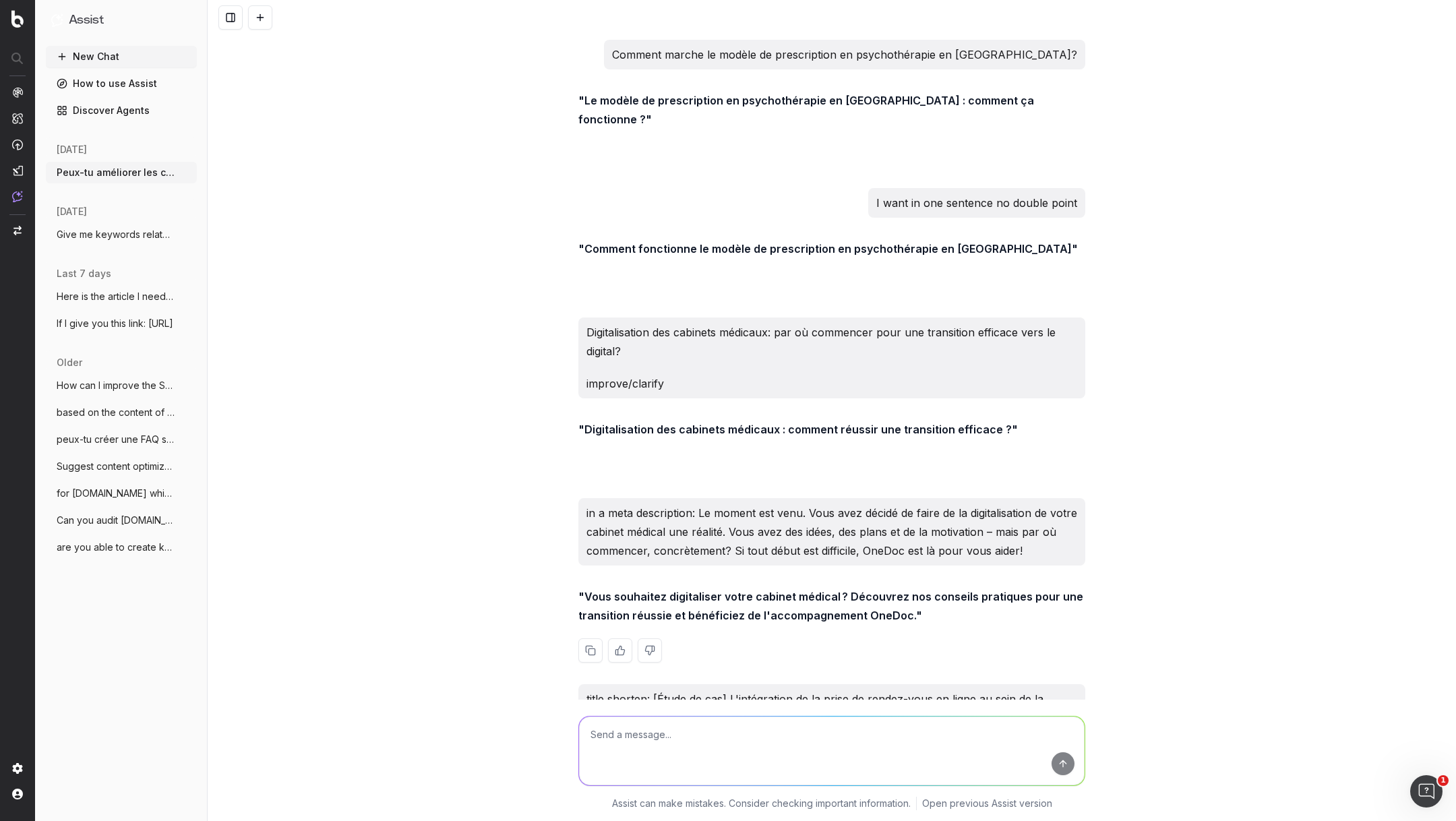
scroll to position [7944, 0]
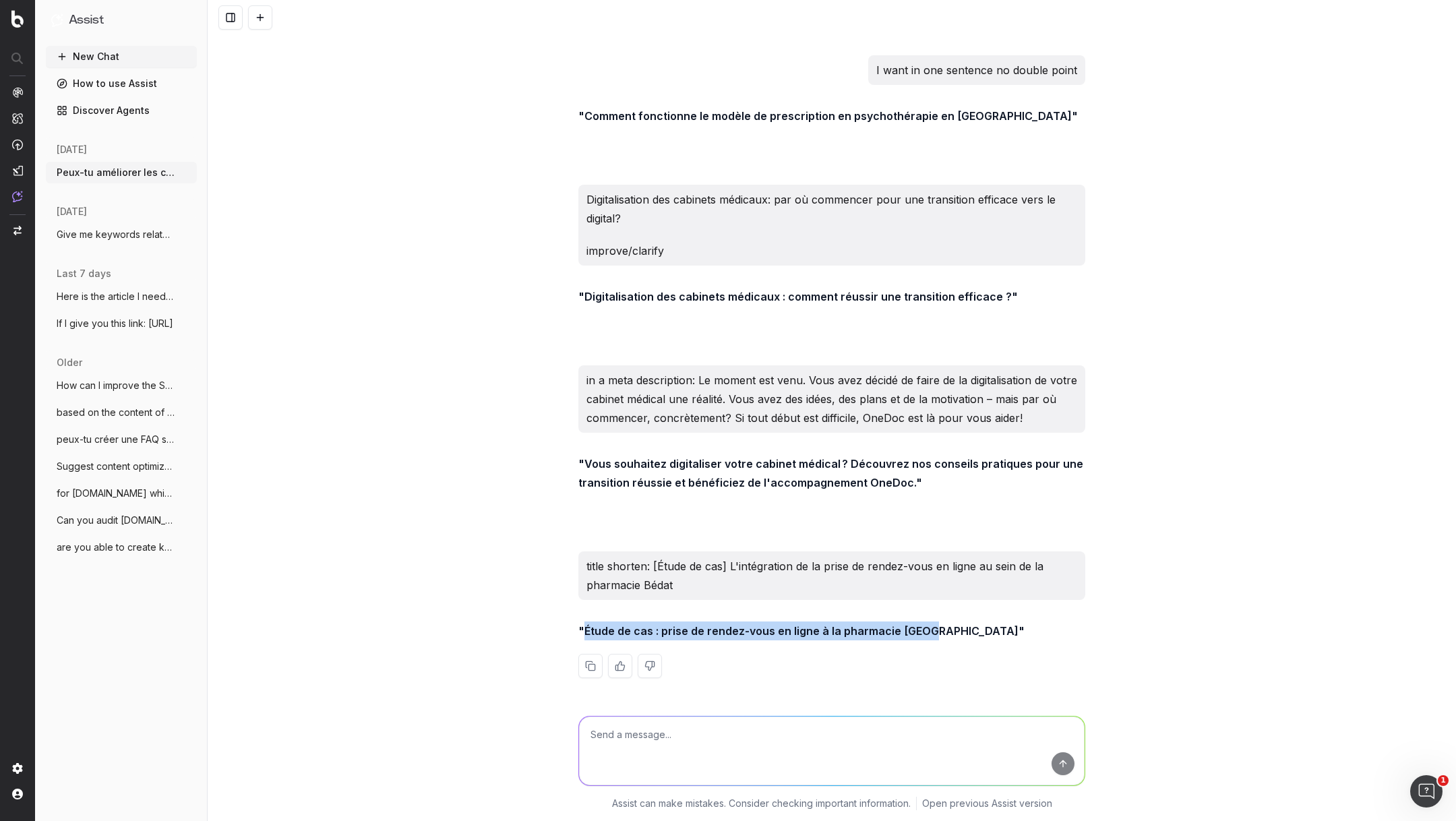
drag, startPoint x: 927, startPoint y: 631, endPoint x: 585, endPoint y: 629, distance: 342.0
click at [585, 629] on strong ""Étude de cas : prise de rendez-vous en ligne à la pharmacie [GEOGRAPHIC_DATA]"" at bounding box center [801, 631] width 446 height 14
click at [667, 753] on textarea at bounding box center [831, 751] width 505 height 69
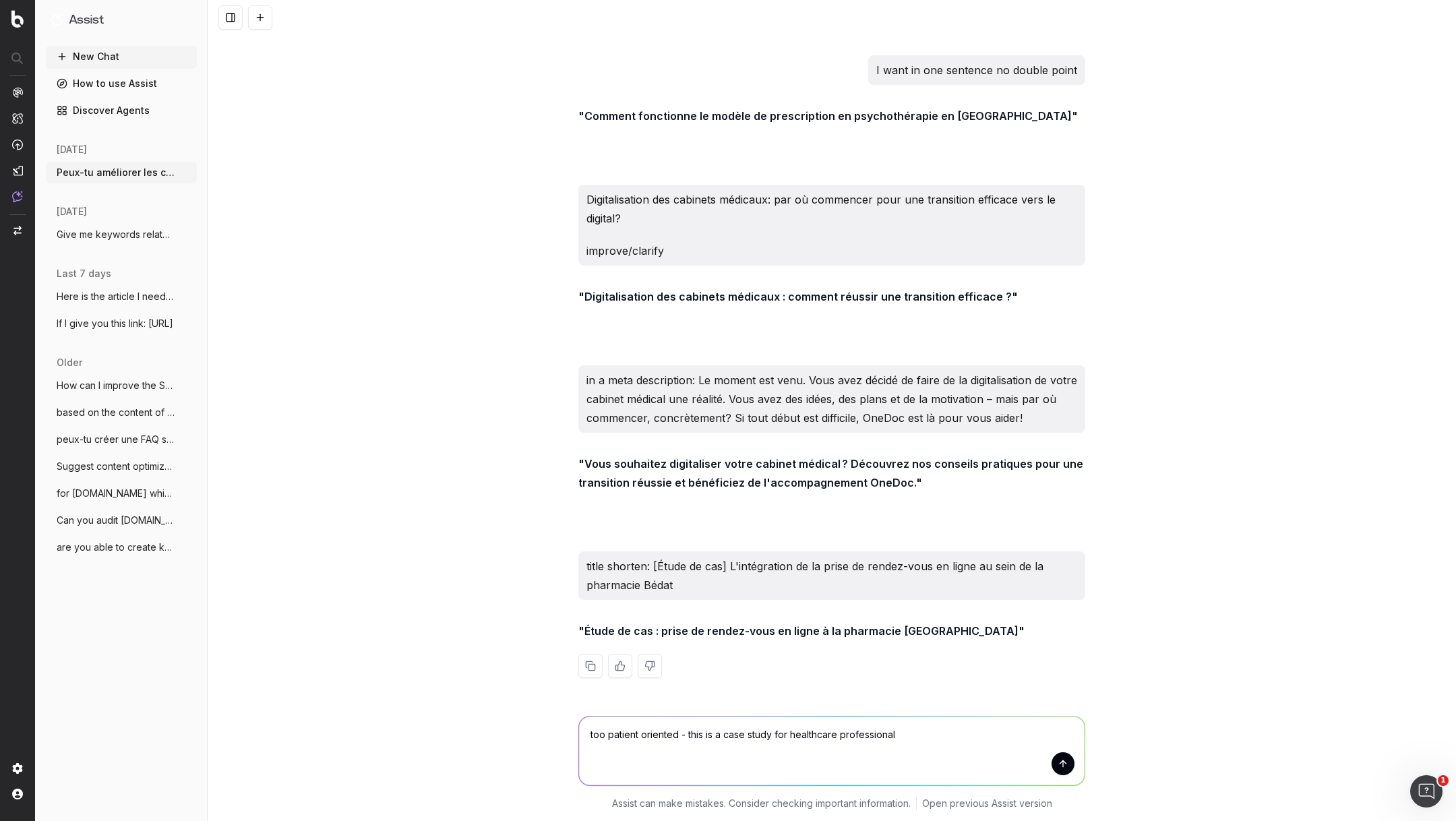
type textarea "too patient oriented - this is a case study for healthcare professionals"
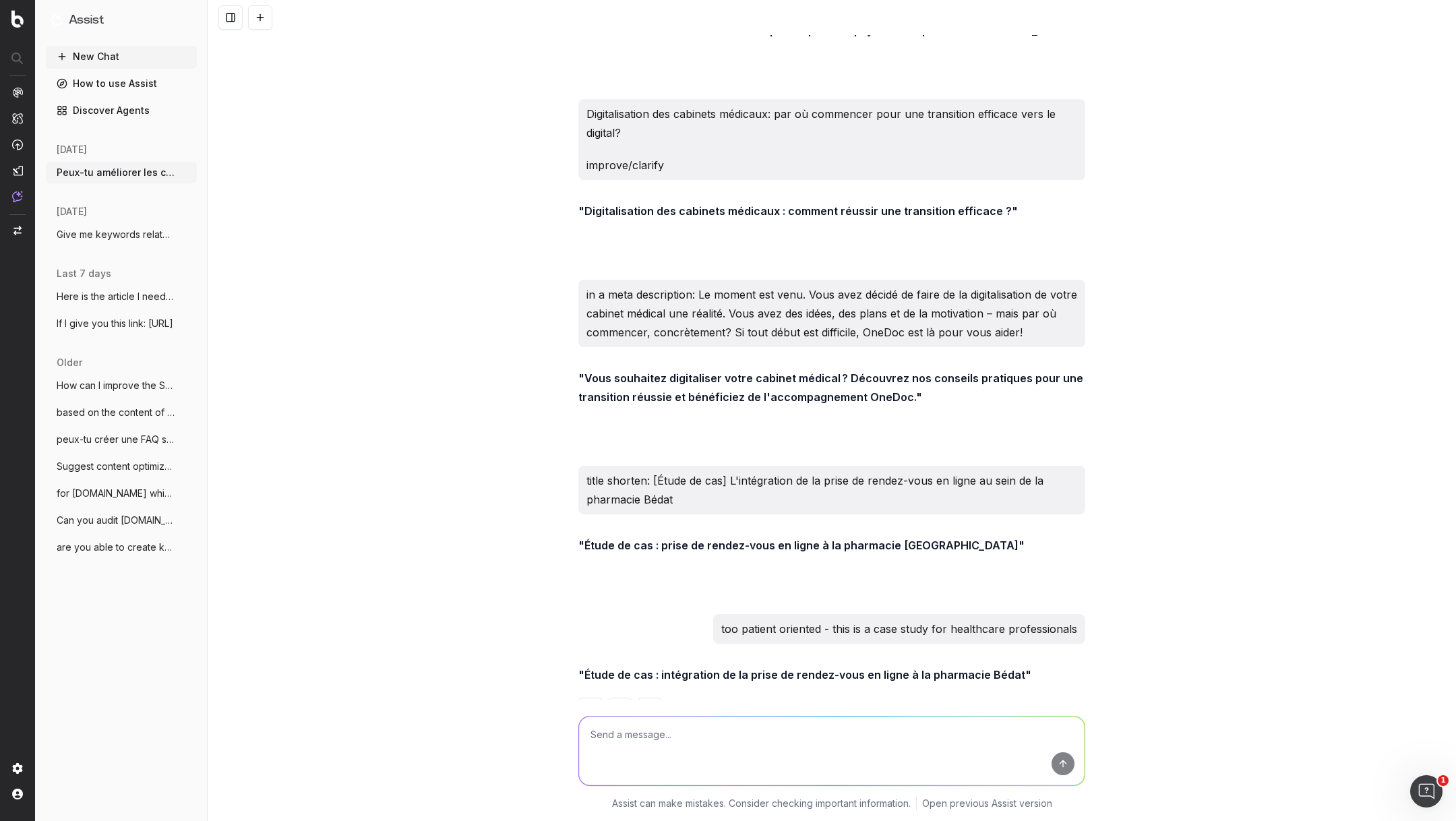
scroll to position [8073, 0]
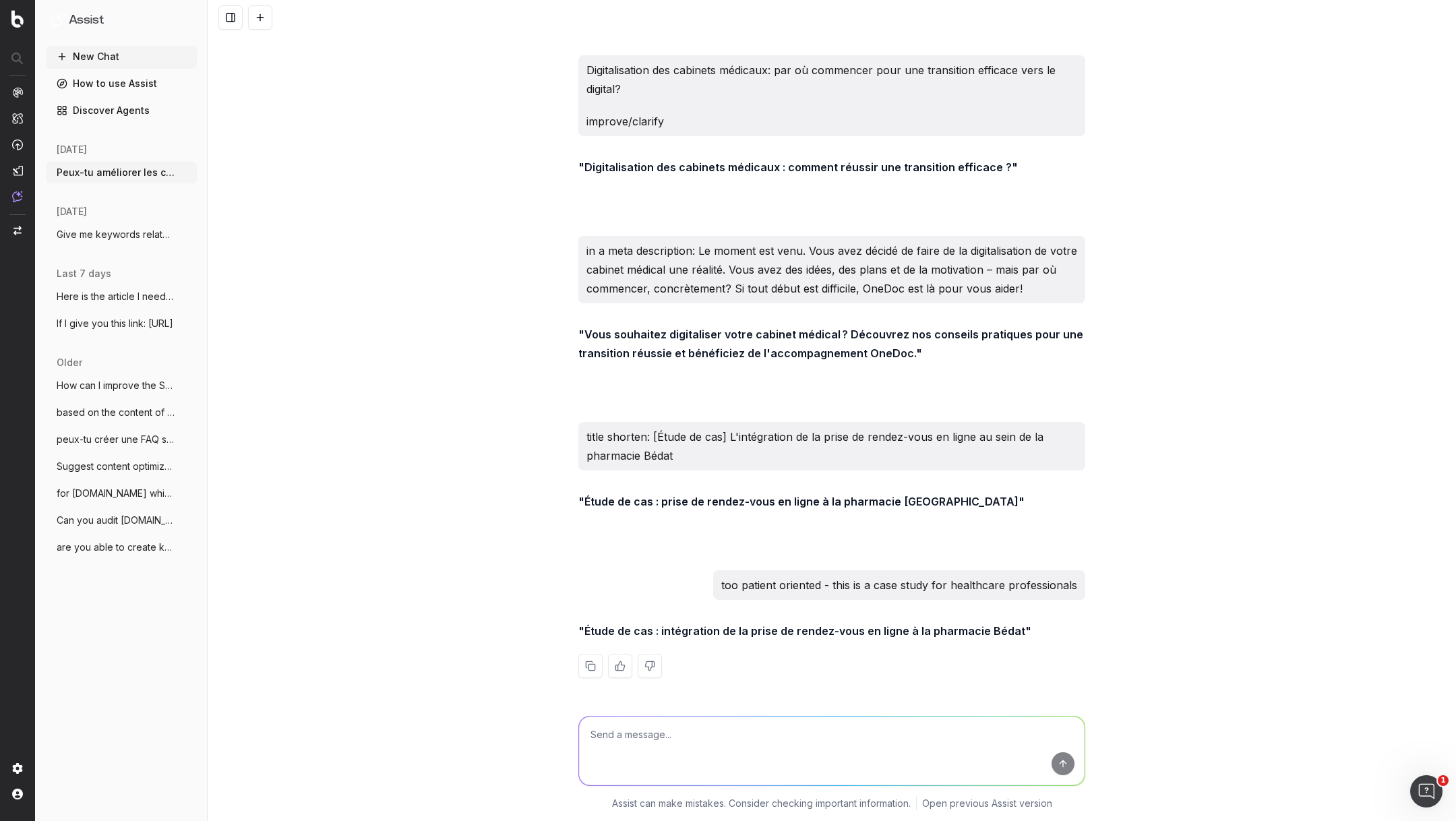
click at [744, 740] on textarea at bounding box center [831, 751] width 505 height 69
type textarea "shorter for meta title"
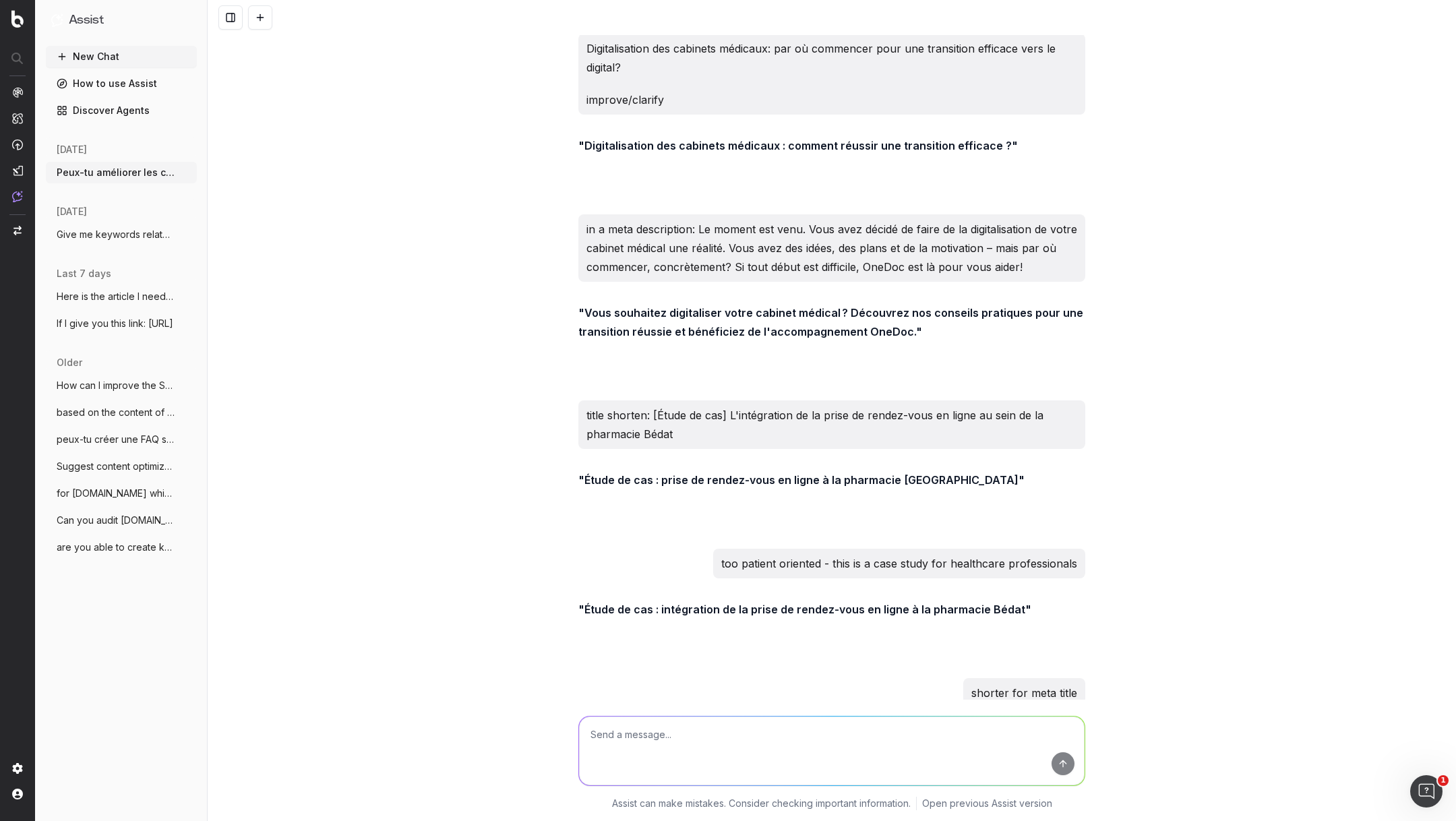
scroll to position [8202, 0]
